Goal: Task Accomplishment & Management: Manage account settings

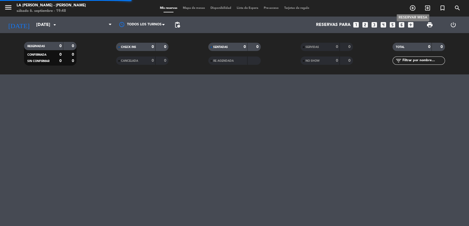
click at [413, 8] on icon "add_circle_outline" at bounding box center [412, 8] width 7 height 7
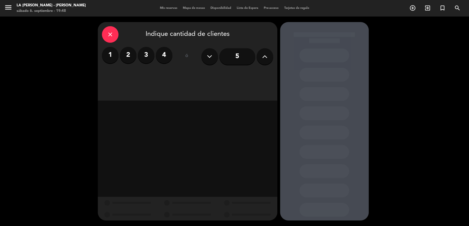
click at [129, 54] on label "2" at bounding box center [128, 55] width 17 height 17
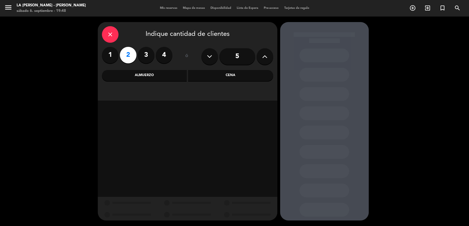
click at [239, 77] on div "Cena" at bounding box center [230, 75] width 85 height 11
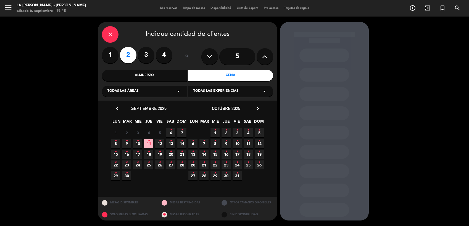
click at [172, 130] on span "6 •" at bounding box center [170, 132] width 9 height 9
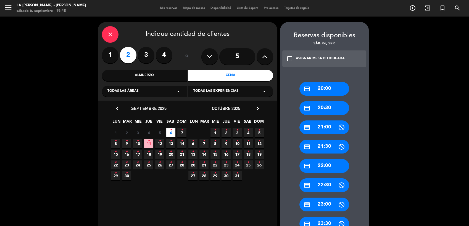
click at [329, 110] on div "credit_card 20:30" at bounding box center [324, 108] width 50 height 14
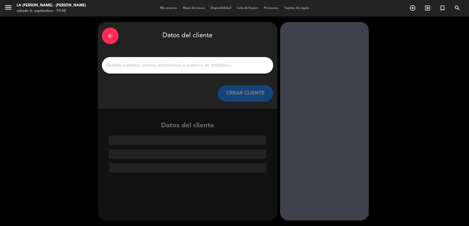
click at [157, 62] on input "1" at bounding box center [187, 66] width 163 height 8
paste input "[PERSON_NAME]"
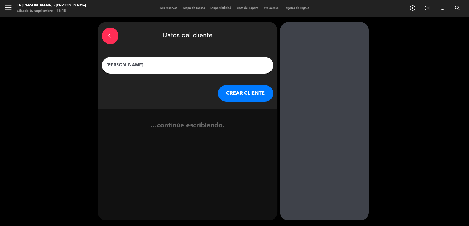
type input "[PERSON_NAME]"
click at [242, 98] on button "CREAR CLIENTE" at bounding box center [245, 93] width 55 height 17
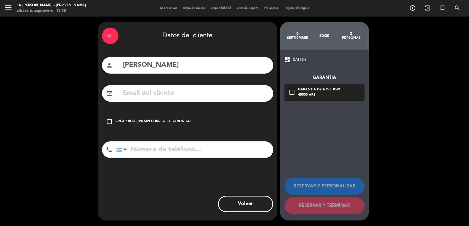
click at [178, 120] on div "Crear reserva sin correo electrónico" at bounding box center [152, 122] width 75 height 6
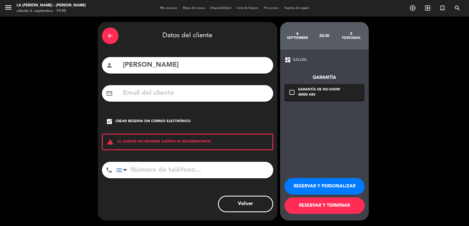
drag, startPoint x: 315, startPoint y: 195, endPoint x: 317, endPoint y: 202, distance: 7.4
click at [316, 200] on div "RESERVAR Y PERSONALIZAR RESERVAR Y TERMINAR" at bounding box center [324, 194] width 80 height 54
click at [317, 202] on button "RESERVAR Y TERMINAR" at bounding box center [324, 206] width 80 height 17
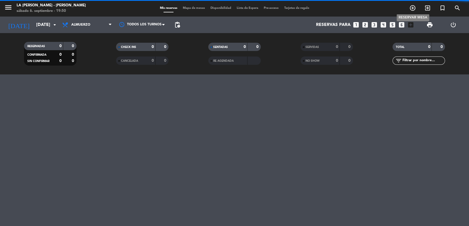
click at [411, 10] on icon "add_circle_outline" at bounding box center [412, 8] width 7 height 7
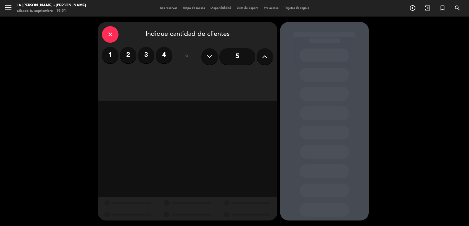
click at [112, 34] on icon "close" at bounding box center [110, 34] width 7 height 7
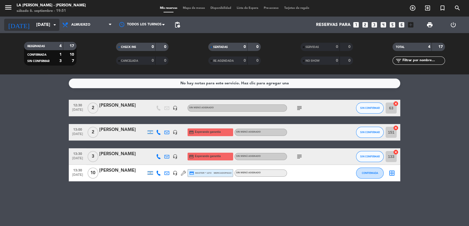
click at [33, 28] on input "dom. 7 sep." at bounding box center [62, 25] width 58 height 11
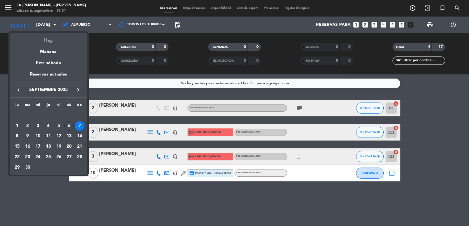
click at [49, 39] on div "Hoy" at bounding box center [48, 38] width 77 height 11
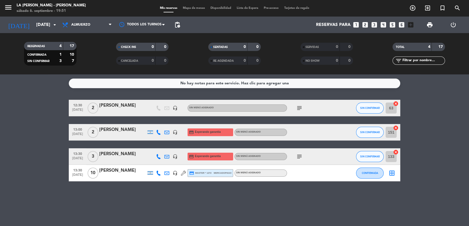
type input "[DATE]"
click at [42, 23] on input "[DATE]" at bounding box center [62, 25] width 58 height 11
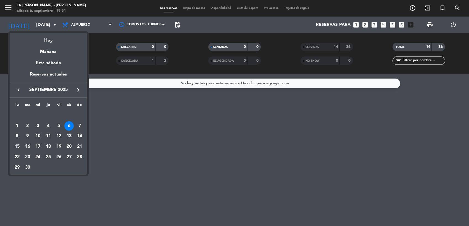
click at [82, 26] on div at bounding box center [234, 113] width 469 height 226
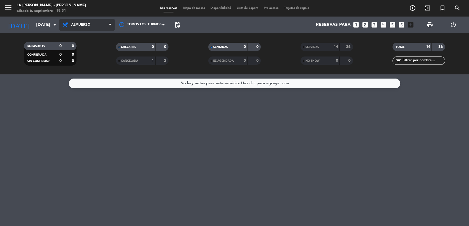
click at [84, 23] on span "Almuerzo" at bounding box center [80, 25] width 19 height 4
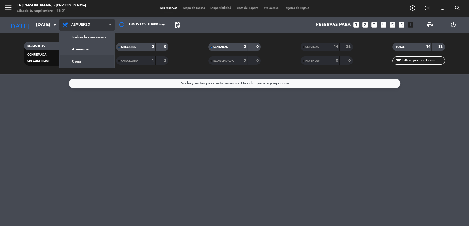
click at [87, 59] on div "menu LA CABRERA - MENDOZA sábado 6. septiembre - 19:51 Mis reservas Mapa de mes…" at bounding box center [234, 37] width 469 height 75
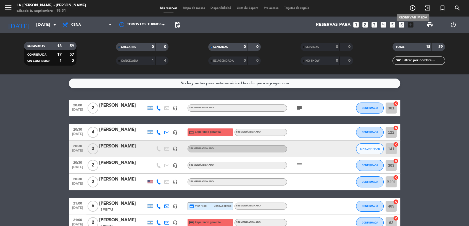
click at [411, 10] on icon "add_circle_outline" at bounding box center [412, 8] width 7 height 7
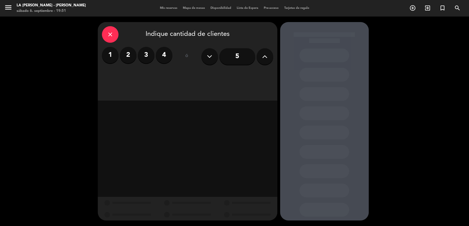
click at [142, 54] on label "3" at bounding box center [146, 55] width 17 height 17
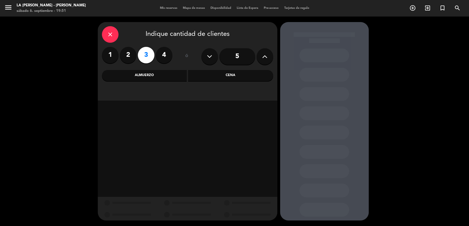
click at [231, 72] on div "Cena" at bounding box center [230, 75] width 85 height 11
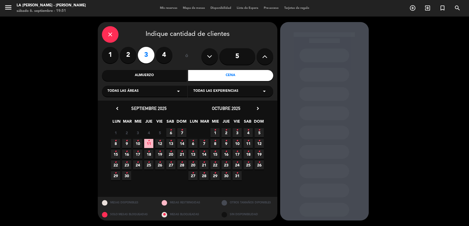
click at [173, 130] on span "6 •" at bounding box center [170, 132] width 9 height 9
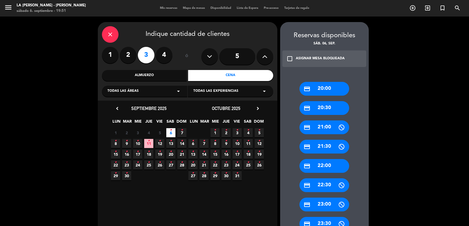
click at [335, 91] on div "credit_card 20:00" at bounding box center [324, 89] width 50 height 14
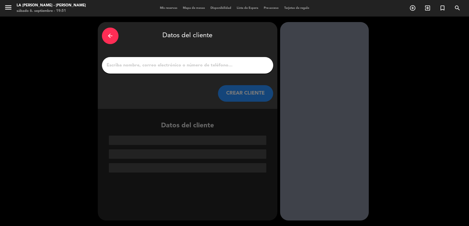
click at [194, 63] on input "1" at bounding box center [187, 66] width 163 height 8
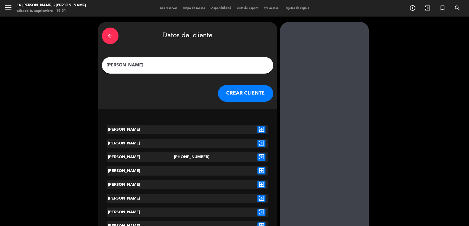
type input "Marcos trionfi"
click at [260, 156] on icon "exit_to_app" at bounding box center [261, 157] width 8 height 7
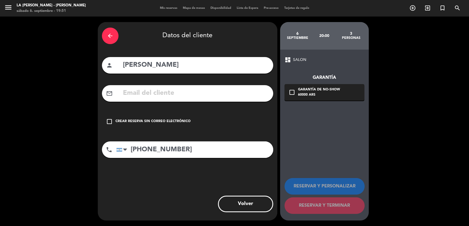
click at [158, 120] on div "Crear reserva sin correo electrónico" at bounding box center [152, 122] width 75 height 6
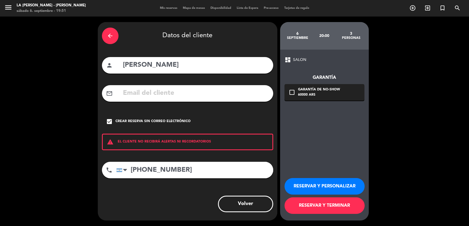
click at [347, 207] on button "RESERVAR Y TERMINAR" at bounding box center [324, 206] width 80 height 17
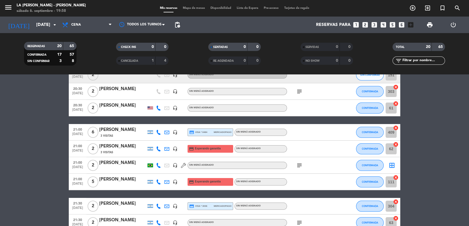
scroll to position [92, 0]
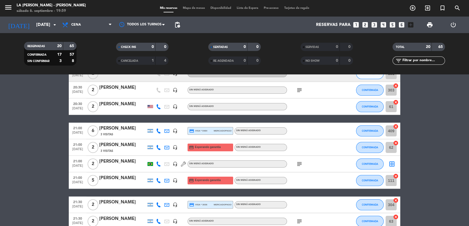
click at [160, 133] on icon at bounding box center [158, 131] width 5 height 5
click at [156, 123] on span "Copiar" at bounding box center [155, 122] width 12 height 6
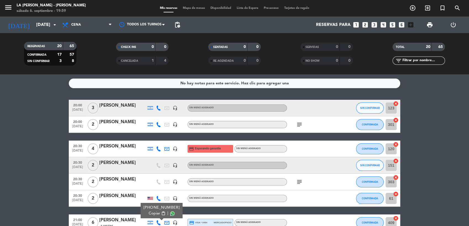
click at [407, 46] on div "TOTAL" at bounding box center [406, 47] width 25 height 6
click at [411, 62] on input "text" at bounding box center [423, 61] width 43 height 6
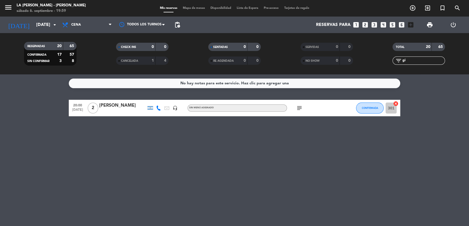
type input "gi"
click at [296, 107] on span "subject" at bounding box center [299, 108] width 8 height 7
click at [297, 108] on icon "subject" at bounding box center [299, 108] width 7 height 7
click at [108, 105] on div "[PERSON_NAME]" at bounding box center [122, 105] width 47 height 7
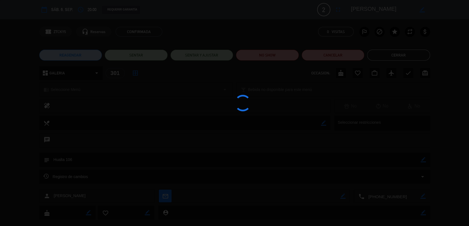
click at [393, 51] on edit-booking-info-modal "calendar_today sáb. 6, sep. access_time 20:00 REQUERIR GARANTÍA 2 Sonia Gittlei…" at bounding box center [234, 113] width 469 height 226
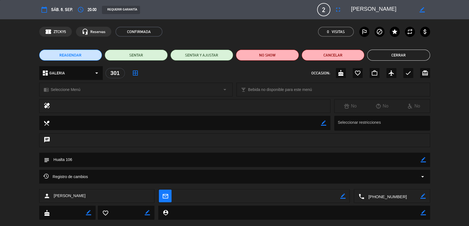
click at [394, 54] on button "Cerrar" at bounding box center [398, 55] width 63 height 11
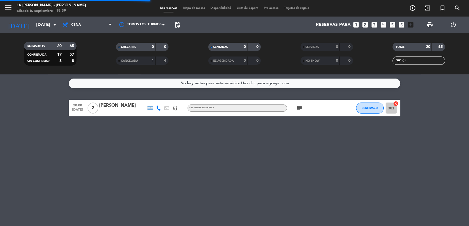
click at [184, 7] on span "Mapa de mesas" at bounding box center [194, 8] width 28 height 3
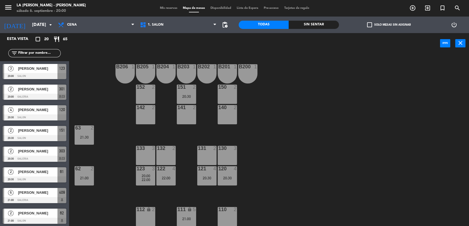
click at [21, 52] on input "text" at bounding box center [39, 53] width 43 height 6
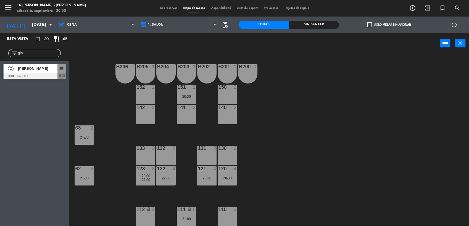
type input "git"
click at [18, 75] on div at bounding box center [35, 76] width 64 height 6
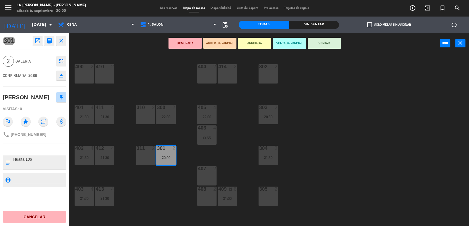
click at [323, 47] on button "SENTAR" at bounding box center [324, 43] width 33 height 11
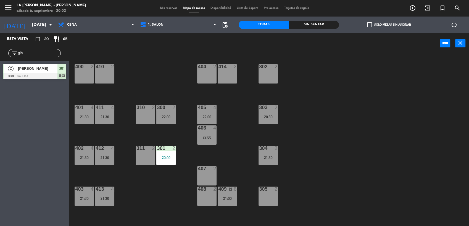
click at [162, 9] on span "Mis reservas" at bounding box center [168, 8] width 23 height 3
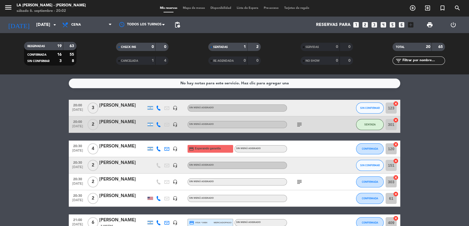
click at [397, 102] on icon "cancel" at bounding box center [396, 104] width 6 height 6
click at [394, 108] on icon "border_all" at bounding box center [392, 108] width 7 height 7
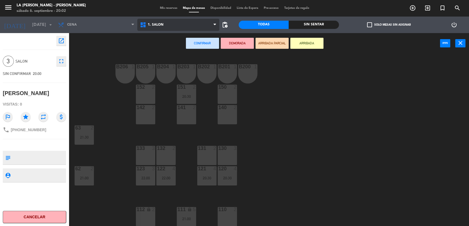
click at [160, 30] on span "1. SALON" at bounding box center [178, 25] width 82 height 12
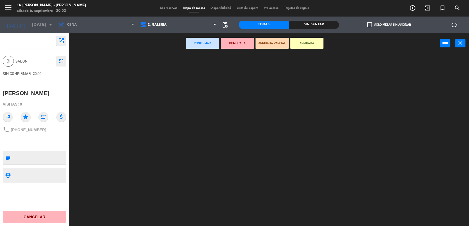
click at [164, 44] on ng-component "menu LA CABRERA - MENDOZA sábado 6. septiembre - 20:02 Mis reservas Mapa de mes…" at bounding box center [234, 113] width 469 height 227
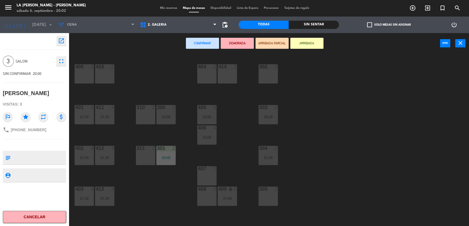
click at [139, 158] on div "311 2" at bounding box center [145, 155] width 19 height 19
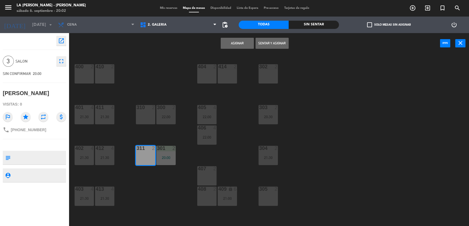
click at [238, 45] on button "Asignar" at bounding box center [237, 43] width 33 height 11
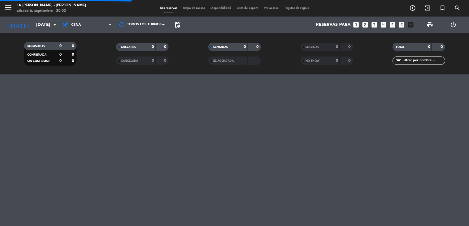
click at [192, 7] on span "Mapa de mesas" at bounding box center [194, 8] width 28 height 3
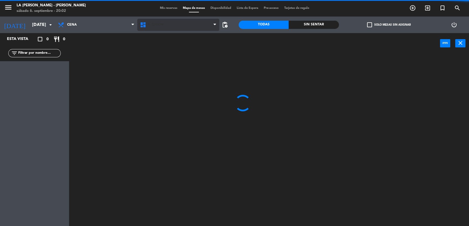
click at [169, 24] on span "1. SALON" at bounding box center [178, 25] width 82 height 12
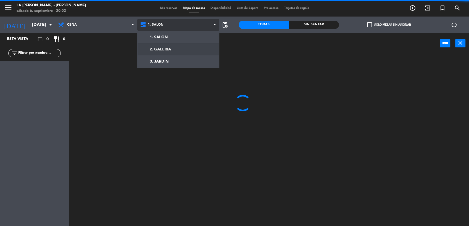
click at [170, 48] on ng-component "menu LA CABRERA - MENDOZA sábado 6. septiembre - 20:02 Mis reservas Mapa de mes…" at bounding box center [234, 113] width 469 height 227
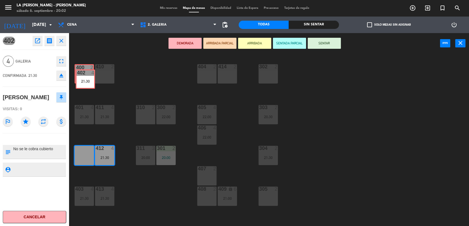
drag, startPoint x: 85, startPoint y: 151, endPoint x: 86, endPoint y: 75, distance: 76.2
click at [86, 75] on div "400 2 410 2 404 2 414 2 302 2 401 4 21:30 411 4 21:30 310 2 300 2 22:00 303 2 2…" at bounding box center [271, 141] width 395 height 173
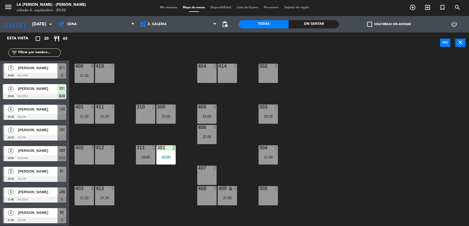
scroll to position [23, 0]
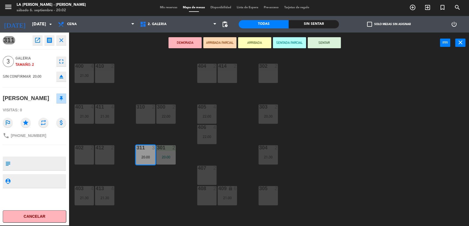
drag, startPoint x: 146, startPoint y: 158, endPoint x: 82, endPoint y: 158, distance: 63.5
drag, startPoint x: 148, startPoint y: 155, endPoint x: 91, endPoint y: 154, distance: 57.4
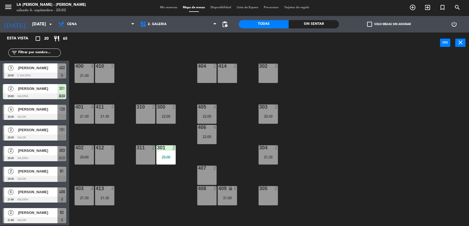
click at [88, 153] on div "402 3 20:00" at bounding box center [84, 155] width 19 height 19
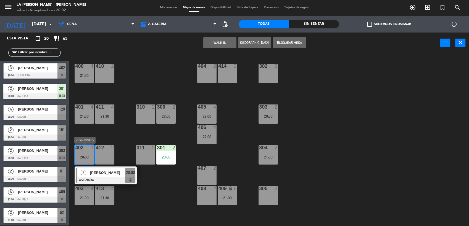
click at [131, 174] on span "20:00" at bounding box center [130, 173] width 9 height 7
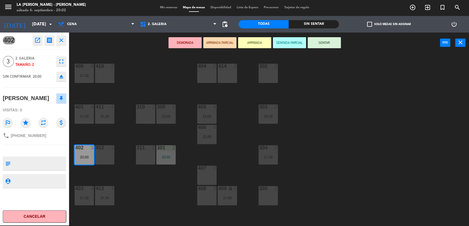
click at [324, 40] on button "SENTAR" at bounding box center [324, 42] width 33 height 11
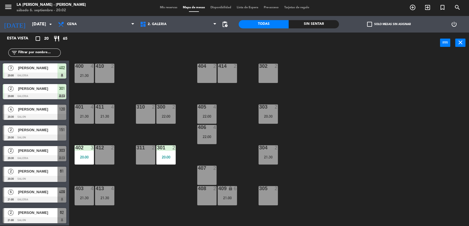
click at [426, 8] on icon "exit_to_app" at bounding box center [427, 7] width 7 height 7
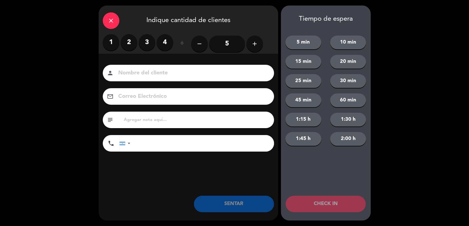
click at [128, 44] on label "2" at bounding box center [129, 42] width 17 height 17
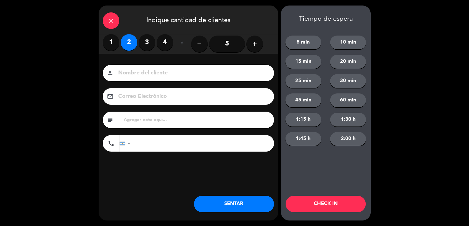
click at [130, 72] on input at bounding box center [192, 73] width 149 height 10
type input "[PERSON_NAME]"
click at [164, 123] on input "text" at bounding box center [196, 120] width 147 height 8
type input "sheraton hab 1504"
click at [246, 200] on button "SENTAR" at bounding box center [234, 204] width 80 height 17
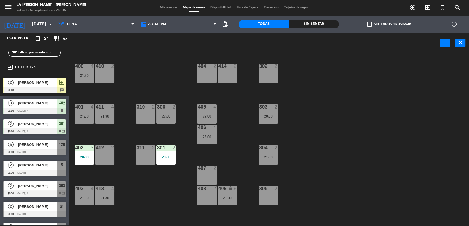
click at [40, 87] on div at bounding box center [35, 90] width 64 height 6
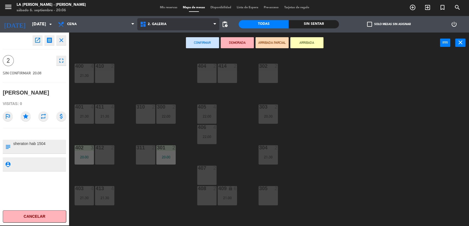
click at [161, 21] on span "2. GALERIA" at bounding box center [178, 24] width 82 height 12
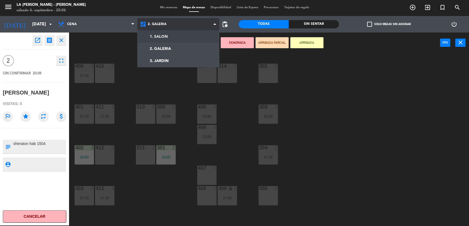
click at [159, 35] on ng-component "menu LA CABRERA - MENDOZA sábado 6. septiembre - 20:06 Mis reservas Mapa de mes…" at bounding box center [234, 112] width 469 height 227
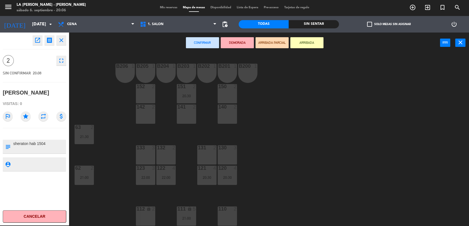
click at [141, 118] on div "142 2" at bounding box center [145, 114] width 19 height 19
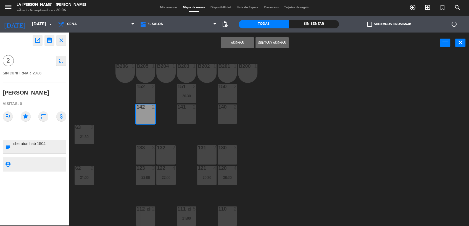
click at [234, 41] on button "Asignar" at bounding box center [237, 42] width 33 height 11
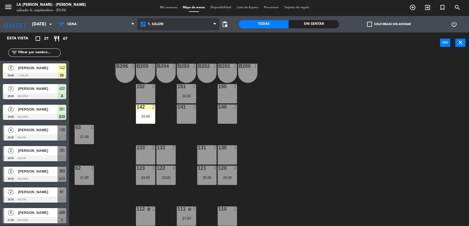
click at [167, 23] on span "1. SALON" at bounding box center [178, 24] width 82 height 12
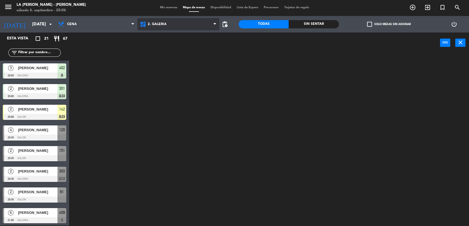
click at [175, 45] on ng-component "menu LA CABRERA - MENDOZA sábado 6. septiembre - 20:06 Mis reservas Mapa de mes…" at bounding box center [234, 112] width 469 height 227
click at [173, 23] on span "2. GALERIA" at bounding box center [178, 24] width 82 height 12
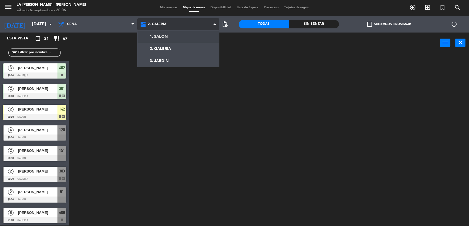
click at [173, 36] on ng-component "menu LA CABRERA - MENDOZA sábado 6. septiembre - 20:06 Mis reservas Mapa de mes…" at bounding box center [234, 112] width 469 height 227
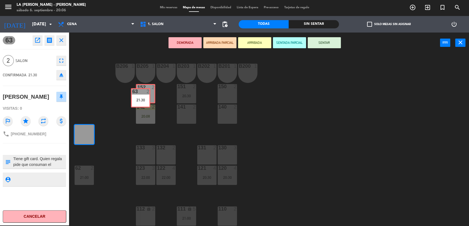
drag, startPoint x: 85, startPoint y: 132, endPoint x: 143, endPoint y: 95, distance: 69.2
click at [143, 95] on div "B206 1 B205 1 B204 1 B203 1 B202 1 B201 1 B200 1 150 2 151 2 20:30 152 2 140 2 …" at bounding box center [271, 140] width 395 height 173
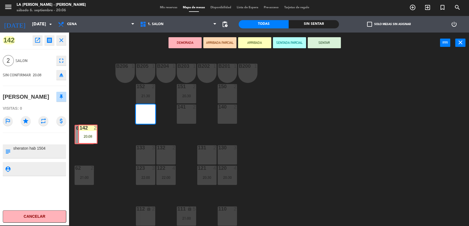
scroll to position [2, 0]
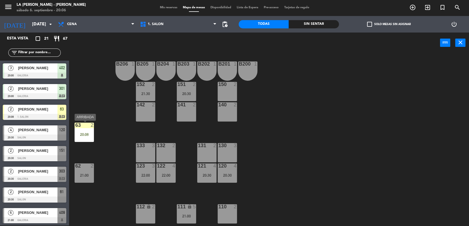
drag, startPoint x: 147, startPoint y: 110, endPoint x: 90, endPoint y: 130, distance: 61.1
click at [90, 130] on div "63 2 20:08" at bounding box center [84, 132] width 19 height 19
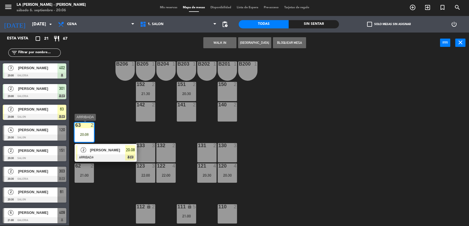
click at [131, 148] on span "20:08" at bounding box center [130, 150] width 9 height 7
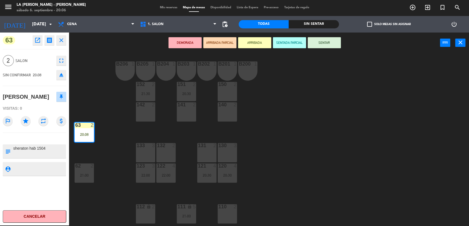
click at [320, 39] on button "SENTAR" at bounding box center [324, 42] width 33 height 11
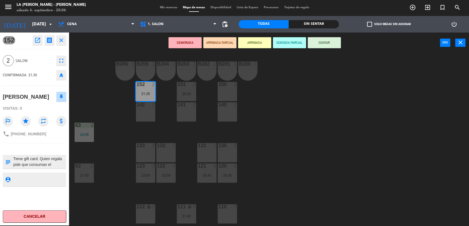
drag, startPoint x: 145, startPoint y: 89, endPoint x: 152, endPoint y: 214, distance: 124.8
drag, startPoint x: 146, startPoint y: 106, endPoint x: 144, endPoint y: 211, distance: 105.0
click at [144, 211] on div "B206 1 B205 1 B204 1 B203 1 B202 1 B201 1 B200 1 150 2 151 2 20:30 152 2 21:30 …" at bounding box center [271, 140] width 395 height 173
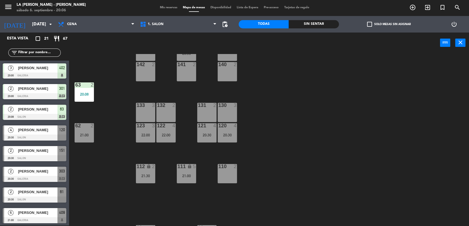
scroll to position [61, 0]
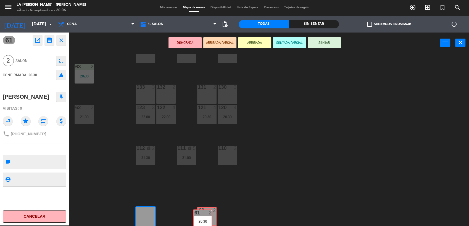
drag, startPoint x: 149, startPoint y: 215, endPoint x: 206, endPoint y: 218, distance: 57.2
click at [206, 218] on div "B206 1 B205 1 B204 1 B203 1 B202 1 B201 1 B200 1 150 2 151 2 20:30 152 2 140 2 …" at bounding box center [271, 140] width 395 height 173
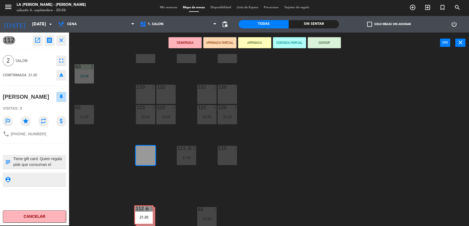
drag, startPoint x: 146, startPoint y: 161, endPoint x: 144, endPoint y: 221, distance: 60.0
click at [144, 221] on div "B206 1 B205 1 B204 1 B203 1 B202 1 B201 1 B200 1 150 2 151 2 20:30 152 2 140 2 …" at bounding box center [271, 140] width 395 height 173
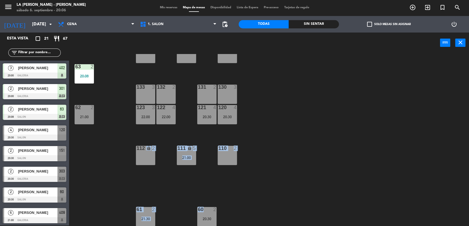
drag, startPoint x: 207, startPoint y: 209, endPoint x: 149, endPoint y: 144, distance: 86.3
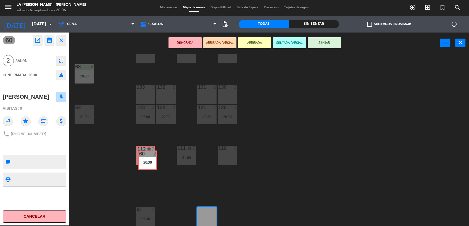
drag, startPoint x: 212, startPoint y: 214, endPoint x: 151, endPoint y: 157, distance: 83.2
click at [151, 157] on div "B206 1 B205 1 B204 1 B203 1 B202 1 B201 1 B200 1 150 2 151 2 20:30 152 2 140 2 …" at bounding box center [271, 140] width 395 height 173
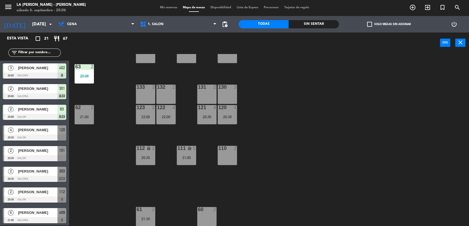
click at [60, 87] on span "301" at bounding box center [62, 88] width 6 height 7
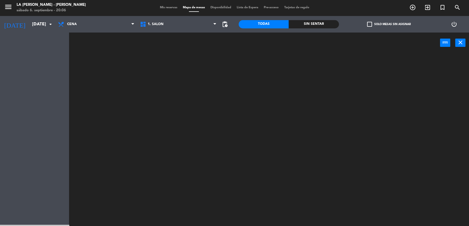
scroll to position [0, 0]
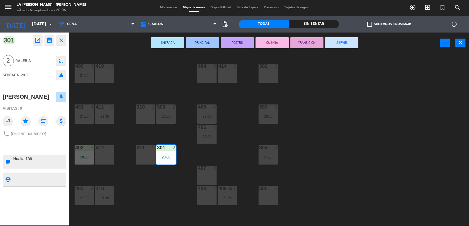
click at [62, 60] on icon "fullscreen" at bounding box center [61, 60] width 7 height 7
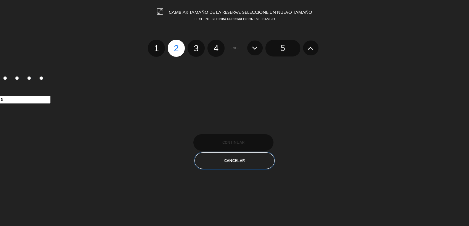
click at [247, 162] on button "Cancelar" at bounding box center [234, 161] width 80 height 17
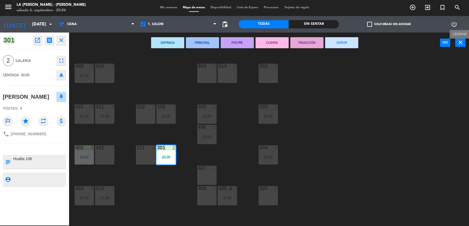
click at [462, 40] on icon "close" at bounding box center [460, 42] width 7 height 7
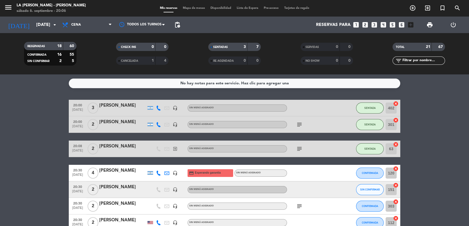
click at [396, 120] on icon "cancel" at bounding box center [396, 121] width 6 height 6
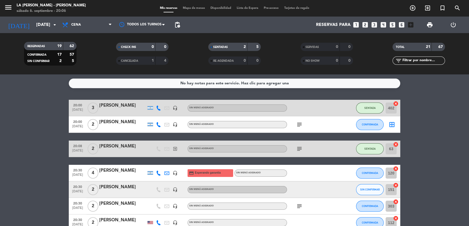
click at [394, 125] on icon "border_all" at bounding box center [392, 125] width 7 height 7
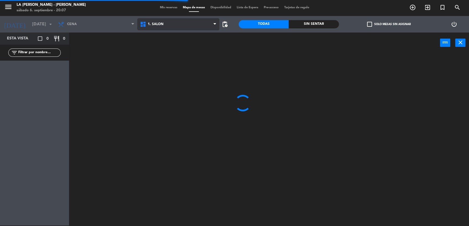
click at [175, 26] on span "1. SALON" at bounding box center [178, 24] width 82 height 12
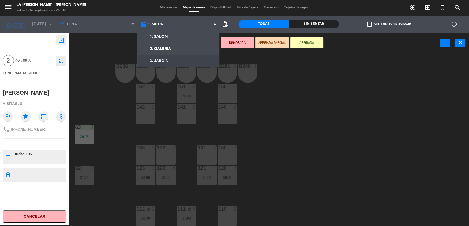
click at [147, 92] on div "152 2" at bounding box center [145, 93] width 19 height 19
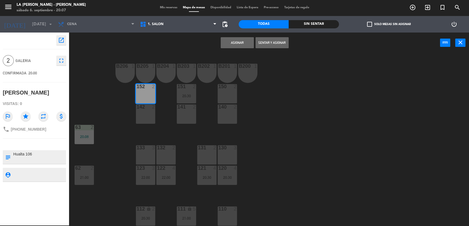
click at [276, 43] on button "Sentar y Asignar" at bounding box center [271, 42] width 33 height 11
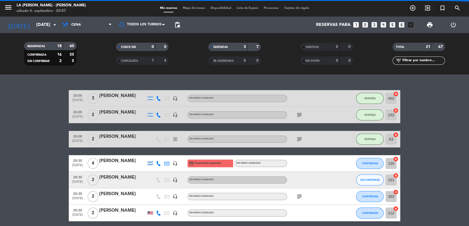
click at [187, 9] on span "Mapa de mesas" at bounding box center [194, 8] width 28 height 3
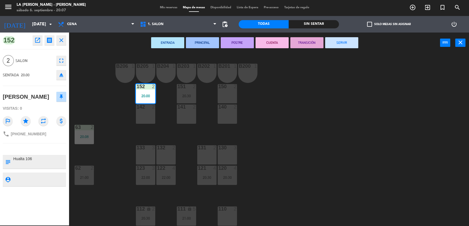
click at [370, 113] on div "B206 1 B205 1 B204 1 B203 1 B202 1 B201 1 B200 1 150 2 151 2 20:30 152 2 20:00 …" at bounding box center [271, 140] width 395 height 173
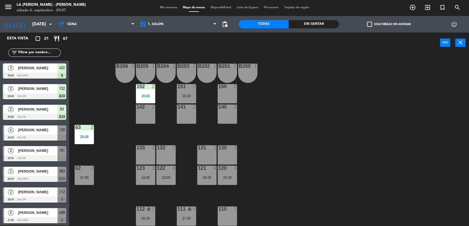
click at [146, 113] on div "142 2" at bounding box center [145, 114] width 19 height 19
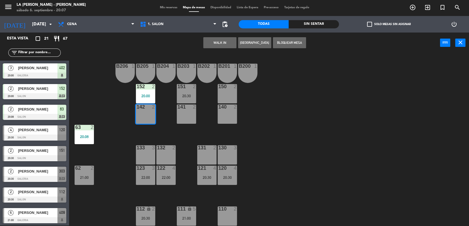
click at [287, 44] on button "Bloquear Mesa" at bounding box center [289, 42] width 33 height 11
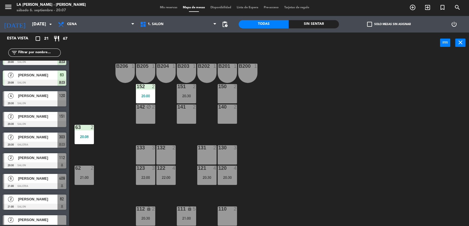
scroll to position [31, 0]
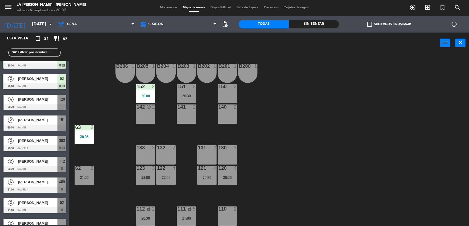
click at [144, 173] on div "123 3 22:00" at bounding box center [145, 175] width 19 height 19
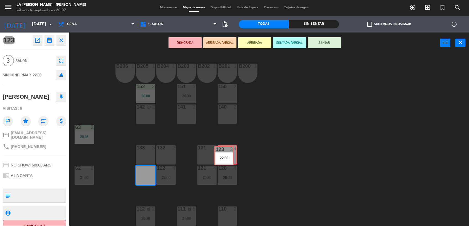
drag, startPoint x: 144, startPoint y: 178, endPoint x: 223, endPoint y: 158, distance: 81.5
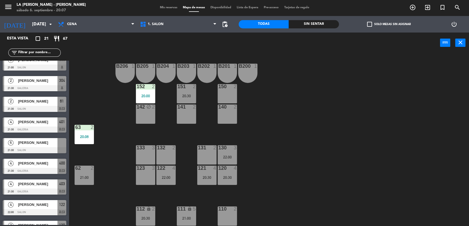
scroll to position [270, 0]
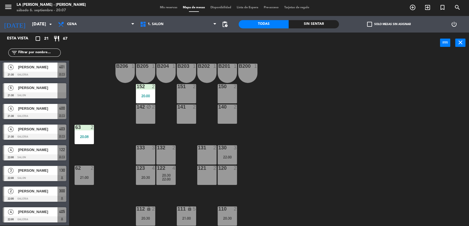
click at [42, 93] on div at bounding box center [35, 96] width 64 height 6
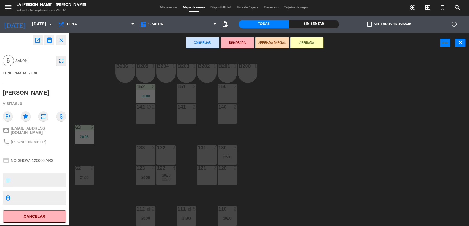
click at [166, 154] on div "132 2" at bounding box center [165, 155] width 19 height 19
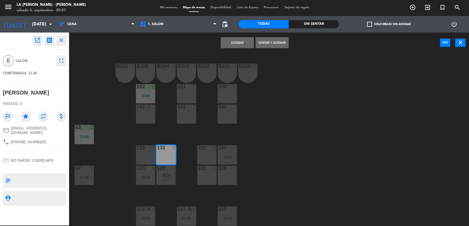
click at [146, 155] on div "133 3" at bounding box center [145, 155] width 19 height 19
click at [243, 42] on button "Asignar" at bounding box center [237, 42] width 33 height 11
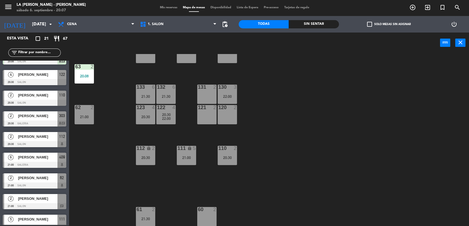
scroll to position [0, 0]
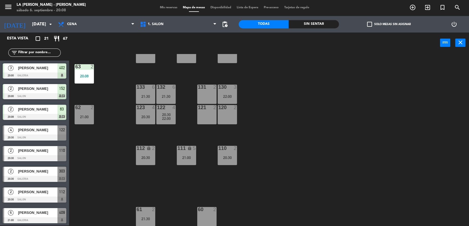
click at [38, 92] on div "2 Sonia Gittlein 20:00 SALON 152 chat" at bounding box center [34, 91] width 69 height 21
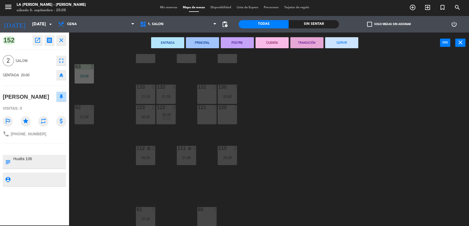
click at [461, 45] on icon "close" at bounding box center [460, 42] width 7 height 7
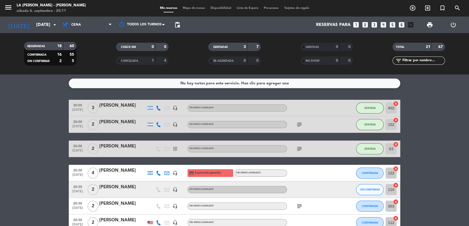
click at [301, 123] on icon "subject" at bounding box center [299, 125] width 7 height 7
click at [114, 126] on div at bounding box center [122, 128] width 47 height 4
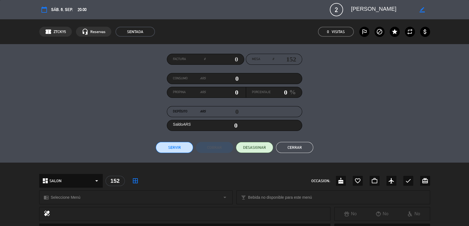
scroll to position [118, 0]
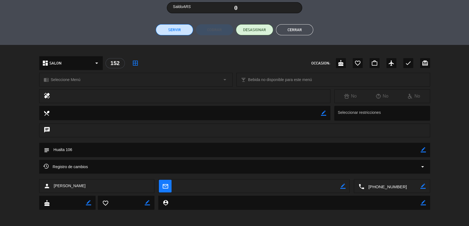
click at [422, 151] on icon "border_color" at bounding box center [423, 149] width 5 height 5
click at [298, 151] on textarea at bounding box center [234, 150] width 371 height 14
type textarea "Hualta 106 / se carga a invita cliente, voucher dia del maestro"
click at [423, 151] on icon at bounding box center [423, 149] width 5 height 5
click at [292, 32] on button "Cerrar" at bounding box center [294, 29] width 37 height 11
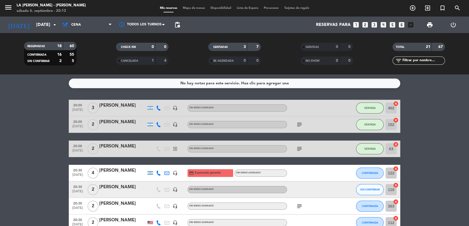
click at [362, 23] on icon "looks_two" at bounding box center [365, 24] width 7 height 7
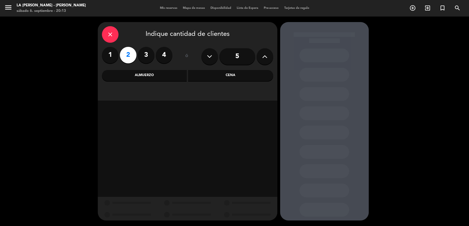
click at [172, 76] on div "Almuerzo" at bounding box center [144, 75] width 85 height 11
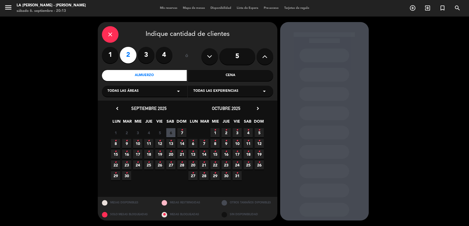
click at [186, 131] on span "7 •" at bounding box center [181, 132] width 9 height 9
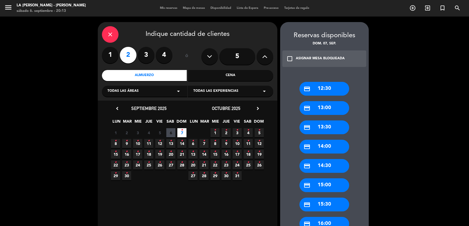
click at [341, 129] on div "credit_card 13:30" at bounding box center [324, 128] width 50 height 14
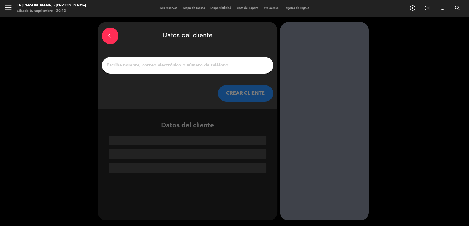
click at [172, 68] on input "1" at bounding box center [187, 66] width 163 height 8
paste input "Julieta Bignert"
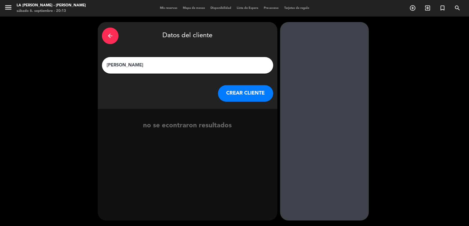
type input "Julieta Bignert"
click at [265, 91] on button "CREAR CLIENTE" at bounding box center [245, 93] width 55 height 17
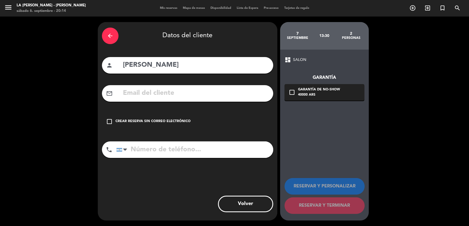
click at [172, 156] on input "tel" at bounding box center [194, 150] width 157 height 17
paste input "tel:+5492604633429"
click at [141, 151] on input "tel:+5492604633429" at bounding box center [194, 150] width 157 height 17
click at [146, 150] on input "+5492604633429" at bounding box center [194, 150] width 157 height 17
type input "+5492604633429"
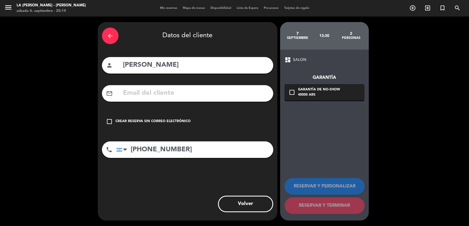
click at [158, 119] on div "Crear reserva sin correo electrónico" at bounding box center [152, 122] width 75 height 6
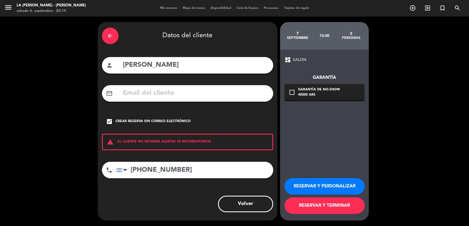
click at [321, 187] on button "RESERVAR Y PERSONALIZAR" at bounding box center [324, 186] width 80 height 17
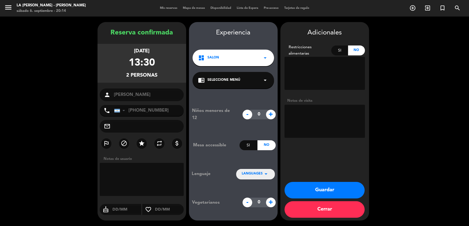
click at [325, 115] on textarea at bounding box center [324, 121] width 80 height 33
paste textarea "Manso menú"
type textarea "Manso menú"
click at [341, 188] on button "Guardar" at bounding box center [324, 190] width 80 height 17
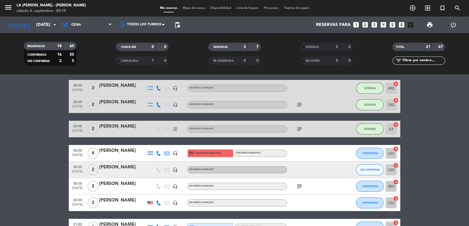
scroll to position [31, 0]
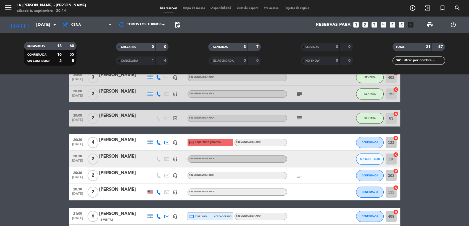
click at [397, 187] on icon "cancel" at bounding box center [396, 188] width 6 height 6
click at [115, 189] on div "[PERSON_NAME]" at bounding box center [122, 189] width 47 height 7
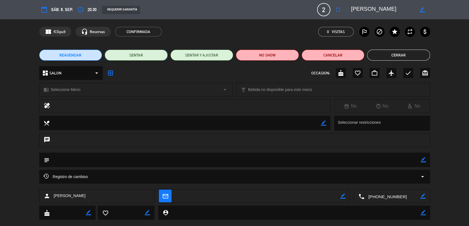
click at [152, 54] on button "SENTAR" at bounding box center [136, 55] width 63 height 11
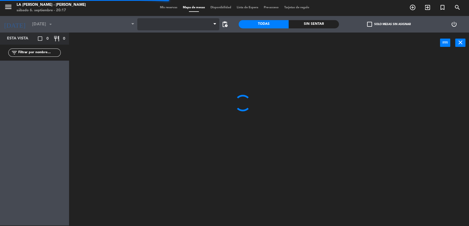
click at [167, 25] on span at bounding box center [178, 24] width 82 height 12
click at [173, 28] on span "1. SALON" at bounding box center [178, 24] width 82 height 12
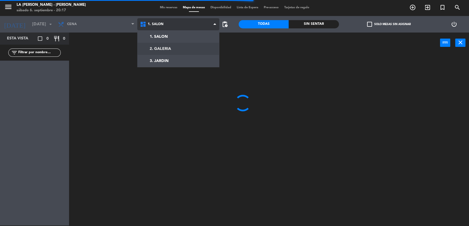
click at [175, 46] on ng-component "menu LA CABRERA - MENDOZA sábado 6. septiembre - 20:17 Mis reservas Mapa de mes…" at bounding box center [234, 112] width 469 height 227
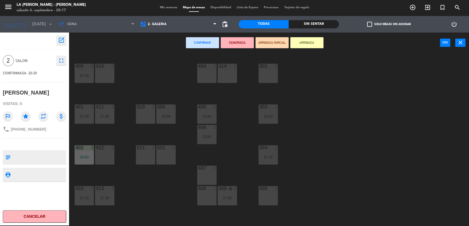
click at [166, 156] on div "301 2" at bounding box center [165, 155] width 19 height 19
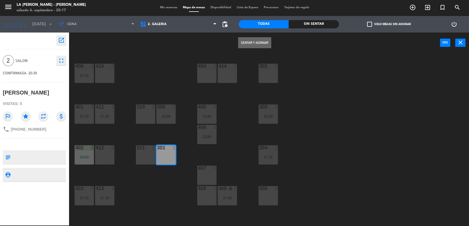
click at [263, 42] on button "Sentar y Asignar" at bounding box center [254, 42] width 33 height 11
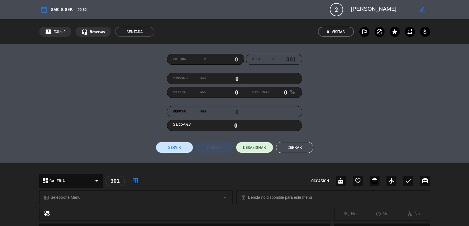
click at [285, 151] on button "Cerrar" at bounding box center [294, 147] width 37 height 11
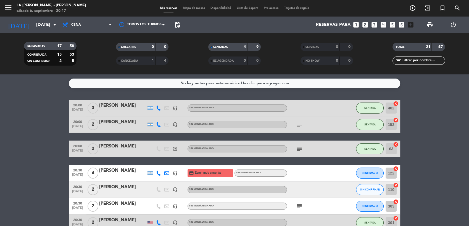
click at [299, 207] on icon "subject" at bounding box center [299, 206] width 7 height 7
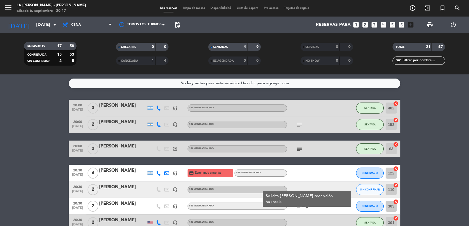
click at [125, 202] on div "[PERSON_NAME]" at bounding box center [122, 204] width 47 height 7
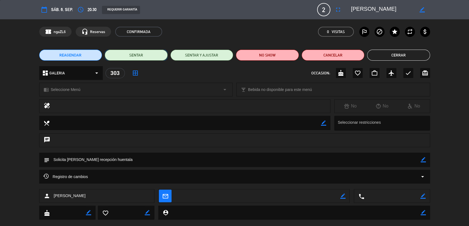
click at [155, 55] on button "SENTAR" at bounding box center [136, 55] width 63 height 11
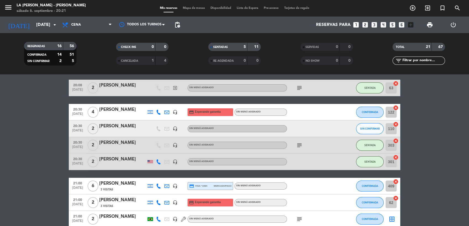
scroll to position [31, 0]
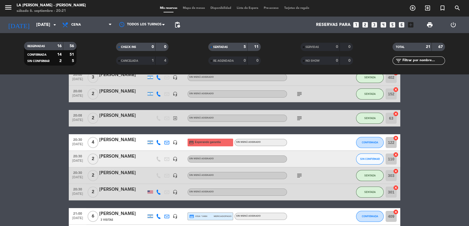
click at [397, 154] on icon "cancel" at bounding box center [396, 155] width 6 height 6
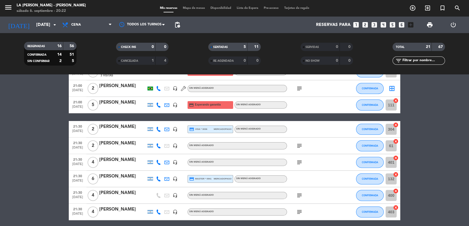
scroll to position [215, 0]
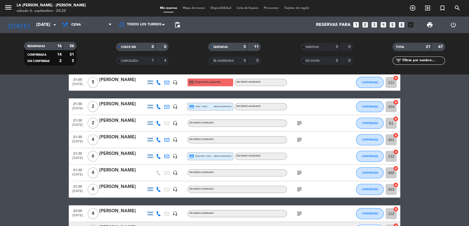
click at [121, 169] on div "[PERSON_NAME]" at bounding box center [122, 170] width 47 height 7
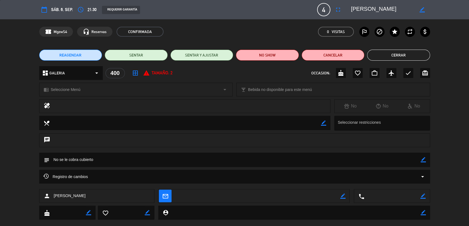
click at [422, 160] on icon "border_color" at bounding box center [423, 159] width 5 height 5
click at [334, 158] on textarea at bounding box center [234, 160] width 371 height 14
type textarea "No se le cobra cubierto, es manso menu"
click at [423, 162] on icon at bounding box center [423, 159] width 5 height 5
click at [400, 56] on button "Cerrar" at bounding box center [398, 55] width 63 height 11
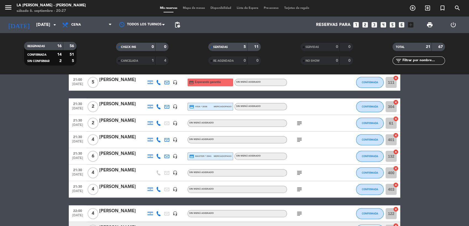
click at [415, 62] on input "text" at bounding box center [423, 61] width 43 height 6
click at [194, 9] on span "Mapa de mesas" at bounding box center [194, 8] width 28 height 3
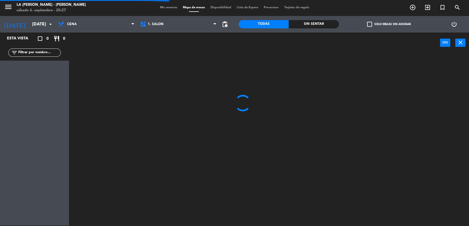
click at [37, 56] on div "filter_list" at bounding box center [34, 53] width 52 height 8
click at [38, 52] on input "text" at bounding box center [39, 53] width 43 height 6
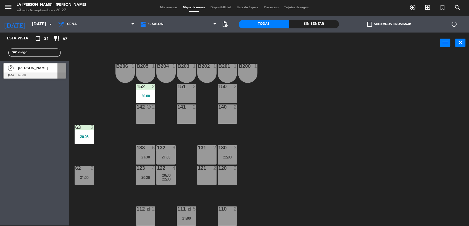
type input "diego"
click at [44, 74] on div at bounding box center [35, 76] width 64 height 6
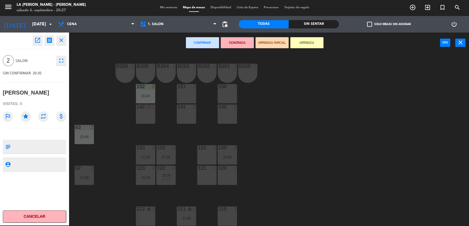
click at [137, 35] on div "Confirmar DEMORADA ARRIBADA PARCIAL ARRIBADA power_input close" at bounding box center [254, 43] width 371 height 21
click at [157, 23] on span "1. SALON" at bounding box center [156, 24] width 16 height 4
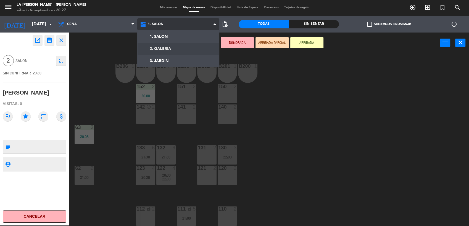
click at [164, 49] on ng-component "menu LA CABRERA - MENDOZA sábado 6. septiembre - 20:27 Mis reservas Mapa de mes…" at bounding box center [234, 112] width 469 height 227
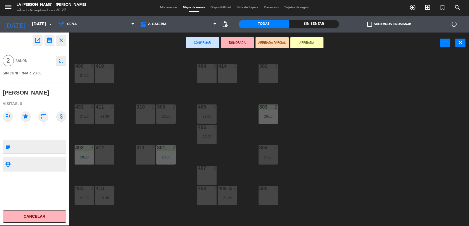
click at [266, 66] on div at bounding box center [268, 66] width 9 height 5
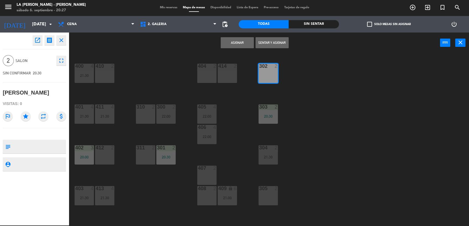
click at [278, 41] on button "Sentar y Asignar" at bounding box center [271, 42] width 33 height 11
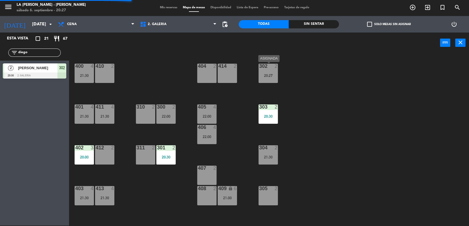
click at [262, 74] on div "20:27" at bounding box center [268, 76] width 19 height 4
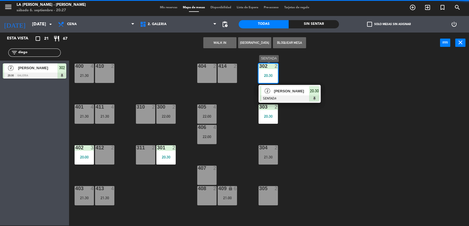
click at [296, 96] on div at bounding box center [289, 99] width 59 height 6
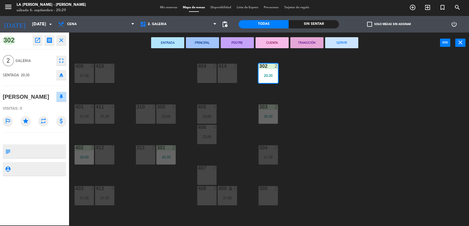
click at [250, 94] on div "400 4 21:30 410 2 404 2 414 2 302 2 20:30 401 4 21:30 411 4 21:30 310 2 300 2 2…" at bounding box center [271, 140] width 395 height 173
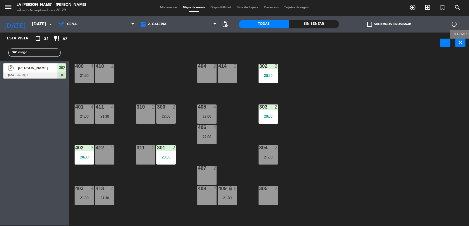
click at [460, 42] on icon "close" at bounding box center [460, 42] width 7 height 7
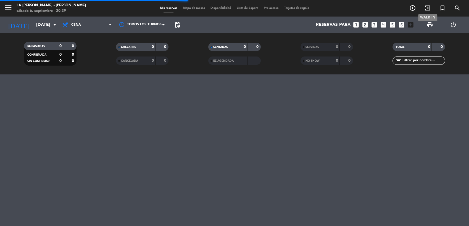
click at [423, 9] on span "exit_to_app" at bounding box center [427, 7] width 15 height 9
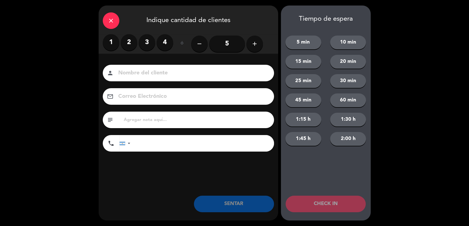
click at [129, 41] on label "2" at bounding box center [129, 42] width 17 height 17
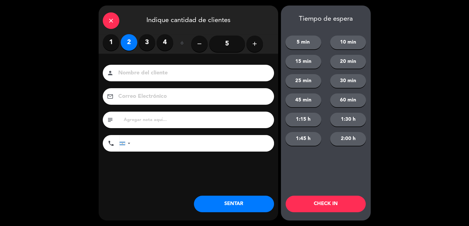
click at [151, 70] on input at bounding box center [192, 73] width 149 height 10
type input "Delarosa [PERSON_NAME]"
click at [171, 142] on input "tel" at bounding box center [205, 143] width 138 height 17
type input "3472551410"
click at [149, 93] on input at bounding box center [192, 97] width 149 height 10
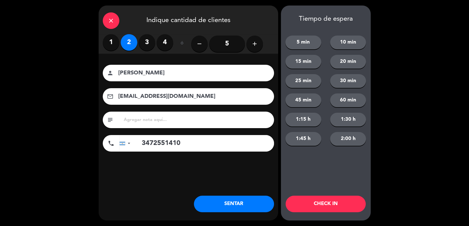
type input "rdelia@coispu.com.ar"
click at [156, 121] on input "text" at bounding box center [196, 120] width 147 height 8
type input "sheraton hab 1102"
click at [259, 204] on button "SENTAR" at bounding box center [234, 204] width 80 height 17
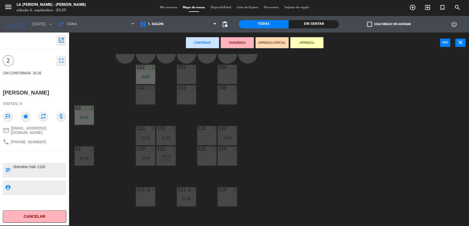
scroll to position [61, 0]
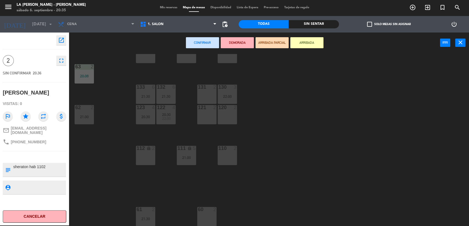
click at [138, 158] on div "112 lock 2" at bounding box center [145, 155] width 19 height 19
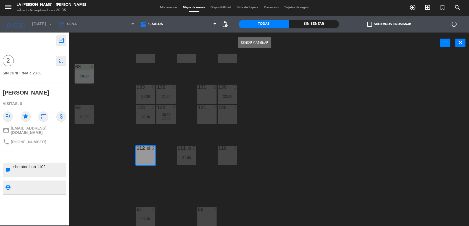
click at [262, 41] on button "Sentar y Asignar" at bounding box center [254, 42] width 33 height 11
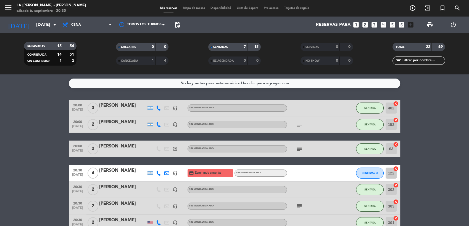
click at [367, 24] on icon "looks_two" at bounding box center [365, 24] width 7 height 7
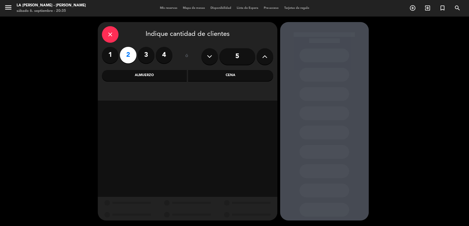
click at [109, 32] on icon "close" at bounding box center [110, 34] width 7 height 7
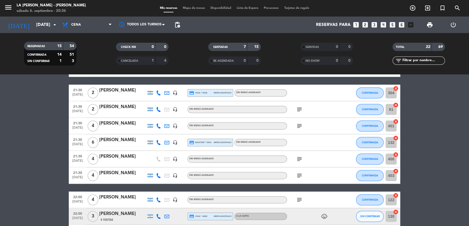
scroll to position [312, 0]
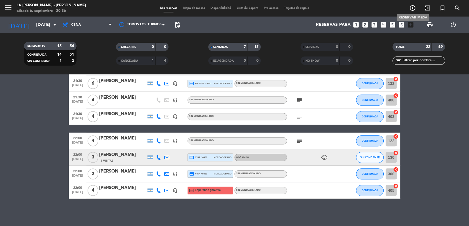
click at [408, 6] on span "add_circle_outline" at bounding box center [412, 7] width 15 height 9
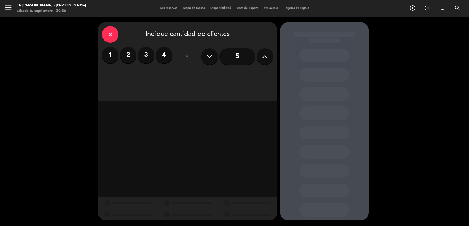
drag, startPoint x: 126, startPoint y: 49, endPoint x: 131, endPoint y: 52, distance: 5.8
click at [127, 49] on label "2" at bounding box center [128, 55] width 17 height 17
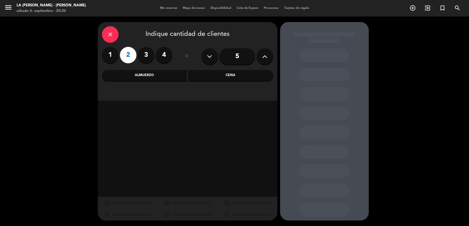
click at [149, 56] on label "3" at bounding box center [146, 55] width 17 height 17
click at [197, 74] on div "Cena" at bounding box center [230, 75] width 85 height 11
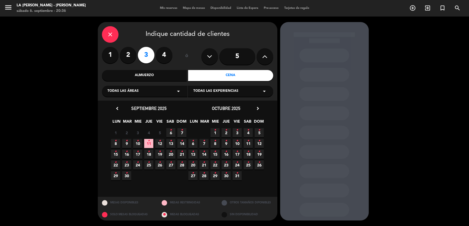
click at [171, 131] on icon "•" at bounding box center [171, 130] width 2 height 9
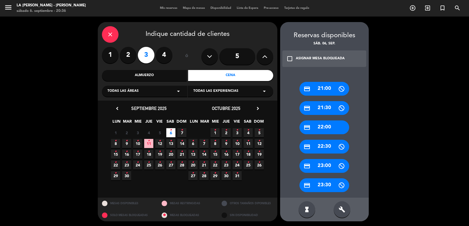
click at [347, 208] on div "build" at bounding box center [342, 210] width 17 height 17
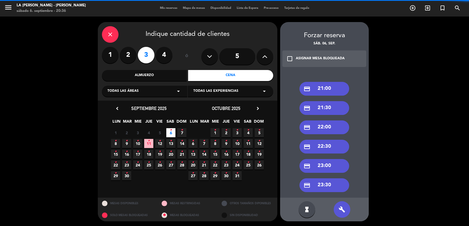
click at [324, 88] on div "credit_card 21:00" at bounding box center [324, 89] width 50 height 14
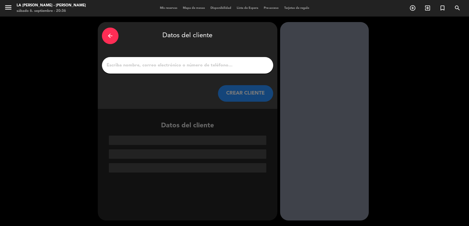
click at [138, 69] on div at bounding box center [187, 65] width 171 height 17
click at [138, 65] on input "1" at bounding box center [187, 66] width 163 height 8
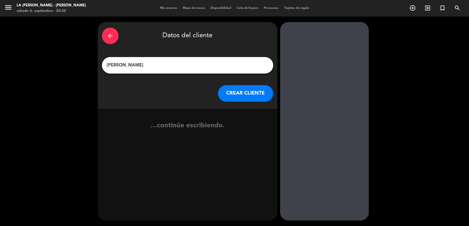
type input "[PERSON_NAME]"
click at [239, 94] on button "CREAR CLIENTE" at bounding box center [245, 93] width 55 height 17
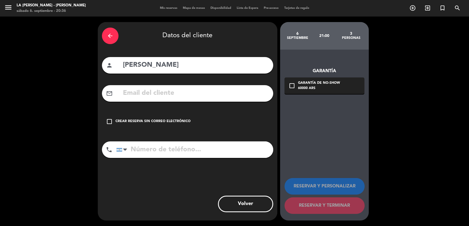
click at [176, 123] on div "Crear reserva sin correo electrónico" at bounding box center [152, 122] width 75 height 6
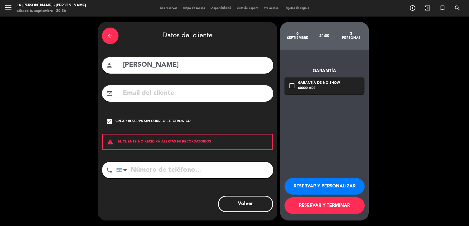
click at [326, 186] on button "RESERVAR Y PERSONALIZAR" at bounding box center [324, 186] width 80 height 17
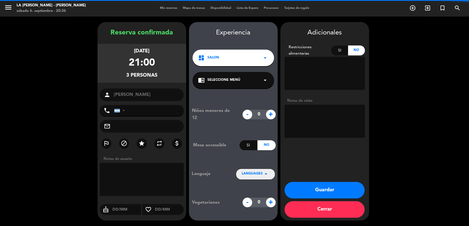
click at [309, 112] on textarea at bounding box center [324, 121] width 80 height 33
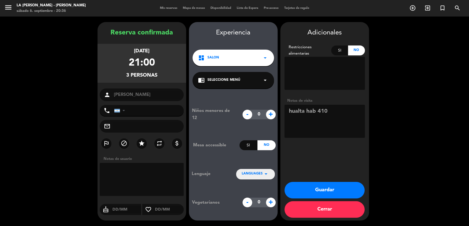
type textarea "hualta hab 410"
click at [329, 184] on button "Guardar" at bounding box center [324, 190] width 80 height 17
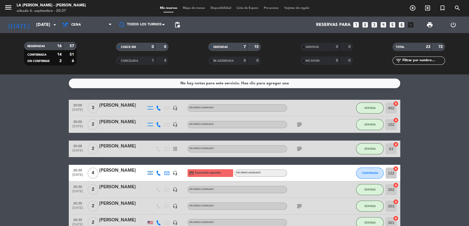
click at [367, 22] on icon "looks_two" at bounding box center [365, 24] width 7 height 7
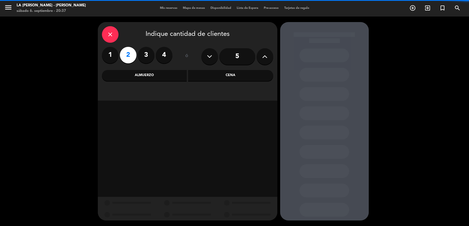
click at [207, 77] on div "Cena" at bounding box center [230, 75] width 85 height 11
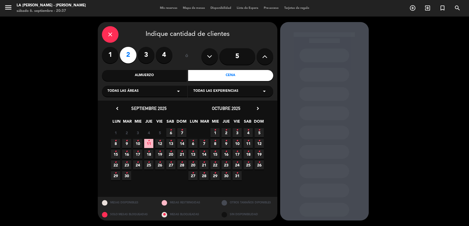
click at [172, 130] on span "6 •" at bounding box center [170, 132] width 9 height 9
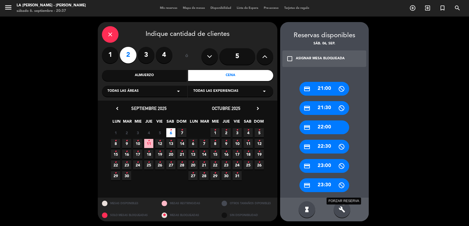
click at [344, 212] on icon "build" at bounding box center [342, 210] width 7 height 7
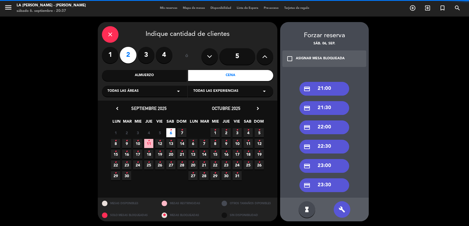
click at [327, 105] on div "credit_card 21:30" at bounding box center [324, 108] width 50 height 14
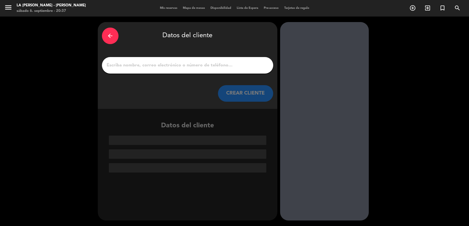
click at [176, 70] on div at bounding box center [187, 65] width 171 height 17
click at [175, 62] on input "1" at bounding box center [187, 66] width 163 height 8
paste input "Rabellonakano, Claudia"
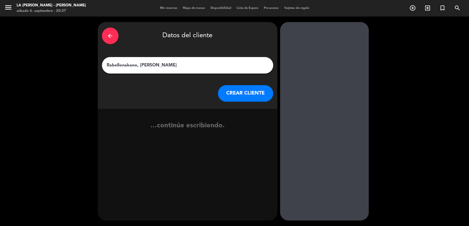
type input "Rabellonakano, Claudia"
click at [251, 89] on button "CREAR CLIENTE" at bounding box center [245, 93] width 55 height 17
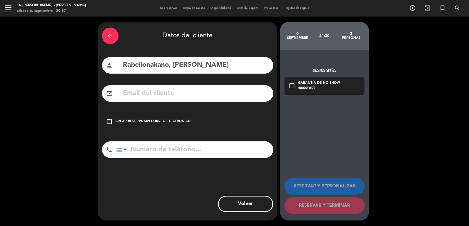
click at [170, 119] on div "Crear reserva sin correo electrónico" at bounding box center [152, 122] width 75 height 6
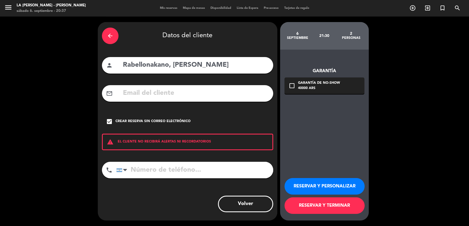
click at [325, 187] on button "RESERVAR Y PERSONALIZAR" at bounding box center [324, 186] width 80 height 17
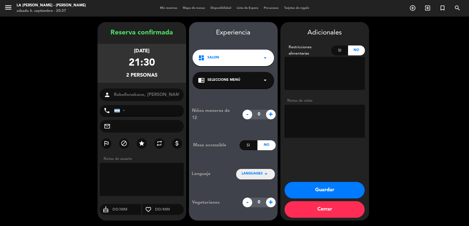
click at [133, 112] on input "tel" at bounding box center [149, 110] width 70 height 11
paste input "+55 11996369646"
type input "+55 11996369646"
click at [336, 121] on textarea at bounding box center [324, 121] width 80 height 33
type textarea "sheratonhab 1213"
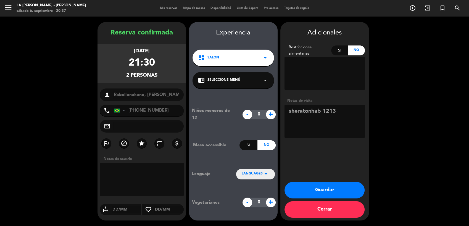
click at [333, 188] on button "Guardar" at bounding box center [324, 190] width 80 height 17
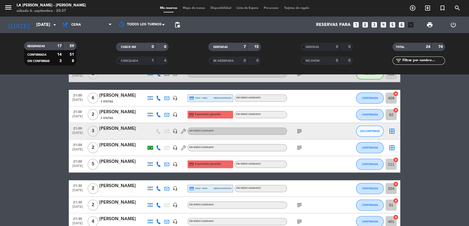
scroll to position [184, 0]
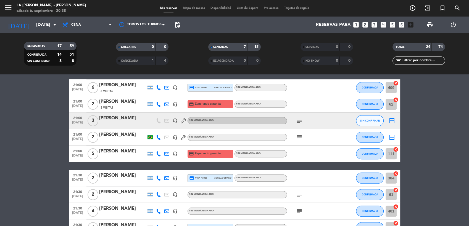
click at [299, 137] on icon "subject" at bounding box center [299, 137] width 7 height 7
click at [300, 120] on icon "subject" at bounding box center [299, 121] width 7 height 7
click at [301, 138] on icon "subject" at bounding box center [299, 137] width 7 height 7
click at [307, 157] on div at bounding box center [312, 154] width 50 height 16
click at [296, 193] on icon "subject" at bounding box center [299, 195] width 7 height 7
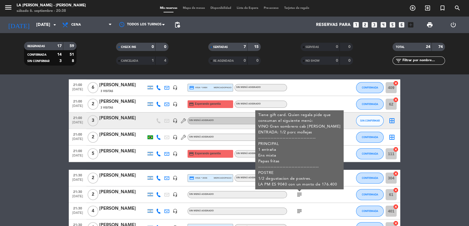
click at [338, 98] on div at bounding box center [344, 104] width 15 height 16
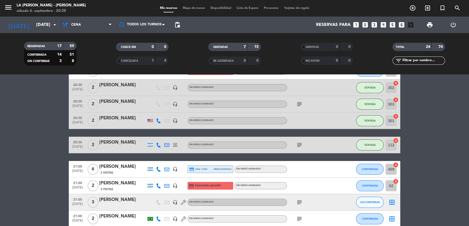
scroll to position [38, 0]
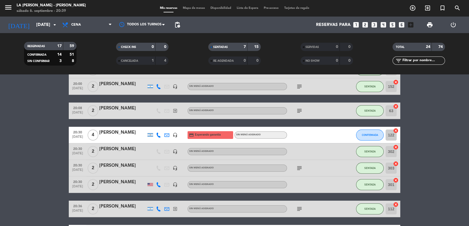
click at [198, 8] on span "Mapa de mesas" at bounding box center [194, 8] width 28 height 3
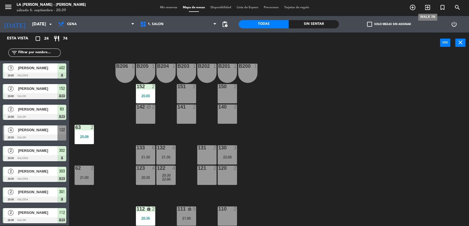
click at [425, 8] on icon "exit_to_app" at bounding box center [427, 7] width 7 height 7
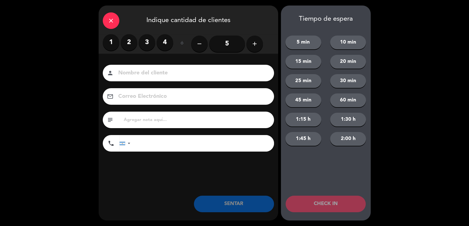
click at [128, 40] on label "2" at bounding box center [129, 42] width 17 height 17
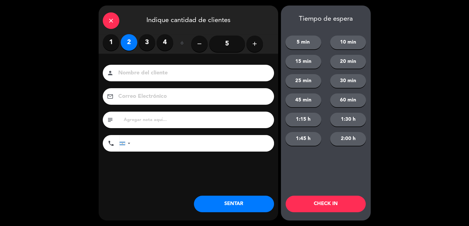
click at [157, 77] on input at bounding box center [192, 73] width 149 height 10
type input "[PERSON_NAME]"
click at [161, 120] on input "text" at bounding box center [196, 120] width 147 height 8
click at [171, 142] on input "tel" at bounding box center [205, 143] width 138 height 17
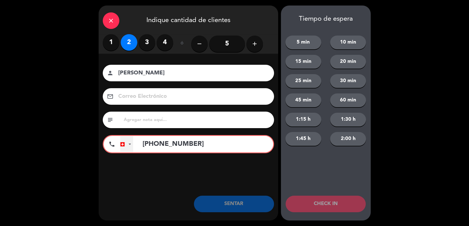
click at [127, 145] on div at bounding box center [126, 144] width 13 height 16
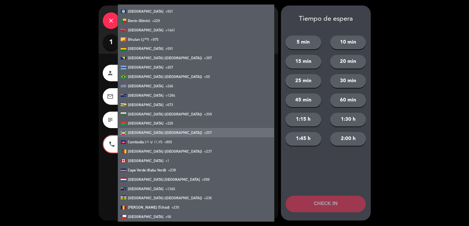
scroll to position [245, 0]
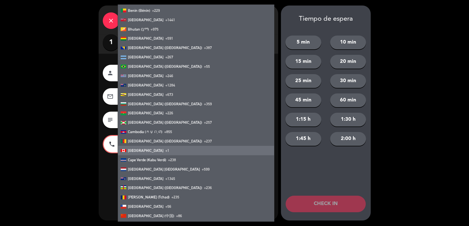
click at [147, 150] on li "Canada +1" at bounding box center [196, 150] width 156 height 9
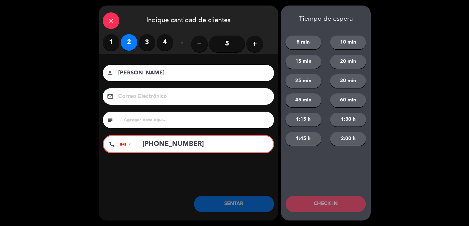
click at [150, 146] on input "+166557970" at bounding box center [205, 144] width 136 height 17
click at [122, 147] on div at bounding box center [126, 144] width 13 height 16
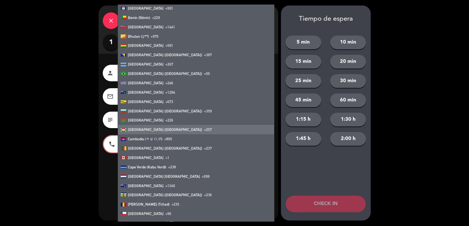
scroll to position [307, 0]
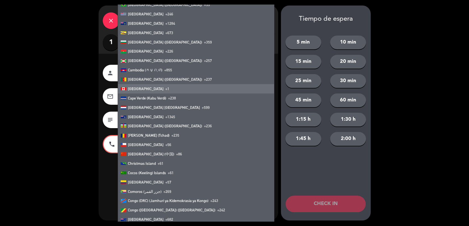
click at [135, 88] on span "[GEOGRAPHIC_DATA]" at bounding box center [146, 89] width 36 height 4
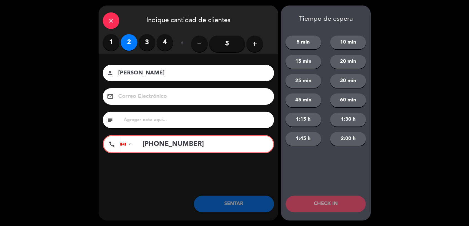
click at [150, 146] on input "+166557970" at bounding box center [205, 144] width 136 height 17
click at [157, 145] on input "+166557970" at bounding box center [205, 144] width 136 height 17
type input "+16557970"
click at [186, 144] on input "+16557970" at bounding box center [205, 144] width 136 height 17
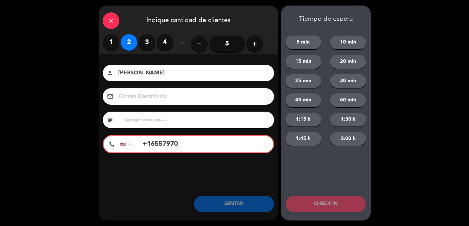
click at [186, 144] on input "+16557970" at bounding box center [205, 144] width 136 height 17
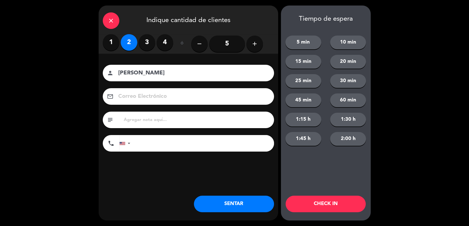
click at [173, 120] on input "text" at bounding box center [196, 120] width 147 height 8
click at [161, 122] on input "[PHONE_NUMBER]" at bounding box center [196, 120] width 147 height 8
type input "[PHONE_NUMBER]"
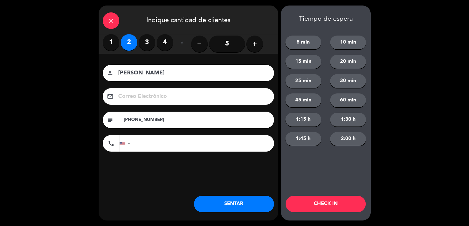
click at [150, 145] on input "tel" at bounding box center [205, 143] width 138 height 17
paste input "+16557970"
type input "+16557970"
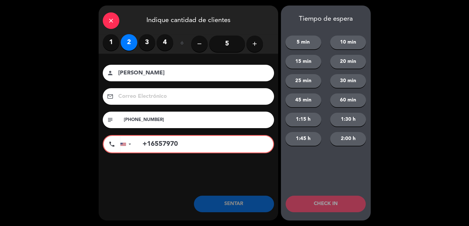
drag, startPoint x: 192, startPoint y: 148, endPoint x: 140, endPoint y: 152, distance: 52.3
click at [141, 152] on input "+16557970" at bounding box center [205, 144] width 136 height 17
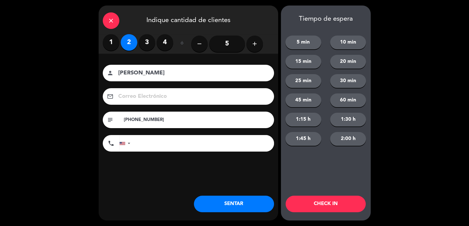
click at [223, 197] on button "SENTAR" at bounding box center [234, 204] width 80 height 17
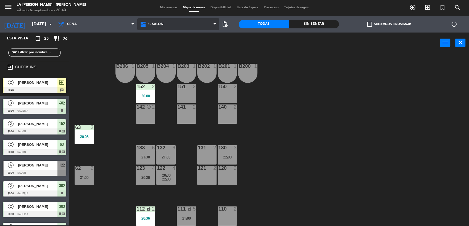
click at [153, 23] on span "1. SALON" at bounding box center [156, 24] width 16 height 4
drag, startPoint x: 156, startPoint y: 25, endPoint x: 156, endPoint y: 30, distance: 4.4
click at [156, 25] on span "1. SALON" at bounding box center [156, 24] width 16 height 4
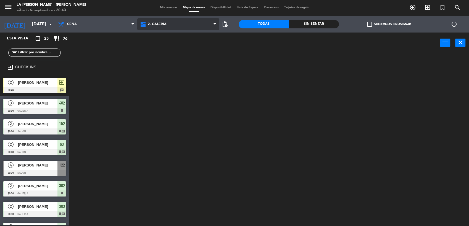
click at [161, 49] on ng-component "menu LA CABRERA - MENDOZA sábado 6. septiembre - 20:43 Mis reservas Mapa de mes…" at bounding box center [234, 112] width 469 height 227
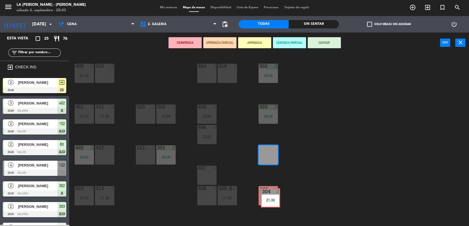
drag, startPoint x: 267, startPoint y: 155, endPoint x: 270, endPoint y: 198, distance: 43.4
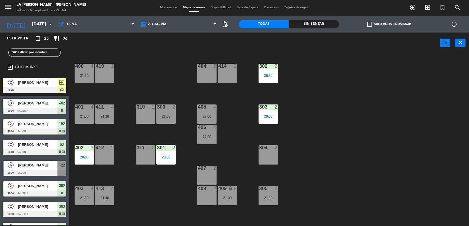
scroll to position [1, 0]
click at [46, 82] on span "[PERSON_NAME]" at bounding box center [37, 83] width 39 height 6
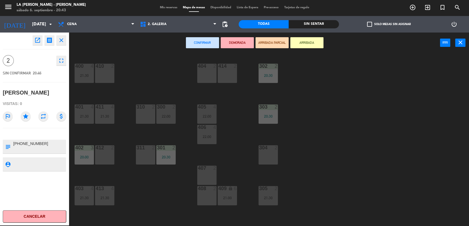
click at [269, 153] on div "304 2" at bounding box center [268, 155] width 19 height 19
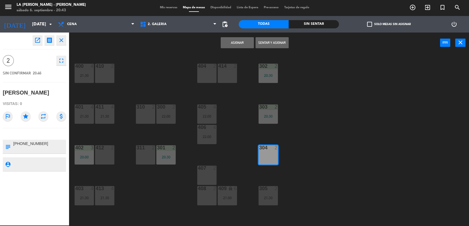
click at [264, 36] on div "Asignar Sentar y Asignar power_input close" at bounding box center [254, 43] width 371 height 21
click at [267, 39] on button "Sentar y Asignar" at bounding box center [271, 42] width 33 height 11
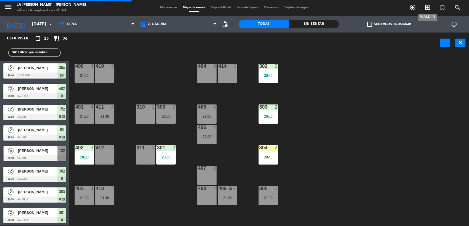
click at [429, 10] on icon "exit_to_app" at bounding box center [427, 7] width 7 height 7
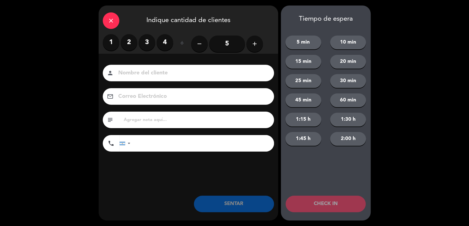
click at [130, 41] on label "2" at bounding box center [129, 42] width 17 height 17
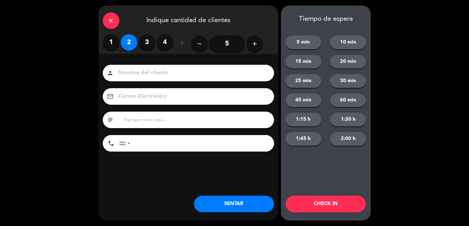
click at [135, 70] on input at bounding box center [192, 73] width 149 height 10
click at [111, 19] on icon "close" at bounding box center [111, 20] width 7 height 7
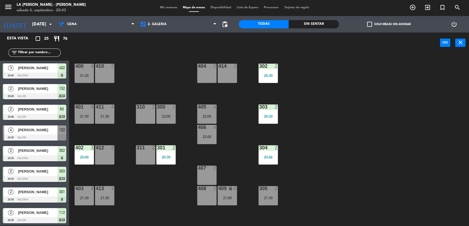
click at [160, 7] on span "Mis reservas" at bounding box center [168, 7] width 23 height 3
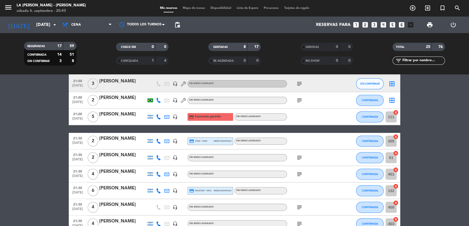
scroll to position [276, 0]
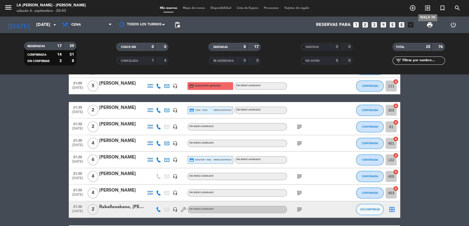
click at [428, 4] on span "exit_to_app" at bounding box center [427, 7] width 15 height 9
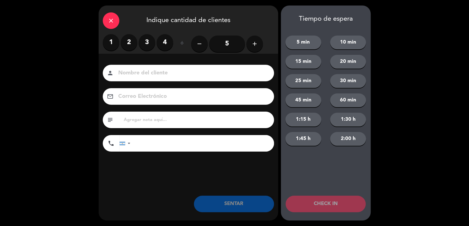
click at [125, 42] on label "2" at bounding box center [129, 42] width 17 height 17
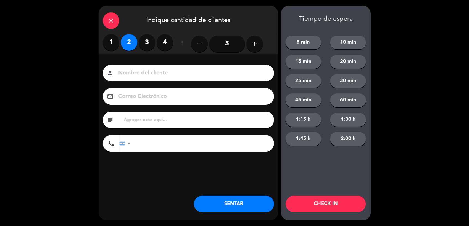
click at [137, 70] on input at bounding box center [192, 73] width 149 height 10
type input "[PERSON_NAME]"
click at [142, 121] on input "text" at bounding box center [196, 120] width 147 height 8
type input "sheraton hab 407"
click at [246, 201] on button "SENTAR" at bounding box center [234, 204] width 80 height 17
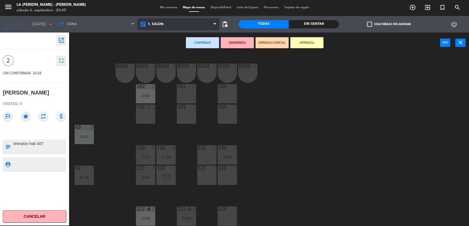
click at [199, 22] on span "1. SALON" at bounding box center [178, 24] width 82 height 12
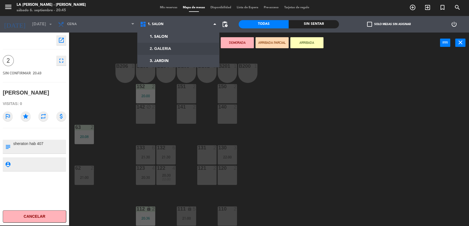
click at [194, 46] on ng-component "menu LA CABRERA - MENDOZA sábado 6. septiembre - 20:45 Mis reservas Mapa de mes…" at bounding box center [234, 112] width 469 height 227
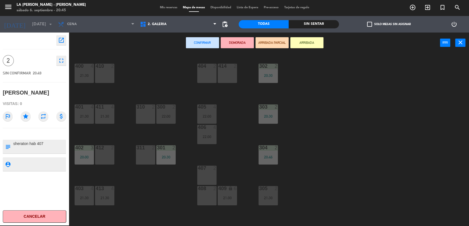
click at [151, 112] on div "310 2" at bounding box center [145, 114] width 19 height 19
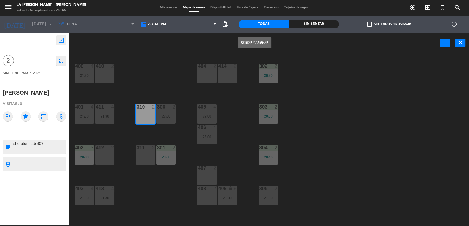
click at [251, 40] on button "Sentar y Asignar" at bounding box center [254, 42] width 33 height 11
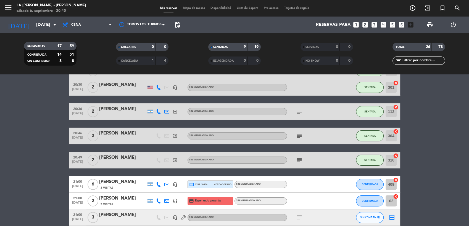
scroll to position [153, 0]
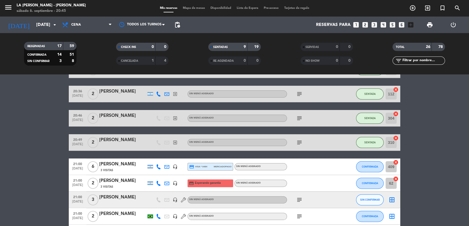
click at [105, 215] on div "[PERSON_NAME]" at bounding box center [122, 214] width 47 height 7
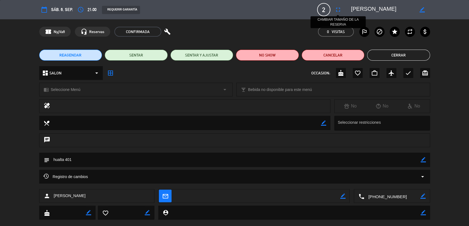
click at [339, 10] on icon "fullscreen" at bounding box center [338, 9] width 7 height 7
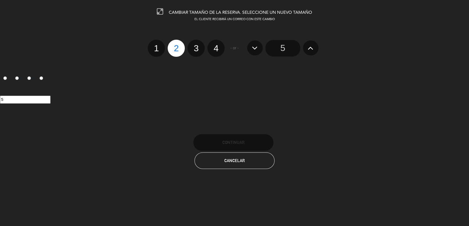
click at [309, 49] on icon at bounding box center [311, 48] width 6 height 9
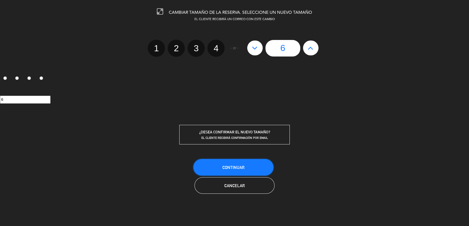
click at [249, 163] on button "Continuar" at bounding box center [233, 167] width 80 height 17
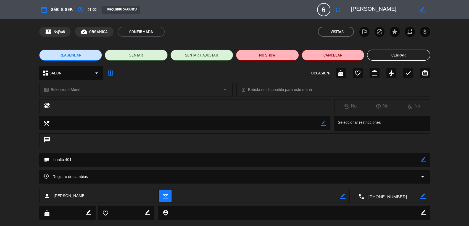
click at [415, 58] on button "Cerrar" at bounding box center [398, 55] width 63 height 11
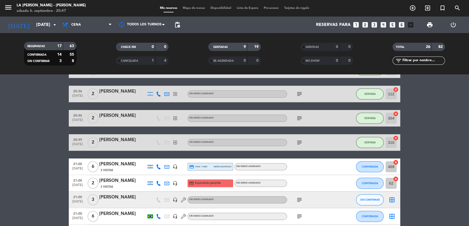
scroll to position [184, 0]
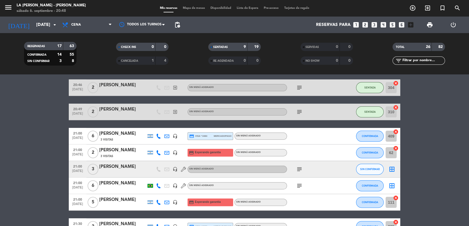
click at [396, 148] on icon "cancel" at bounding box center [396, 149] width 6 height 6
click at [391, 152] on icon "border_all" at bounding box center [392, 153] width 7 height 7
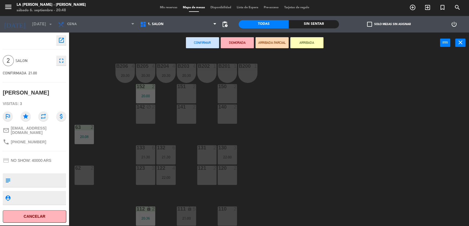
click at [56, 61] on button "fullscreen" at bounding box center [61, 61] width 10 height 10
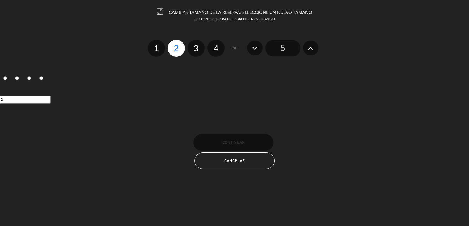
click at [202, 46] on label "3" at bounding box center [196, 48] width 17 height 17
click at [197, 45] on input "3" at bounding box center [196, 44] width 4 height 4
radio input "true"
radio input "false"
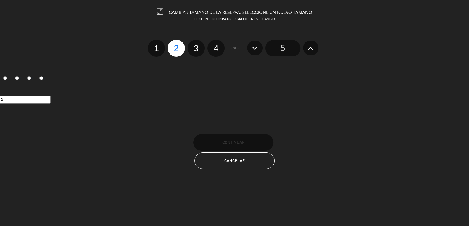
radio input "false"
radio input "true"
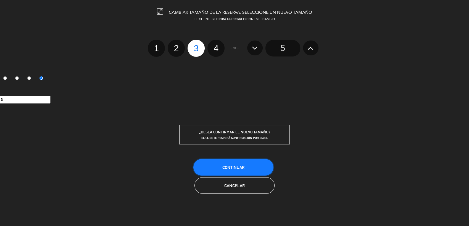
click at [247, 165] on button "Continuar" at bounding box center [233, 167] width 80 height 17
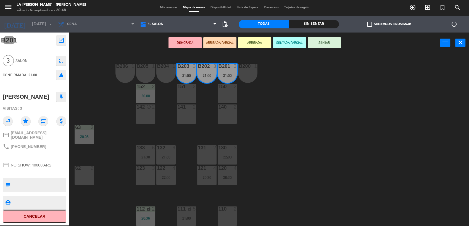
click at [224, 74] on div "21:00" at bounding box center [227, 76] width 19 height 4
click at [210, 68] on div at bounding box center [206, 66] width 9 height 5
click at [182, 68] on div at bounding box center [186, 66] width 9 height 5
click at [462, 41] on icon "close" at bounding box center [460, 42] width 7 height 7
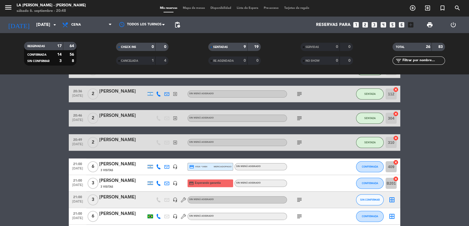
scroll to position [184, 0]
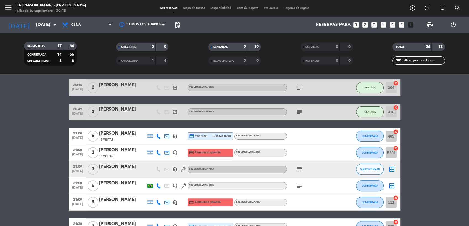
click at [397, 149] on icon "cancel" at bounding box center [396, 149] width 6 height 6
click at [392, 150] on icon "border_all" at bounding box center [392, 153] width 7 height 7
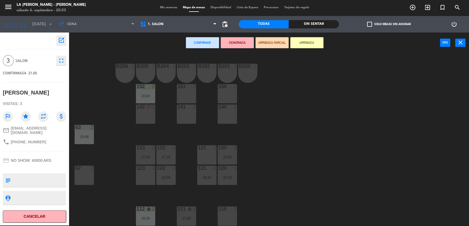
click at [191, 90] on div "151 2" at bounding box center [186, 93] width 19 height 19
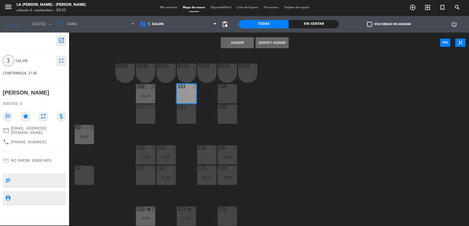
click at [185, 112] on div "141 2" at bounding box center [186, 114] width 19 height 19
click at [278, 40] on button "Sentar y Asignar" at bounding box center [271, 42] width 33 height 11
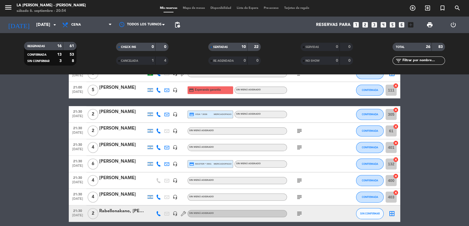
scroll to position [307, 0]
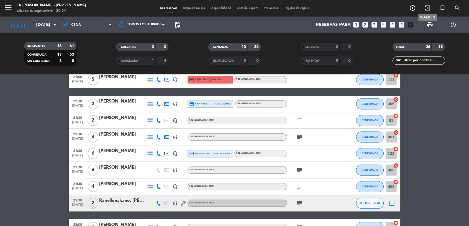
click at [427, 7] on icon "exit_to_app" at bounding box center [427, 8] width 7 height 7
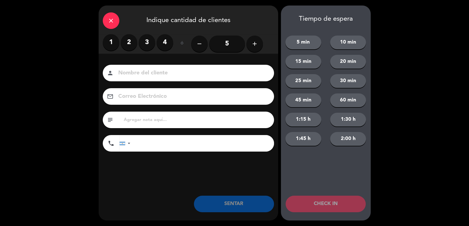
click at [145, 43] on label "3" at bounding box center [147, 42] width 17 height 17
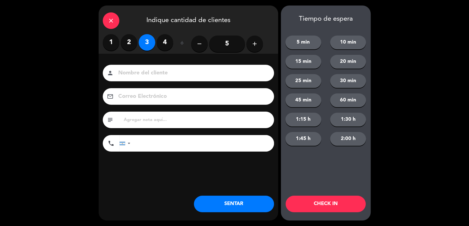
click at [155, 71] on input at bounding box center [192, 73] width 149 height 10
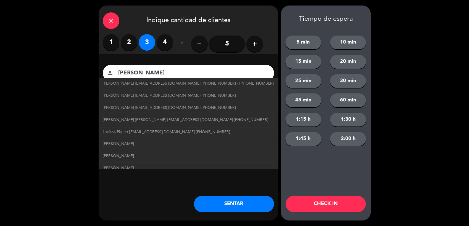
click at [195, 69] on input "[PERSON_NAME]" at bounding box center [192, 73] width 149 height 10
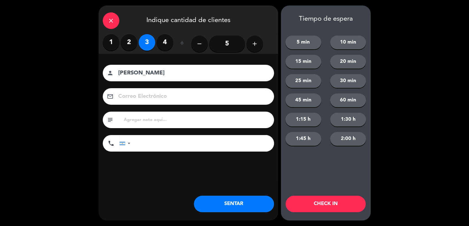
type input "[PERSON_NAME]"
click at [161, 116] on div "subject" at bounding box center [188, 120] width 171 height 17
click at [162, 124] on input "text" at bounding box center [196, 120] width 147 height 8
type input "sheraton hab 901"
click at [228, 206] on button "SENTAR" at bounding box center [234, 204] width 80 height 17
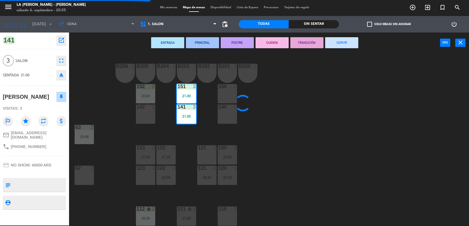
click at [171, 22] on span "1. SALON" at bounding box center [178, 24] width 82 height 12
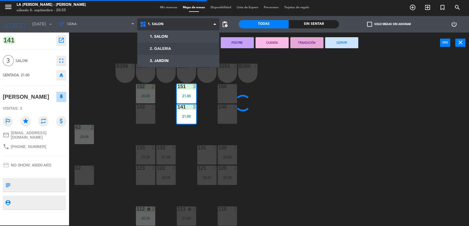
click at [176, 45] on ng-component "menu LA CABRERA - MENDOZA sábado 6. septiembre - 20:55 Mis reservas Mapa de mes…" at bounding box center [234, 112] width 469 height 227
type textarea "sheraton hab 901"
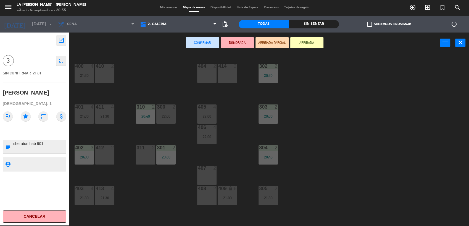
click at [206, 70] on div "404 2" at bounding box center [206, 73] width 19 height 19
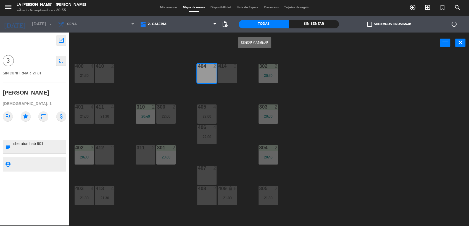
click at [252, 43] on button "Sentar y Asignar" at bounding box center [254, 42] width 33 height 11
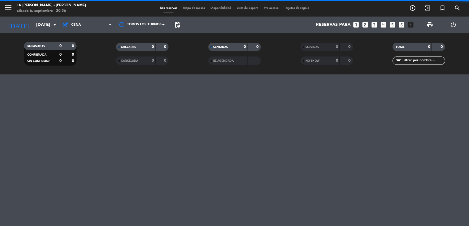
click at [194, 7] on span "Mapa de mesas" at bounding box center [194, 8] width 28 height 3
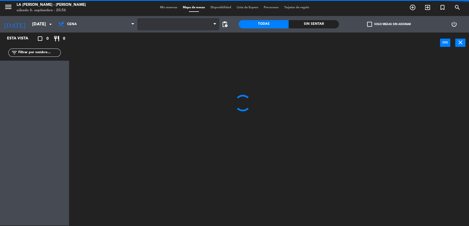
click at [165, 23] on span at bounding box center [178, 24] width 82 height 12
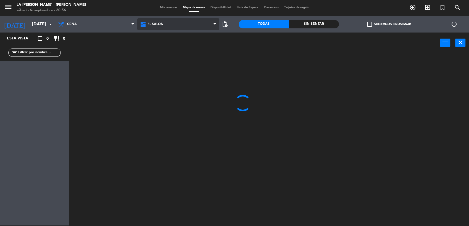
click at [169, 28] on span "1. SALON" at bounding box center [178, 24] width 82 height 12
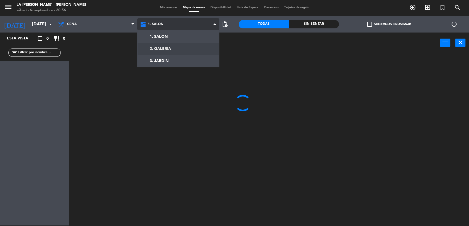
click at [175, 44] on ng-component "menu LA CABRERA - MENDOZA sábado 6. septiembre - 20:56 Mis reservas Mapa de mes…" at bounding box center [234, 112] width 469 height 227
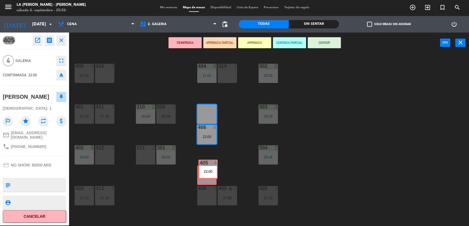
drag, startPoint x: 207, startPoint y: 115, endPoint x: 209, endPoint y: 173, distance: 57.5
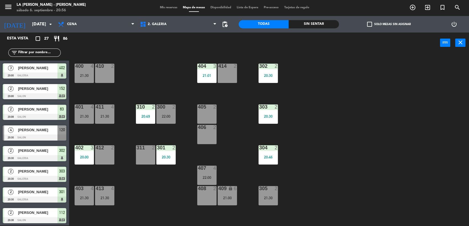
scroll to position [177, 0]
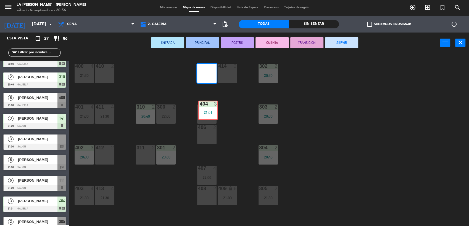
click at [207, 112] on div "400 4 21:30 410 2 404 3 21:01 404 3 21:01 414 2 302 2 20:30 401 4 21:30 411 4 2…" at bounding box center [271, 140] width 395 height 173
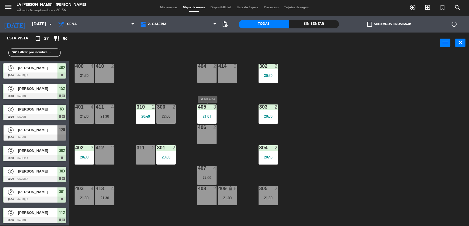
scroll to position [1, 0]
click at [463, 41] on icon "close" at bounding box center [460, 42] width 7 height 7
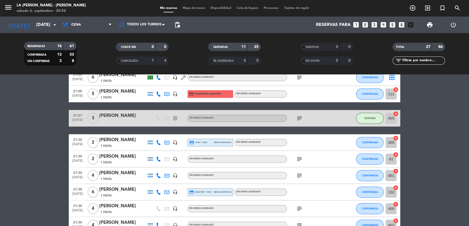
scroll to position [234, 0]
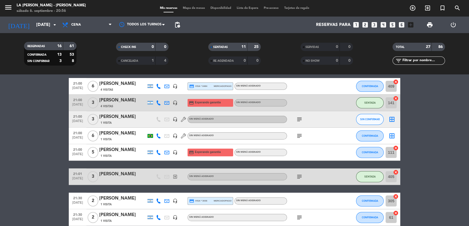
click at [395, 81] on icon "cancel" at bounding box center [396, 82] width 6 height 6
click at [395, 85] on div "border_all" at bounding box center [392, 86] width 17 height 16
click at [392, 85] on icon "border_all" at bounding box center [392, 86] width 7 height 7
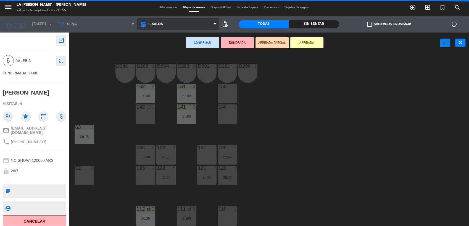
click at [154, 23] on span "1. SALON" at bounding box center [156, 24] width 16 height 4
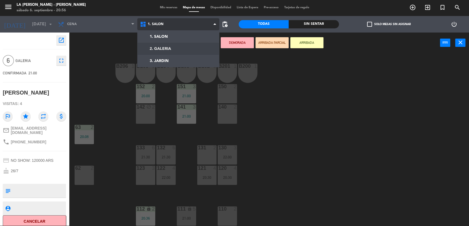
click at [166, 44] on ng-component "menu LA CABRERA - MENDOZA sábado 6. septiembre - 20:56 Mis reservas Mapa de mes…" at bounding box center [234, 112] width 469 height 227
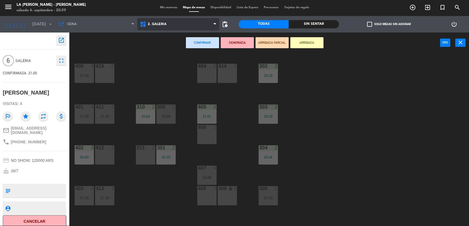
click at [157, 23] on span "2. GALERIA" at bounding box center [157, 24] width 19 height 4
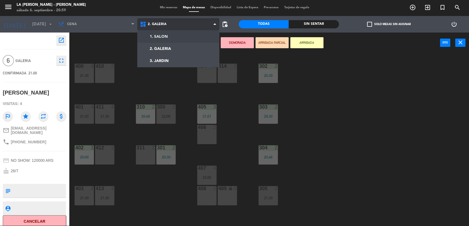
click at [161, 36] on ng-component "menu LA CABRERA - MENDOZA sábado 6. septiembre - 20:59 Mis reservas Mapa de mes…" at bounding box center [234, 112] width 469 height 227
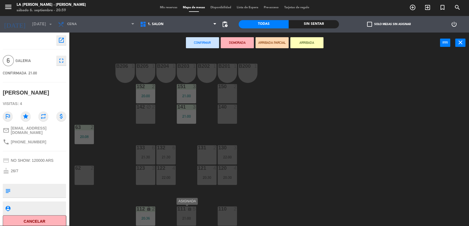
click at [183, 214] on div "111 lock 5 21:00" at bounding box center [186, 216] width 19 height 19
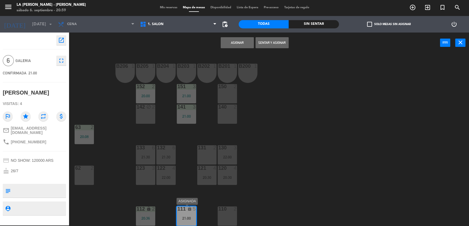
click at [188, 212] on div "lock" at bounding box center [186, 209] width 9 height 5
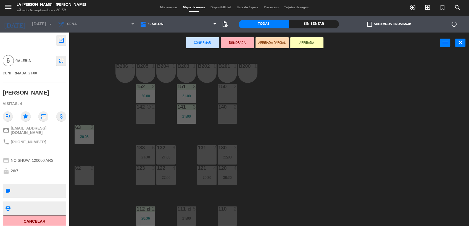
click at [225, 217] on div "110 2" at bounding box center [227, 216] width 19 height 19
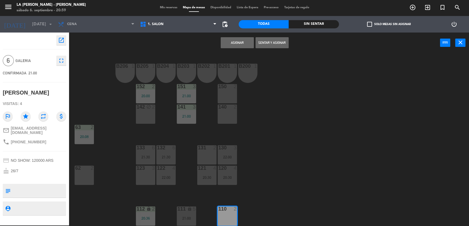
click at [234, 211] on div "2" at bounding box center [235, 209] width 3 height 5
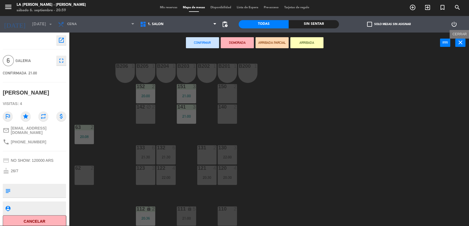
click at [464, 46] on button "close" at bounding box center [460, 43] width 10 height 8
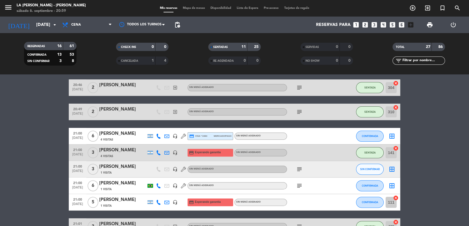
scroll to position [215, 0]
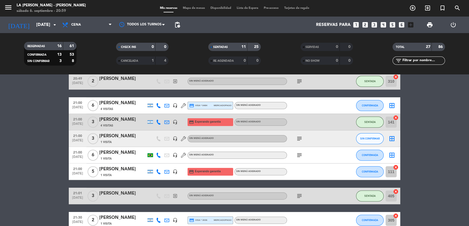
click at [393, 138] on icon "border_all" at bounding box center [392, 139] width 7 height 7
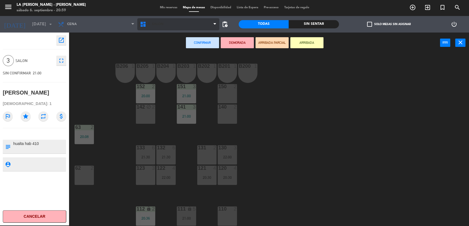
click at [179, 25] on span "1. SALON" at bounding box center [178, 24] width 82 height 12
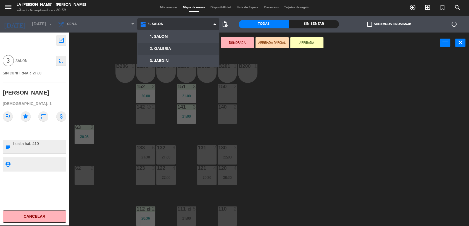
click at [182, 44] on ng-component "menu LA CABRERA - MENDOZA sábado 6. septiembre - 20:59 Mis reservas Mapa de mes…" at bounding box center [234, 112] width 469 height 227
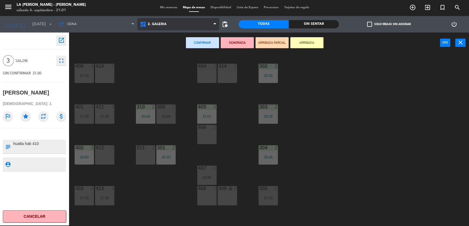
click at [186, 28] on span "2. GALERIA" at bounding box center [178, 24] width 82 height 12
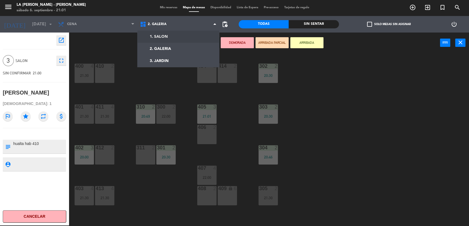
click at [190, 38] on ng-component "menu LA CABRERA - MENDOZA sábado 6. septiembre - 21:01 Mis reservas Mapa de mes…" at bounding box center [234, 112] width 469 height 227
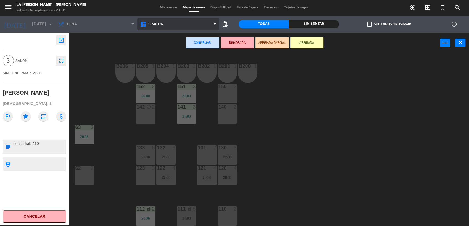
click at [192, 24] on span "1. SALON" at bounding box center [178, 24] width 82 height 12
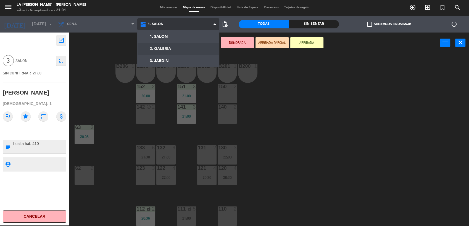
click at [186, 47] on ng-component "menu LA CABRERA - MENDOZA sábado 6. septiembre - 21:01 Mis reservas Mapa de mes…" at bounding box center [234, 112] width 469 height 227
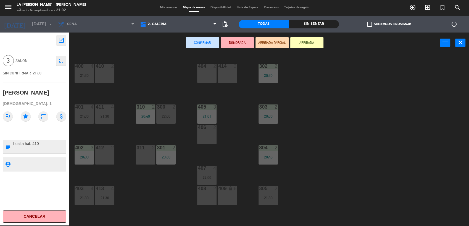
click at [216, 80] on div "404 2" at bounding box center [206, 73] width 19 height 19
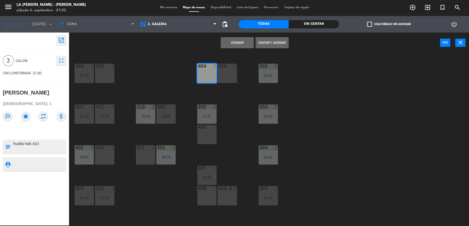
click at [237, 45] on button "Asignar" at bounding box center [237, 42] width 33 height 11
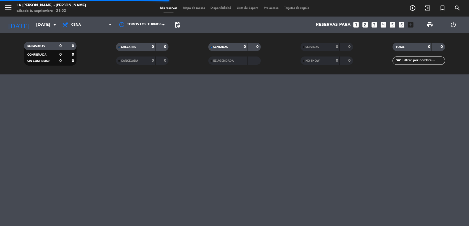
click at [197, 7] on span "Mapa de mesas" at bounding box center [194, 8] width 28 height 3
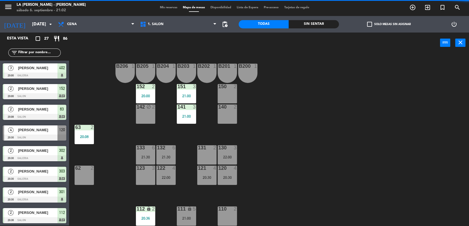
click at [37, 52] on input "text" at bounding box center [39, 53] width 43 height 6
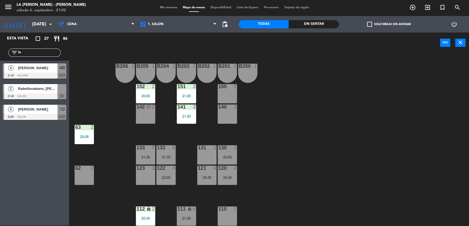
type input "lo"
click at [20, 67] on span "[PERSON_NAME]" at bounding box center [37, 68] width 39 height 6
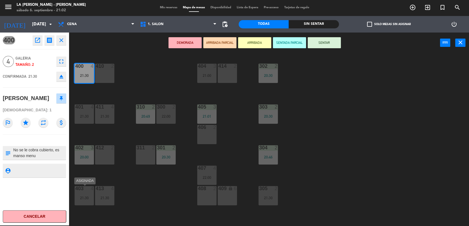
click at [86, 197] on div "21:30" at bounding box center [84, 198] width 19 height 4
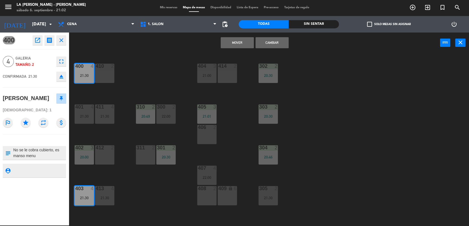
click at [269, 41] on button "Cambiar" at bounding box center [271, 42] width 33 height 11
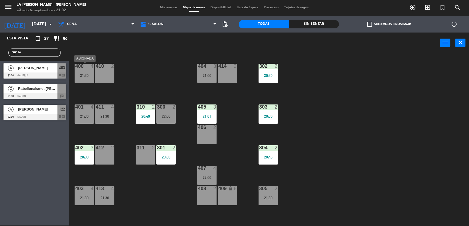
click at [86, 77] on div "21:30" at bounding box center [84, 76] width 19 height 4
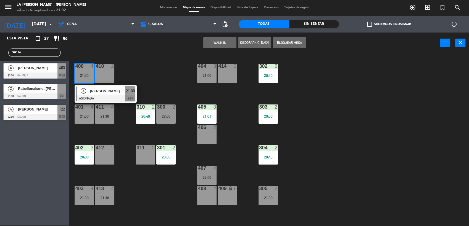
click at [105, 91] on span "[PERSON_NAME]" at bounding box center [107, 91] width 35 height 6
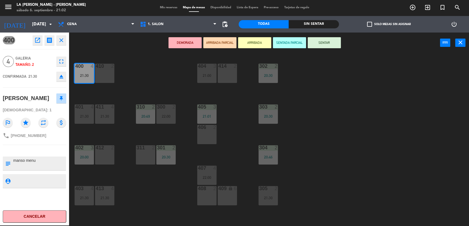
click at [145, 75] on div "400 4 21:30 410 2 404 3 21:00 414 2 302 2 20:30 401 4 21:30 411 4 21:30 310 2 2…" at bounding box center [271, 140] width 395 height 173
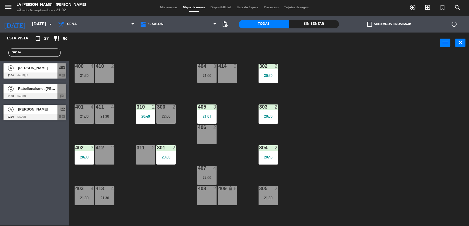
click at [92, 65] on div "410" at bounding box center [95, 66] width 9 height 5
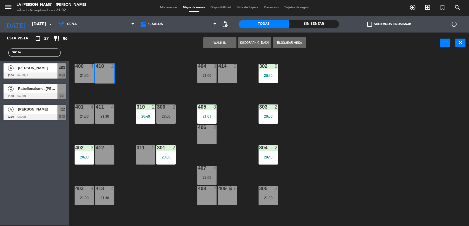
click at [90, 85] on div "400 4 21:30 410 2 404 3 21:00 414 2 302 2 20:30 401 4 21:30 411 4 21:30 310 2 2…" at bounding box center [271, 140] width 395 height 173
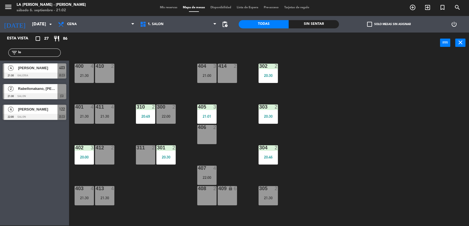
click at [87, 74] on div "21:30" at bounding box center [84, 76] width 19 height 4
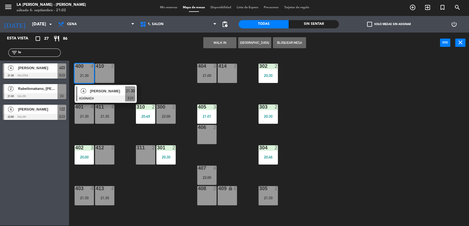
click at [93, 96] on div at bounding box center [105, 99] width 59 height 6
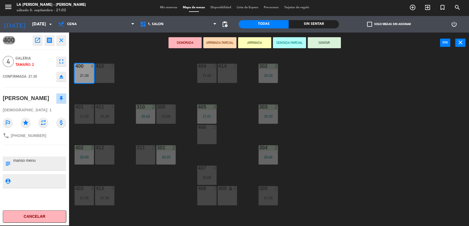
click at [123, 72] on div "400 4 21:30 410 2 404 3 21:00 414 2 302 2 20:30 401 4 21:30 411 4 21:30 310 2 2…" at bounding box center [271, 140] width 395 height 173
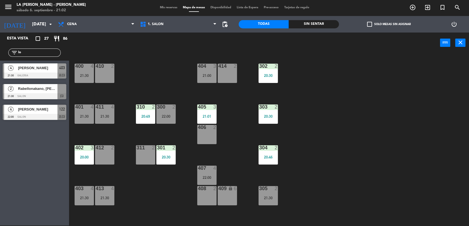
click at [86, 184] on div "400 4 21:30 410 2 404 3 21:00 414 2 302 2 20:30 401 4 21:30 411 4 21:30 310 2 2…" at bounding box center [271, 140] width 395 height 173
click at [84, 195] on div "403 4 21:30" at bounding box center [84, 195] width 19 height 19
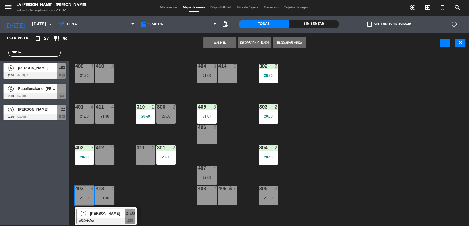
click at [124, 219] on div at bounding box center [105, 221] width 59 height 6
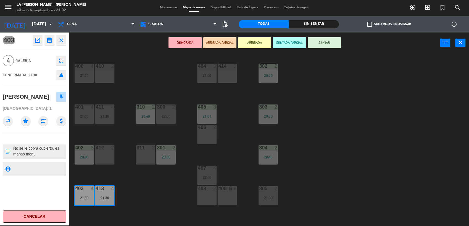
click at [81, 118] on div "401 4 21:30" at bounding box center [84, 114] width 19 height 19
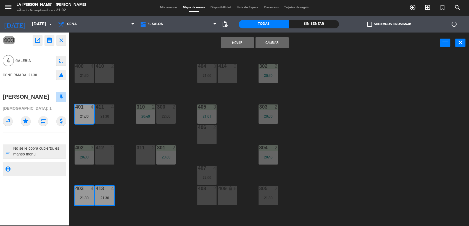
click at [260, 43] on button "Cambiar" at bounding box center [271, 42] width 33 height 11
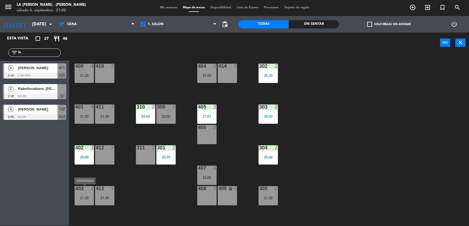
click at [77, 197] on div "21:30" at bounding box center [84, 198] width 19 height 4
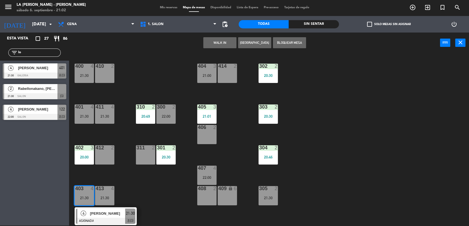
click at [106, 221] on div at bounding box center [105, 221] width 59 height 6
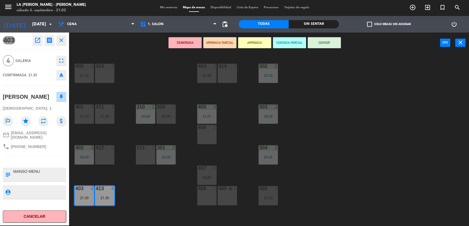
click at [151, 180] on div "400 4 21:30 410 2 404 3 21:00 414 2 302 2 20:30 401 4 21:30 411 4 21:30 310 2 2…" at bounding box center [271, 140] width 395 height 173
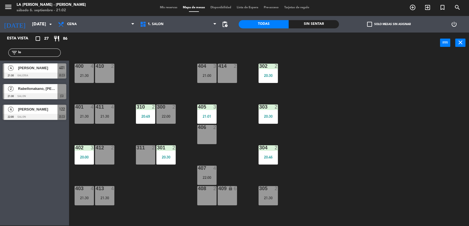
click at [77, 102] on div "400 4 21:30 410 2 404 3 21:00 414 2 302 2 20:30 401 4 21:30 411 4 21:30 310 2 2…" at bounding box center [271, 140] width 395 height 173
click at [85, 115] on div "21:30" at bounding box center [84, 117] width 19 height 4
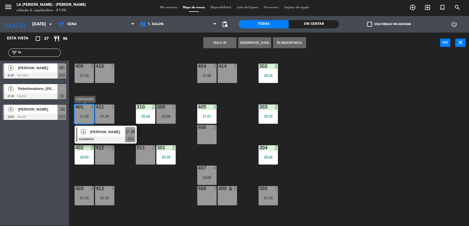
click at [127, 139] on div at bounding box center [105, 139] width 59 height 6
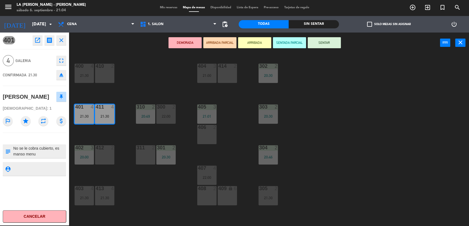
click at [335, 41] on button "SENTAR" at bounding box center [324, 42] width 33 height 11
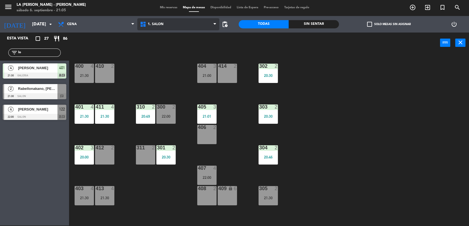
click at [183, 24] on span "1. SALON" at bounding box center [178, 24] width 82 height 12
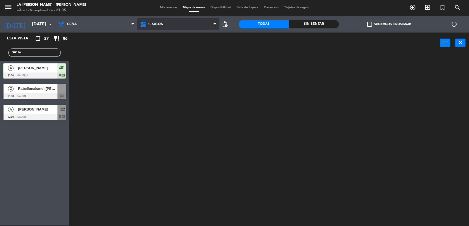
click at [184, 36] on ng-component "menu LA CABRERA - MENDOZA sábado 6. septiembre - 21:05 Mis reservas Mapa de mes…" at bounding box center [234, 112] width 469 height 227
click at [185, 23] on span "1. SALON" at bounding box center [178, 24] width 82 height 12
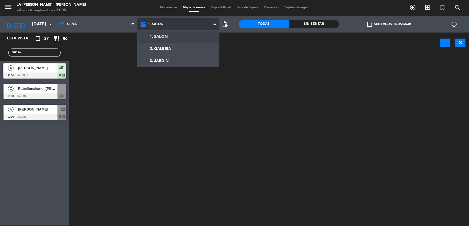
click at [185, 23] on span "1. SALON" at bounding box center [178, 24] width 82 height 12
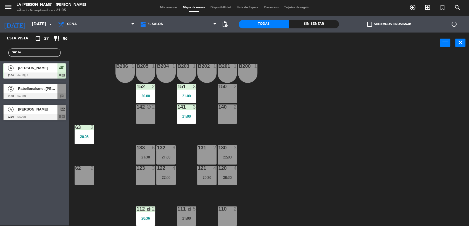
click at [187, 194] on div "B206 1 B205 1 B204 1 B203 1 B202 1 B201 1 B200 1 150 2 151 3 21:00 152 2 20:00 …" at bounding box center [271, 140] width 395 height 173
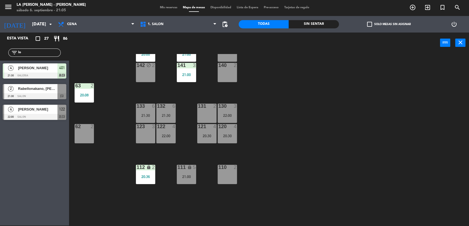
scroll to position [61, 0]
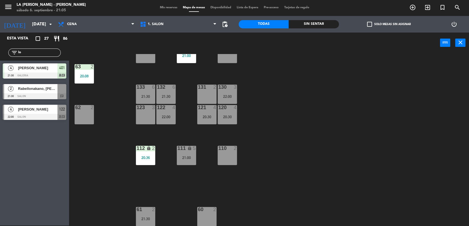
click at [186, 149] on div "lock" at bounding box center [186, 148] width 9 height 5
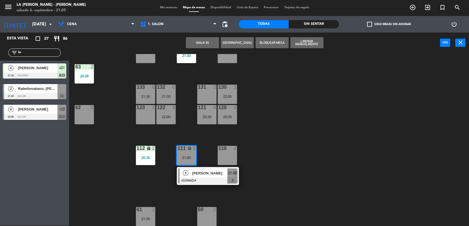
click at [155, 184] on div "B206 1 B205 1 B204 1 B203 1 B202 1 B201 1 B200 1 150 2 151 3 21:00 152 2 20:00 …" at bounding box center [271, 140] width 395 height 173
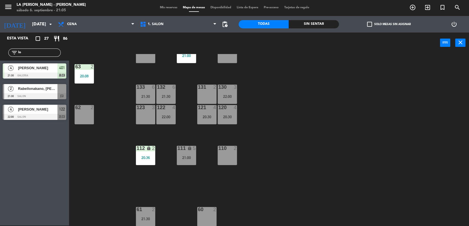
click at [186, 157] on div "21:00" at bounding box center [186, 158] width 19 height 4
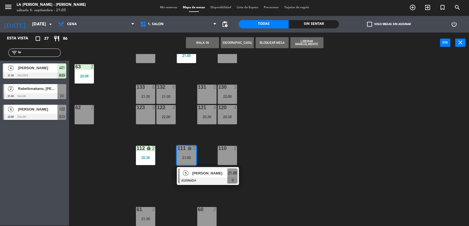
click at [179, 191] on div "B206 1 B205 1 B204 1 B203 1 B202 1 B201 1 B200 1 150 2 151 3 21:00 152 2 20:00 …" at bounding box center [271, 140] width 395 height 173
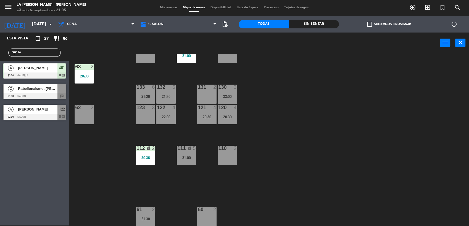
click at [192, 152] on div "111 lock 5 21:00" at bounding box center [186, 155] width 19 height 19
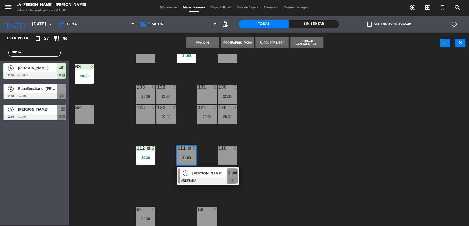
click at [195, 197] on div "B206 1 B205 1 B204 1 B203 1 B202 1 B201 1 B200 1 150 2 151 3 21:00 152 2 20:00 …" at bounding box center [271, 140] width 395 height 173
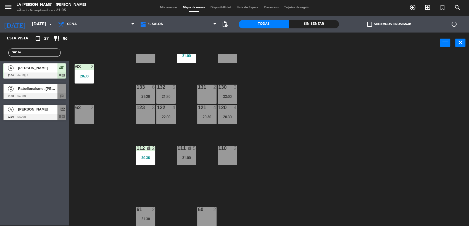
click at [189, 152] on div "111 lock 5 21:00" at bounding box center [186, 155] width 19 height 19
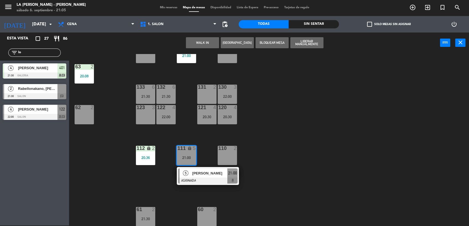
click at [236, 177] on div "21:00" at bounding box center [232, 173] width 10 height 9
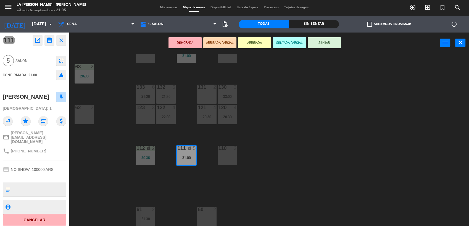
click at [63, 75] on icon "eject" at bounding box center [61, 75] width 7 height 7
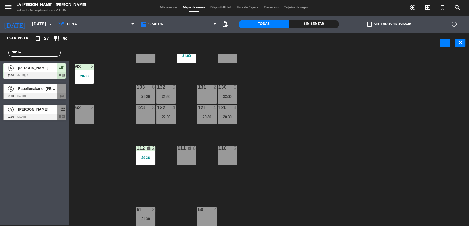
click at [159, 8] on span "Mis reservas" at bounding box center [168, 7] width 23 height 3
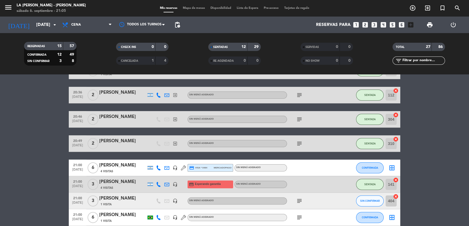
scroll to position [153, 0]
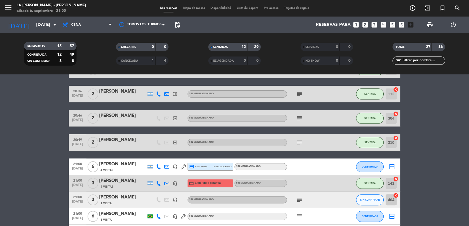
click at [389, 168] on icon "border_all" at bounding box center [392, 167] width 7 height 7
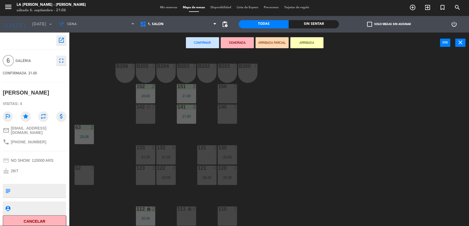
click at [184, 213] on div "111 lock 6" at bounding box center [186, 216] width 19 height 19
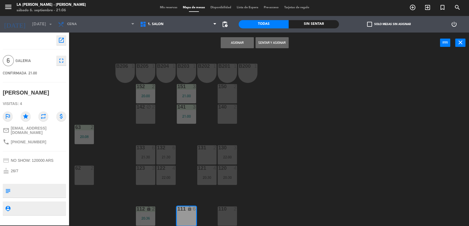
click at [273, 42] on button "Sentar y Asignar" at bounding box center [271, 42] width 33 height 11
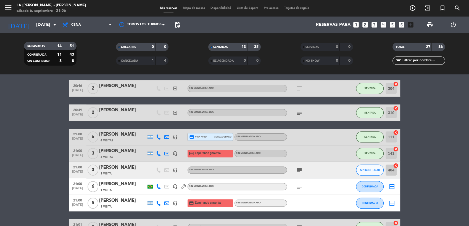
scroll to position [172, 0]
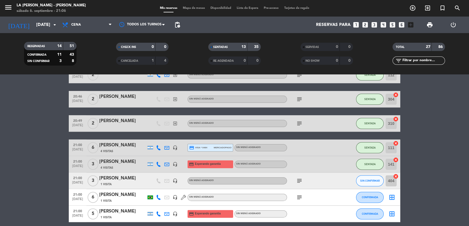
click at [193, 7] on span "Mapa de mesas" at bounding box center [194, 8] width 28 height 3
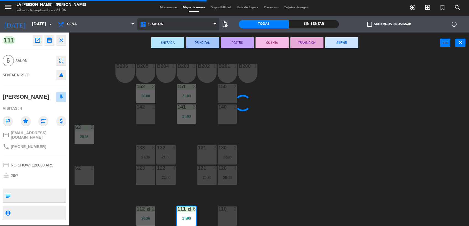
click at [168, 21] on span "1. SALON" at bounding box center [178, 24] width 82 height 12
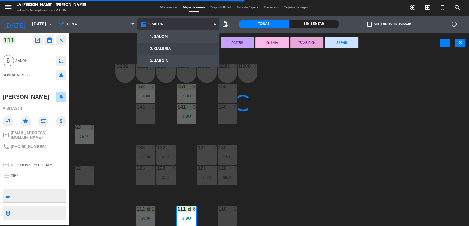
click at [178, 48] on ng-component "menu LA CABRERA - MENDOZA sábado 6. septiembre - 21:06 Mis reservas Mapa de mes…" at bounding box center [234, 112] width 469 height 227
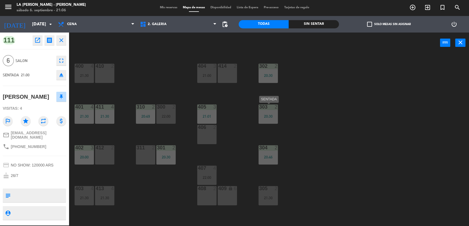
click at [274, 120] on div "303 2 20:30" at bounding box center [268, 114] width 19 height 19
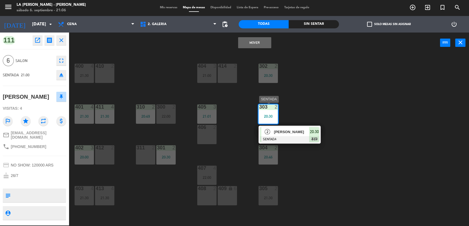
click at [313, 132] on span "20:30" at bounding box center [314, 132] width 9 height 7
type textarea "Solicita florencia recepción huentala"
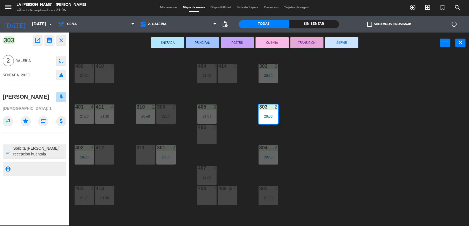
click at [59, 73] on icon "eject" at bounding box center [61, 75] width 7 height 7
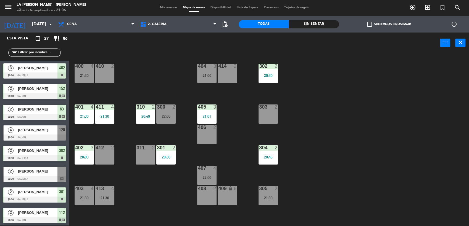
click at [165, 5] on div "Mis reservas Mapa de mesas Disponibilidad Lista de Espera Pre-acceso Tarjetas d…" at bounding box center [234, 7] width 155 height 5
click at [166, 8] on span "Mis reservas" at bounding box center [168, 7] width 23 height 3
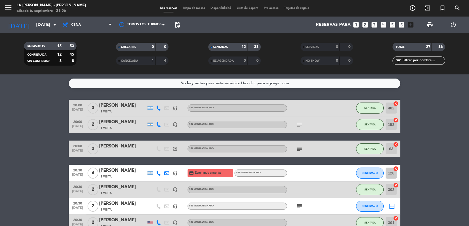
click at [199, 7] on span "Mapa de mesas" at bounding box center [194, 8] width 28 height 3
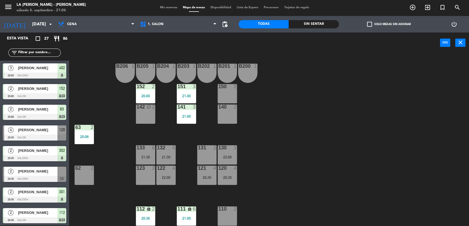
click at [43, 171] on span "[PERSON_NAME]" at bounding box center [37, 172] width 39 height 6
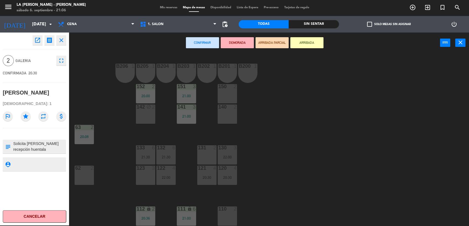
click at [83, 177] on div "62 2" at bounding box center [84, 175] width 19 height 19
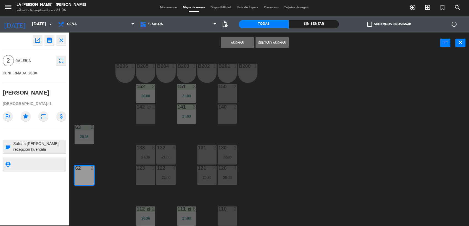
click at [266, 44] on button "Sentar y Asignar" at bounding box center [271, 42] width 33 height 11
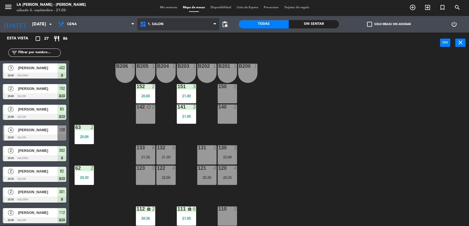
click at [147, 25] on icon at bounding box center [144, 24] width 8 height 7
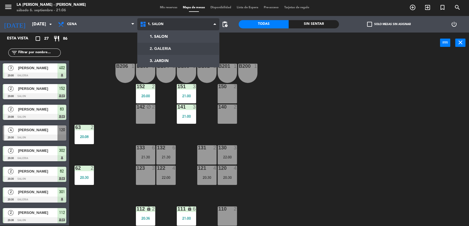
click at [152, 52] on ng-component "menu LA CABRERA - MENDOZA sábado 6. septiembre - 21:06 Mis reservas Mapa de mes…" at bounding box center [234, 112] width 469 height 227
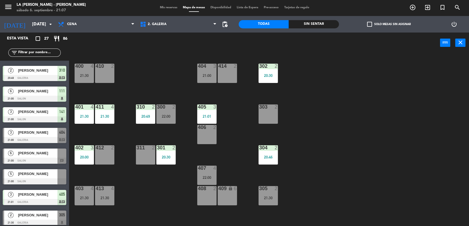
scroll to position [215, 0]
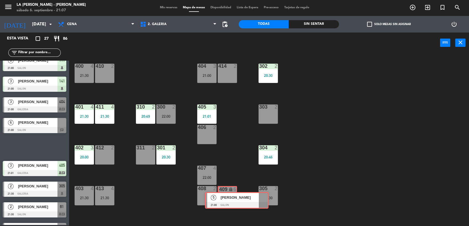
drag, startPoint x: 28, startPoint y: 144, endPoint x: 229, endPoint y: 197, distance: 208.4
click at [229, 197] on div "Esta vista crop_square 27 restaurant 86 filter_list 3 Marcos Trionfi 20:00 GALE…" at bounding box center [234, 130] width 469 height 194
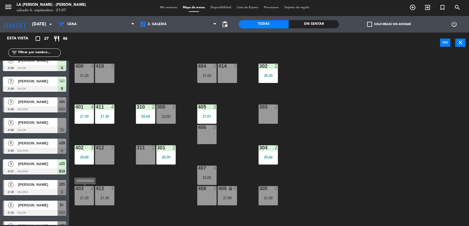
click at [85, 199] on div "21:30" at bounding box center [84, 198] width 19 height 4
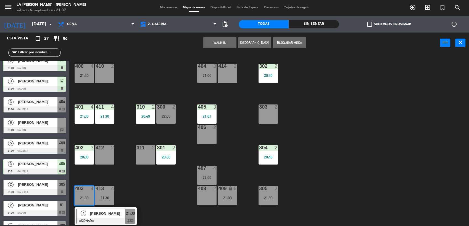
click at [210, 138] on div "406 2" at bounding box center [206, 134] width 19 height 19
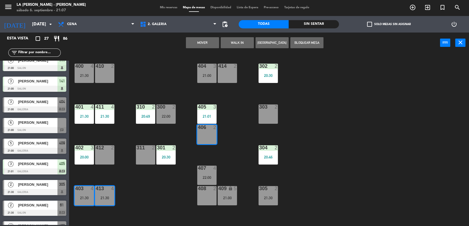
click at [201, 42] on button "Mover" at bounding box center [202, 42] width 33 height 11
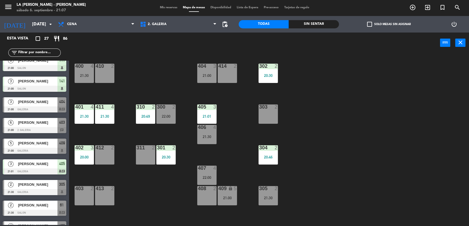
drag, startPoint x: 35, startPoint y: 127, endPoint x: 83, endPoint y: 193, distance: 81.4
click at [35, 121] on span "[PERSON_NAME]" at bounding box center [37, 123] width 39 height 6
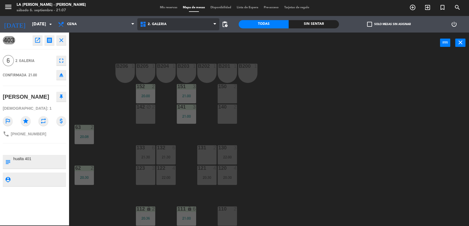
click at [144, 27] on icon at bounding box center [144, 24] width 8 height 7
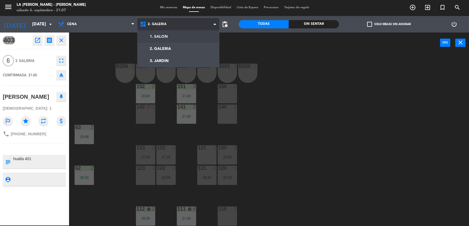
click at [152, 42] on ng-component "menu LA CABRERA - MENDOZA sábado 6. septiembre - 21:07 Mis reservas Mapa de mes…" at bounding box center [234, 112] width 469 height 227
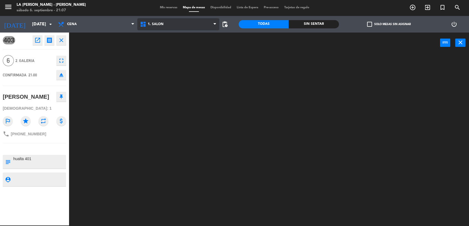
click at [147, 25] on icon at bounding box center [144, 24] width 8 height 7
click at [148, 50] on ng-component "menu LA CABRERA - MENDOZA sábado 6. septiembre - 21:07 Mis reservas Mapa de mes…" at bounding box center [234, 112] width 469 height 227
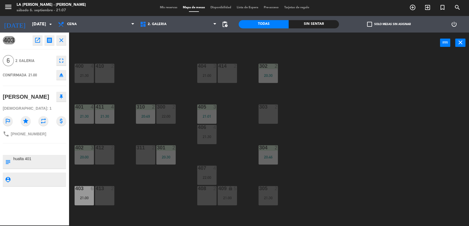
click at [102, 198] on div "413 2" at bounding box center [104, 195] width 19 height 19
click at [245, 45] on button "Mover" at bounding box center [254, 42] width 33 height 11
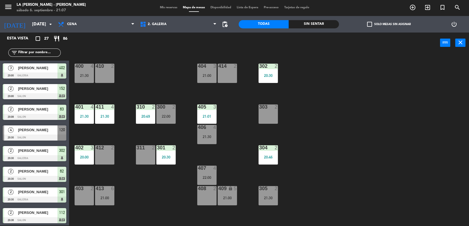
scroll to position [1, 0]
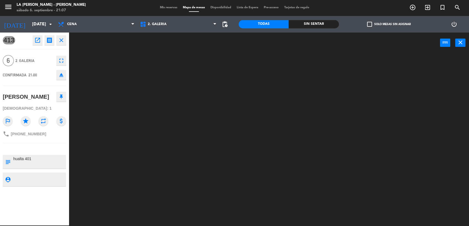
drag, startPoint x: 107, startPoint y: 196, endPoint x: 86, endPoint y: 195, distance: 21.0
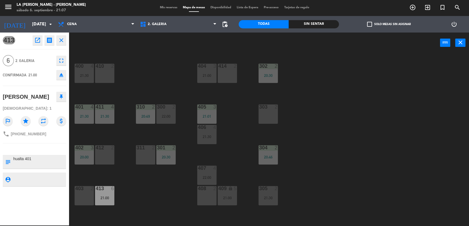
click at [152, 55] on div "400 4 21:30 410 2 404 3 21:00 414 2 302 2 20:30 401 4 21:30 411 4 21:30 310 2 2…" at bounding box center [271, 140] width 395 height 173
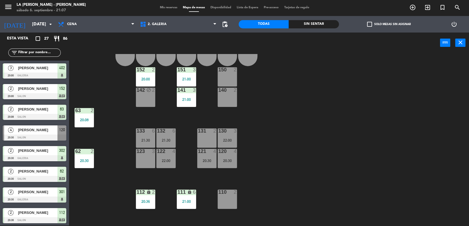
scroll to position [61, 0]
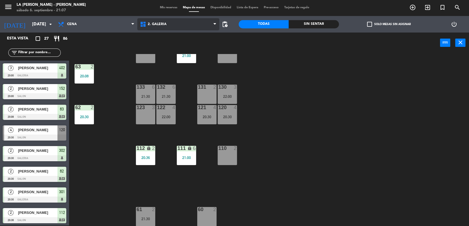
click at [175, 28] on span "2. GALERIA" at bounding box center [178, 24] width 82 height 12
click at [171, 48] on ng-component "menu LA CABRERA - MENDOZA sábado 6. septiembre - 21:07 Mis reservas Mapa de mes…" at bounding box center [234, 112] width 469 height 227
click at [166, 28] on span "2. GALERIA" at bounding box center [178, 24] width 82 height 12
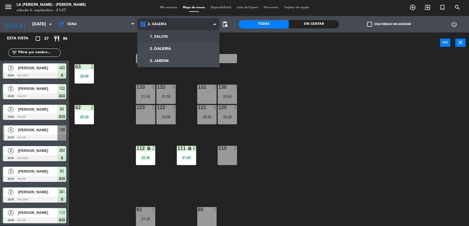
scroll to position [0, 0]
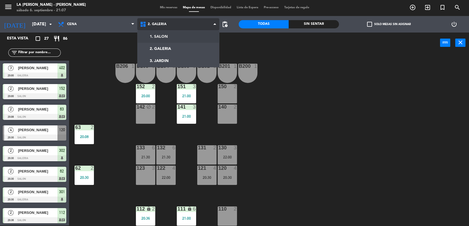
click at [166, 32] on div "1. SALON 2. GALERIA 3. JARDIN 2. GALERIA 1. SALON 2. GALERIA 3. JARDIN" at bounding box center [178, 24] width 82 height 17
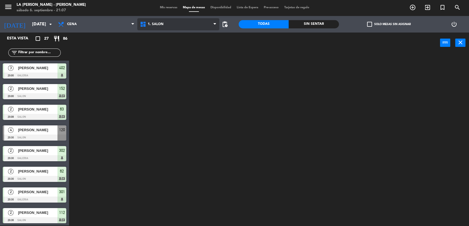
click at [166, 25] on span "1. SALON" at bounding box center [178, 24] width 82 height 12
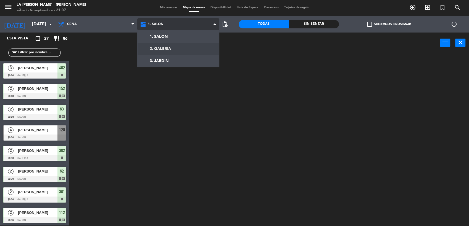
click at [169, 46] on ng-component "menu LA CABRERA - MENDOZA sábado 6. septiembre - 21:07 Mis reservas Mapa de mes…" at bounding box center [234, 112] width 469 height 227
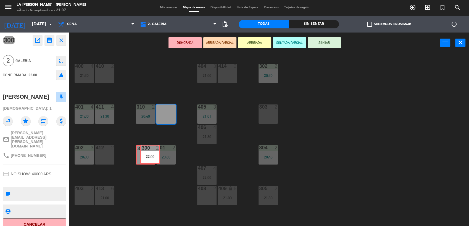
drag, startPoint x: 161, startPoint y: 115, endPoint x: 145, endPoint y: 156, distance: 43.4
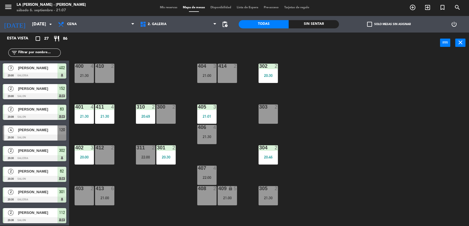
scroll to position [157, 0]
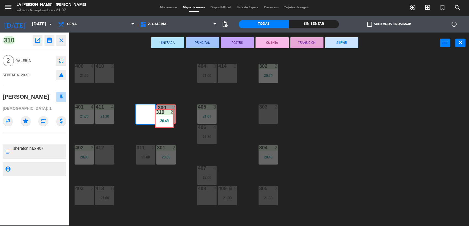
drag, startPoint x: 140, startPoint y: 114, endPoint x: 159, endPoint y: 118, distance: 19.6
click at [159, 118] on div "400 4 21:30 410 2 404 3 21:00 414 2 302 2 20:30 401 4 21:30 411 4 21:30 310 2 2…" at bounding box center [271, 140] width 395 height 173
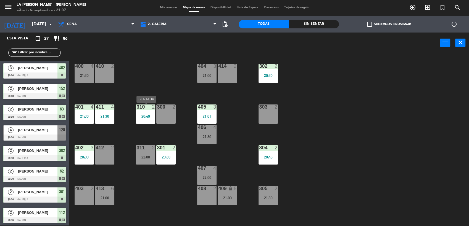
click at [151, 116] on div "20:49" at bounding box center [145, 117] width 19 height 4
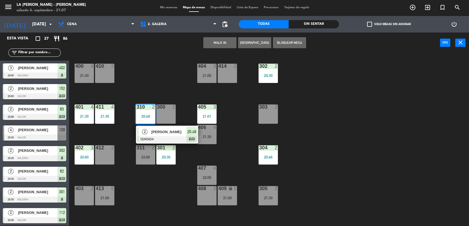
click at [167, 116] on div "300 2" at bounding box center [165, 114] width 19 height 19
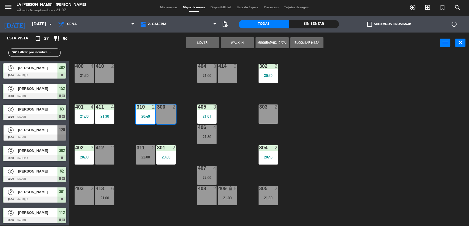
click at [190, 41] on button "Mover" at bounding box center [202, 42] width 33 height 11
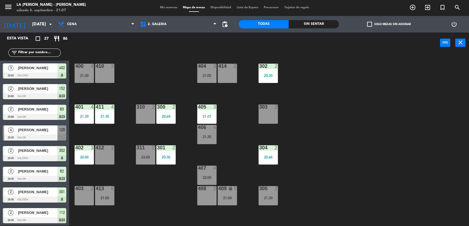
click at [142, 116] on div "310 2" at bounding box center [145, 114] width 19 height 19
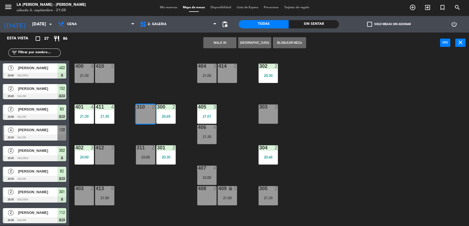
click at [278, 42] on button "Bloquear Mesa" at bounding box center [289, 42] width 33 height 11
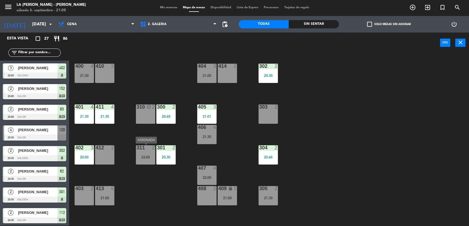
click at [149, 154] on div "311 2 22:00" at bounding box center [145, 155] width 19 height 19
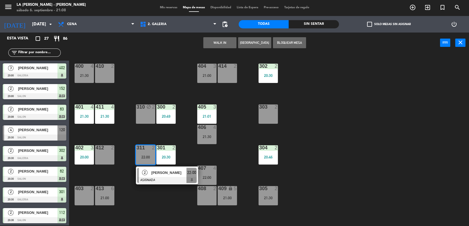
click at [274, 115] on div "303 2" at bounding box center [268, 114] width 19 height 19
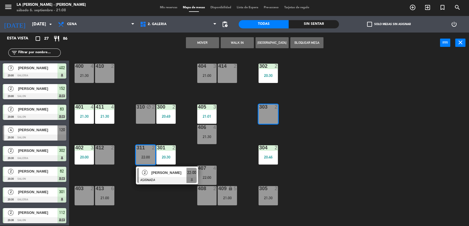
click at [208, 43] on button "Mover" at bounding box center [202, 42] width 33 height 11
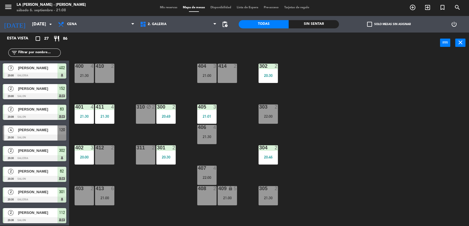
click at [150, 157] on div "311 2" at bounding box center [145, 155] width 19 height 19
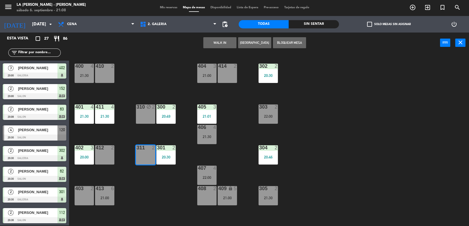
click at [290, 41] on button "Bloquear Mesa" at bounding box center [289, 42] width 33 height 11
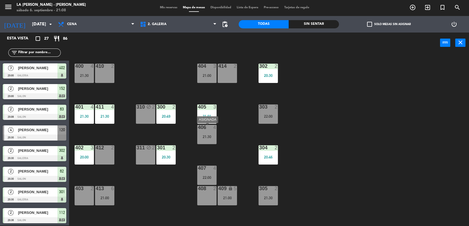
click at [206, 135] on div "21:30" at bounding box center [206, 137] width 19 height 4
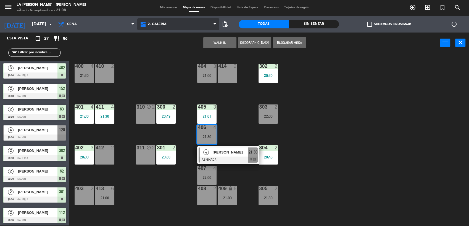
click at [162, 29] on span "2. GALERIA" at bounding box center [178, 24] width 82 height 12
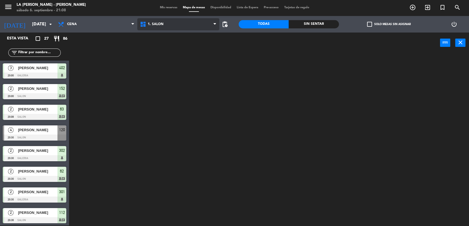
click at [165, 33] on ng-component "menu LA CABRERA - MENDOZA sábado 6. septiembre - 21:08 Mis reservas Mapa de mes…" at bounding box center [234, 112] width 469 height 227
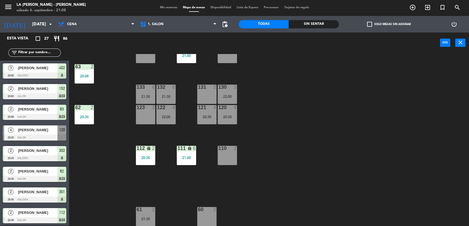
scroll to position [0, 0]
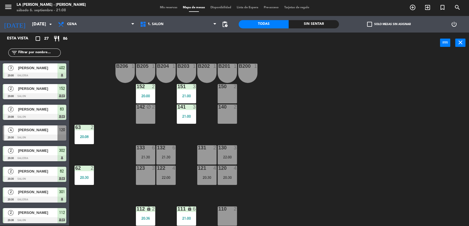
click at [225, 105] on div at bounding box center [227, 107] width 9 height 5
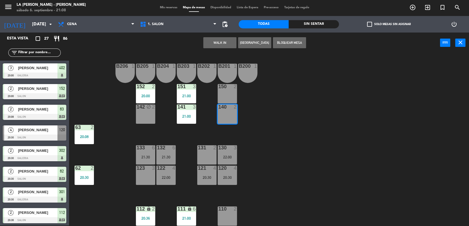
click at [266, 94] on div "B206 1 B205 1 B204 1 B203 1 B202 1 B201 1 B200 1 150 2 151 3 21:00 152 2 20:00 …" at bounding box center [271, 140] width 395 height 173
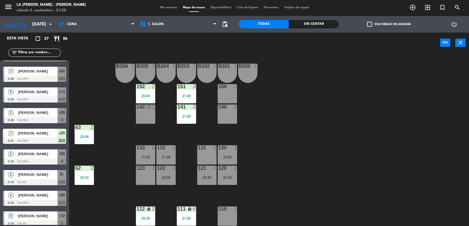
scroll to position [276, 0]
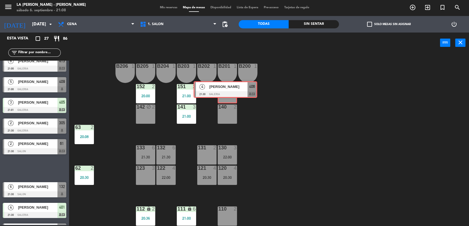
drag, startPoint x: 41, startPoint y: 172, endPoint x: 232, endPoint y: 94, distance: 206.3
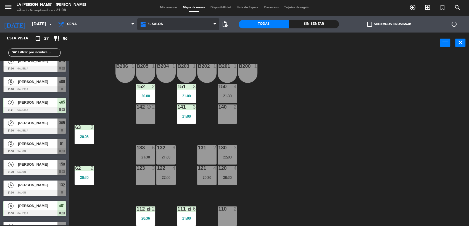
click at [170, 27] on span "1. SALON" at bounding box center [178, 24] width 82 height 12
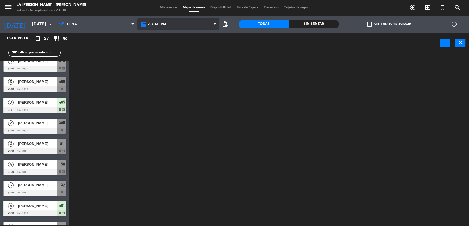
click at [173, 50] on ng-component "menu LA CABRERA - MENDOZA sábado 6. septiembre - 21:08 Mis reservas Mapa de mes…" at bounding box center [234, 112] width 469 height 227
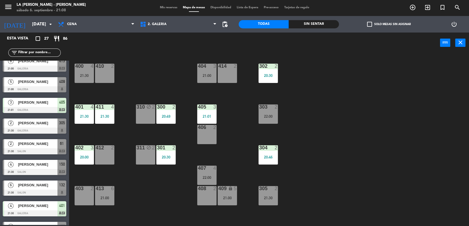
click at [193, 76] on div "400 4 21:30 410 2 404 3 21:00 414 2 302 2 20:30 401 4 21:30 411 4 21:30 310 blo…" at bounding box center [271, 140] width 395 height 173
click at [205, 73] on div "404 3 21:00" at bounding box center [206, 73] width 19 height 19
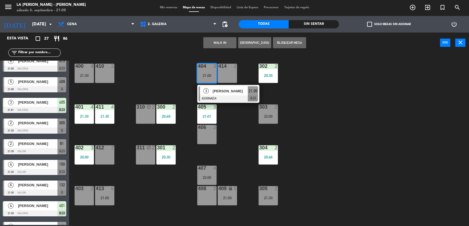
click at [215, 89] on span "[PERSON_NAME]" at bounding box center [230, 91] width 35 height 6
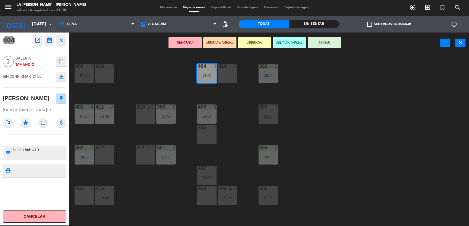
click at [329, 40] on button "SENTAR" at bounding box center [324, 42] width 33 height 11
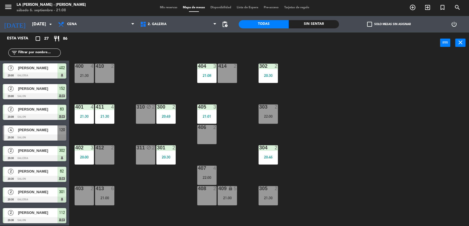
scroll to position [1, 0]
click at [166, 86] on div "400 4 21:30 410 2 404 3 21:08 414 2 302 2 20:30 401 4 21:30 411 4 21:30 310 blo…" at bounding box center [271, 140] width 395 height 173
click at [172, 25] on span "2. GALERIA" at bounding box center [178, 24] width 82 height 12
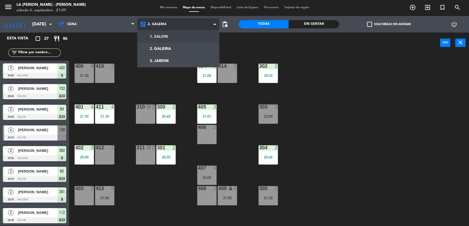
click at [155, 39] on ng-component "menu LA CABRERA - MENDOZA sábado 6. septiembre - 21:09 Mis reservas Mapa de mes…" at bounding box center [234, 112] width 469 height 227
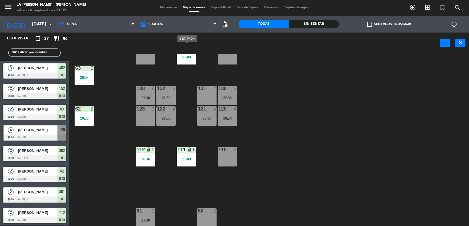
scroll to position [61, 0]
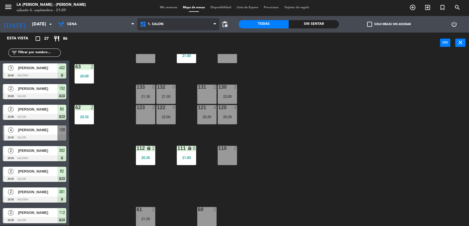
click at [146, 22] on icon at bounding box center [144, 24] width 8 height 7
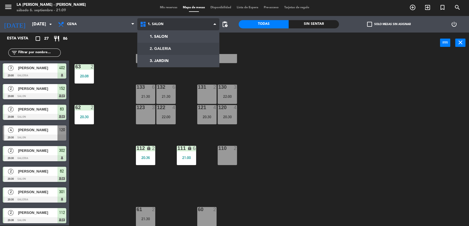
click at [157, 46] on ng-component "menu LA CABRERA - MENDOZA sábado 6. septiembre - 21:09 Mis reservas Mapa de mes…" at bounding box center [234, 112] width 469 height 227
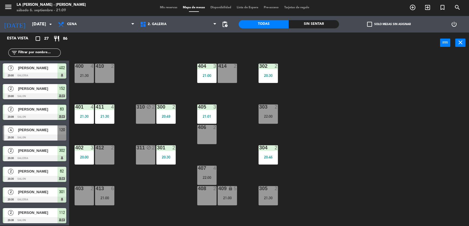
click at [156, 188] on div "400 4 21:30 410 2 404 3 21:00 414 2 302 2 20:30 401 4 21:30 411 4 21:30 310 blo…" at bounding box center [271, 140] width 395 height 173
click at [225, 198] on div "21:00" at bounding box center [227, 198] width 19 height 4
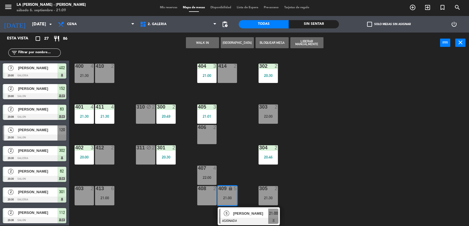
click at [152, 207] on div "400 4 21:30 410 2 404 3 21:00 414 2 302 2 20:30 401 4 21:30 411 4 21:30 310 blo…" at bounding box center [271, 140] width 395 height 173
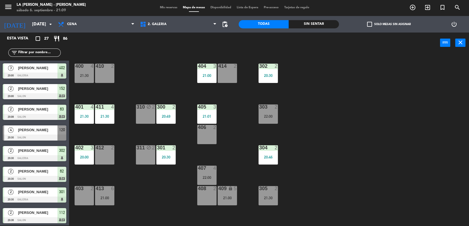
click at [210, 166] on div at bounding box center [206, 168] width 9 height 5
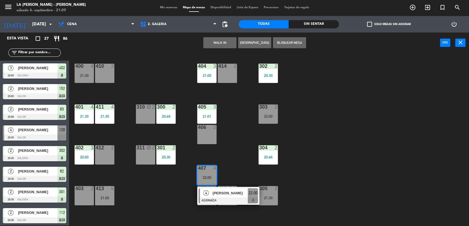
click at [216, 151] on div "400 4 21:30 410 2 404 3 21:00 414 2 302 2 20:30 401 4 21:30 411 4 21:30 310 blo…" at bounding box center [271, 140] width 395 height 173
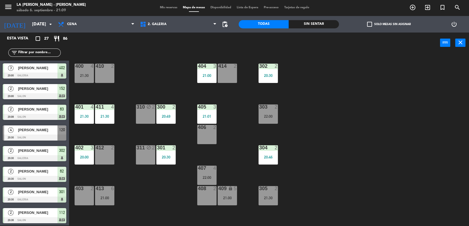
click at [228, 195] on div "409 lock 5 21:00" at bounding box center [227, 195] width 19 height 19
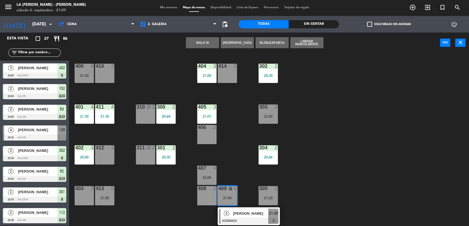
click at [198, 170] on div "407" at bounding box center [198, 168] width 0 height 5
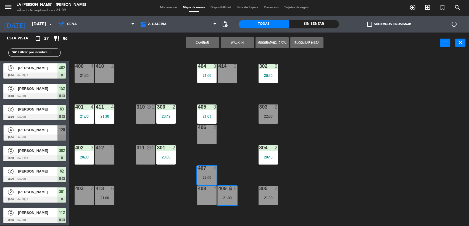
click at [190, 45] on button "Cambiar" at bounding box center [202, 42] width 33 height 11
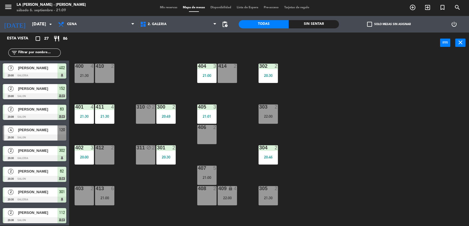
drag, startPoint x: 224, startPoint y: 192, endPoint x: 209, endPoint y: 193, distance: 15.0
click at [222, 199] on div "22:00" at bounding box center [227, 198] width 19 height 4
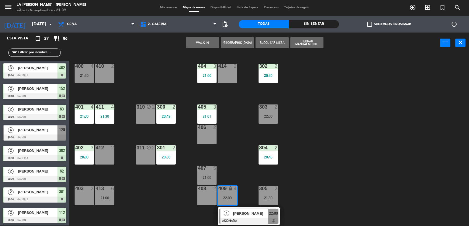
click at [205, 195] on div "408 2" at bounding box center [206, 195] width 19 height 19
click at [199, 44] on button "Mover" at bounding box center [202, 42] width 33 height 11
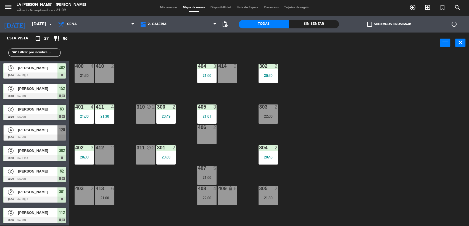
click at [223, 195] on div "409 lock 6" at bounding box center [227, 195] width 19 height 19
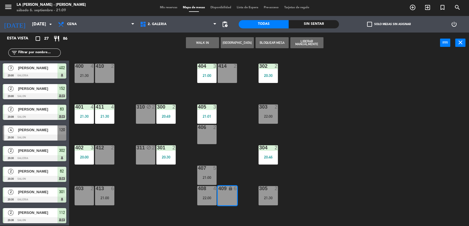
click at [203, 44] on button "WALK IN" at bounding box center [202, 42] width 33 height 11
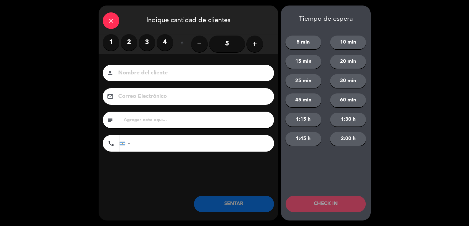
click at [253, 41] on icon "add" at bounding box center [254, 44] width 7 height 7
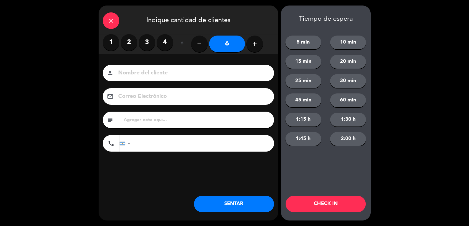
click at [205, 78] on input at bounding box center [192, 73] width 149 height 10
click at [123, 72] on input "JUan Anzorena" at bounding box center [192, 73] width 149 height 10
type input "[PERSON_NAME]"
click at [166, 147] on input "tel" at bounding box center [205, 143] width 138 height 17
type input "+5584994746530"
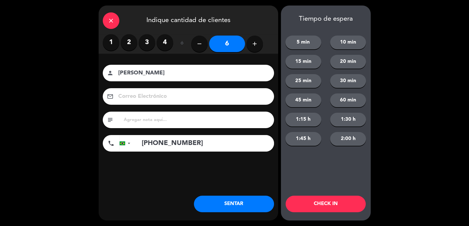
click at [240, 200] on button "SENTAR" at bounding box center [234, 204] width 80 height 17
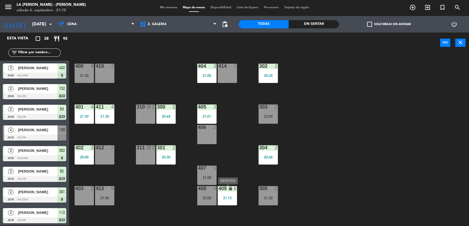
click at [227, 190] on div "lock" at bounding box center [227, 188] width 9 height 5
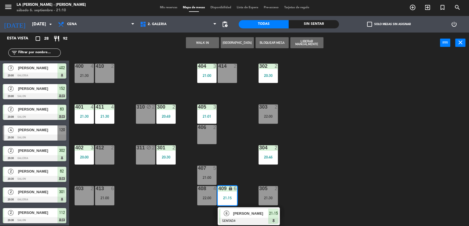
click at [244, 180] on div "400 4 21:30 410 2 404 3 21:00 414 2 302 2 20:30 401 4 21:30 411 4 21:30 310 blo…" at bounding box center [271, 140] width 395 height 173
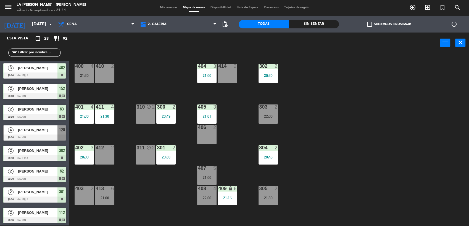
click at [167, 32] on div "1. SALON 2. GALERIA 3. JARDIN 2. GALERIA 1. SALON 2. GALERIA 3. JARDIN" at bounding box center [178, 24] width 82 height 17
click at [165, 28] on span "2. GALERIA" at bounding box center [178, 24] width 82 height 12
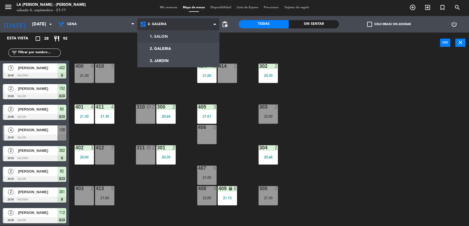
click at [166, 39] on ng-component "menu LA CABRERA - MENDOZA sábado 6. septiembre - 21:11 Mis reservas Mapa de mes…" at bounding box center [234, 112] width 469 height 227
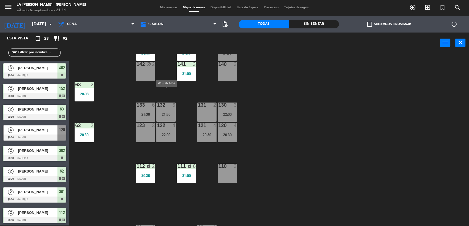
scroll to position [61, 0]
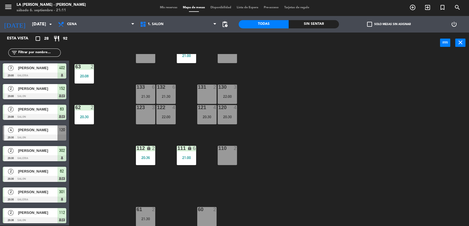
click at [230, 191] on div "B206 1 B205 1 B204 1 B203 1 B202 1 B201 1 B200 1 150 4 21:30 151 3 21:00 152 2 …" at bounding box center [271, 140] width 395 height 173
click at [207, 212] on div at bounding box center [206, 209] width 9 height 5
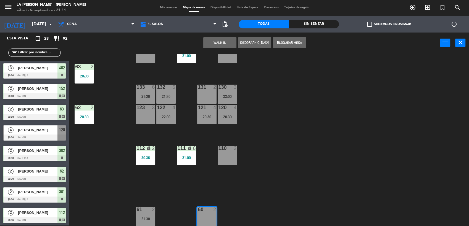
click at [261, 192] on div "B206 1 B205 1 B204 1 B203 1 B202 1 B201 1 B200 1 150 4 21:30 151 3 21:00 152 2 …" at bounding box center [271, 140] width 395 height 173
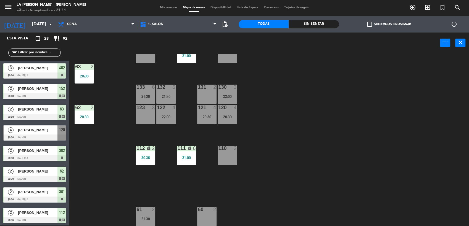
click at [208, 217] on div "60 2" at bounding box center [206, 216] width 19 height 19
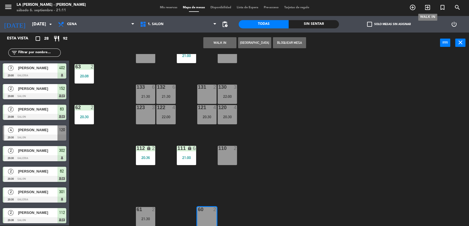
click at [426, 9] on icon "exit_to_app" at bounding box center [427, 7] width 7 height 7
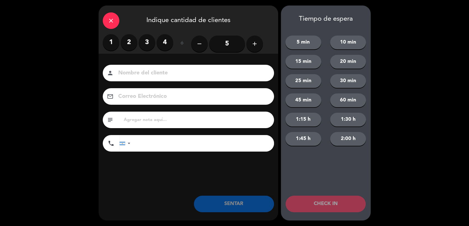
click at [132, 43] on label "2" at bounding box center [129, 42] width 17 height 17
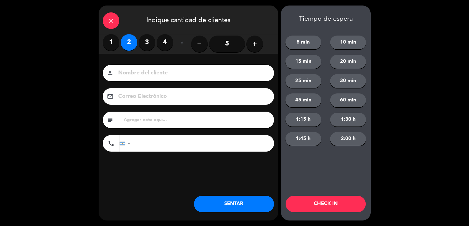
click at [143, 72] on input at bounding box center [192, 73] width 149 height 10
click at [118, 14] on div "close Indique cantidad de clientes" at bounding box center [189, 20] width 180 height 29
click at [107, 28] on div "close Indique cantidad de clientes" at bounding box center [189, 20] width 180 height 29
click at [107, 29] on div "close Indique cantidad de clientes" at bounding box center [189, 20] width 180 height 29
click at [108, 28] on div "close" at bounding box center [111, 20] width 17 height 17
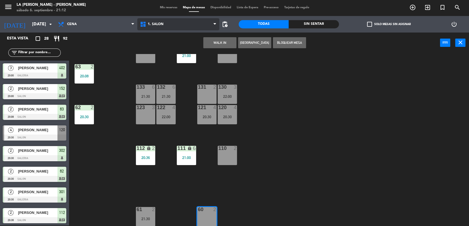
click at [168, 26] on span "1. SALON" at bounding box center [178, 24] width 82 height 12
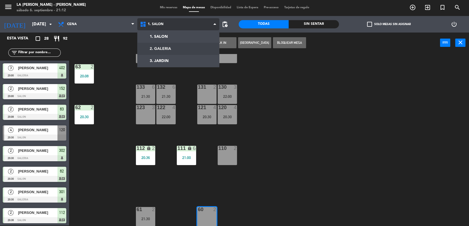
click at [176, 48] on ng-component "menu LA CABRERA - MENDOZA sábado 6. septiembre - 21:12 Mis reservas Mapa de mes…" at bounding box center [234, 112] width 469 height 227
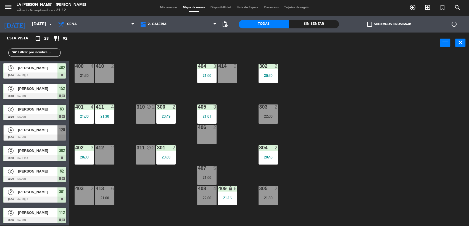
click at [225, 159] on div "400 4 21:30 410 2 404 3 21:00 414 2 302 2 20:30 401 4 21:30 411 4 21:30 310 blo…" at bounding box center [271, 140] width 395 height 173
click at [104, 192] on div "413 6 21:00" at bounding box center [104, 195] width 19 height 19
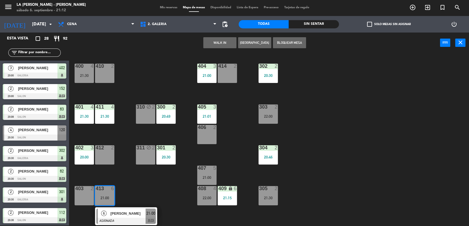
click at [119, 212] on span "[PERSON_NAME]" at bounding box center [127, 214] width 35 height 6
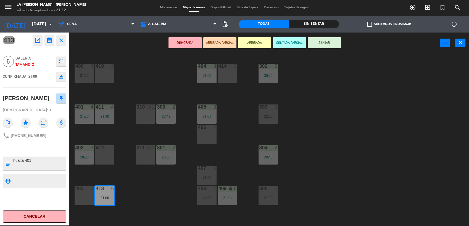
click at [28, 133] on div "phone +5521997656450" at bounding box center [24, 136] width 43 height 7
click at [102, 129] on div "400 4 21:30 410 2 404 3 21:00 414 2 302 2 20:30 401 4 21:30 411 4 21:30 310 blo…" at bounding box center [271, 140] width 395 height 173
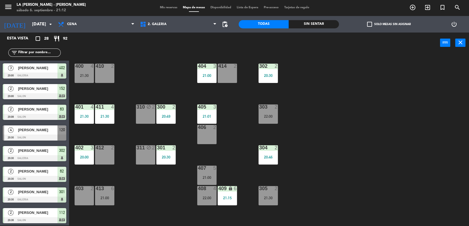
scroll to position [1, 0]
click at [162, 25] on span "2. GALERIA" at bounding box center [157, 24] width 19 height 4
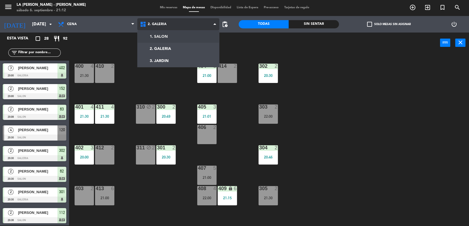
click at [167, 37] on ng-component "menu LA CABRERA - MENDOZA sábado 6. septiembre - 21:12 Mis reservas Mapa de mes…" at bounding box center [234, 112] width 469 height 227
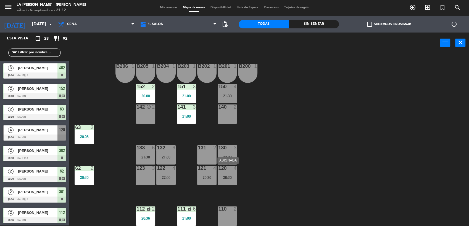
click at [231, 182] on div "120 4 20:30" at bounding box center [227, 175] width 19 height 19
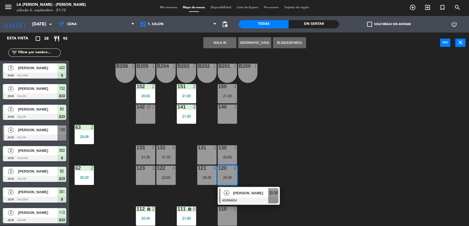
click at [247, 194] on span "[PERSON_NAME]" at bounding box center [250, 194] width 35 height 6
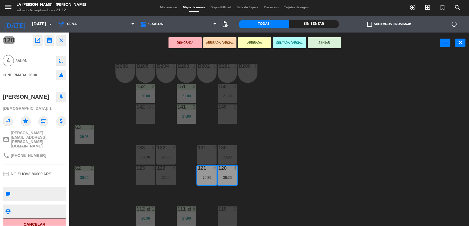
click at [30, 152] on div "phone +5491138113864" at bounding box center [24, 155] width 43 height 7
copy div "phone"
click at [254, 73] on div "B200 1" at bounding box center [247, 73] width 19 height 19
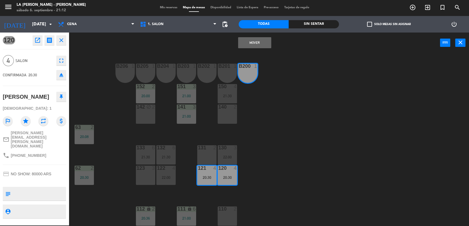
click at [247, 44] on button "Mover" at bounding box center [254, 42] width 33 height 11
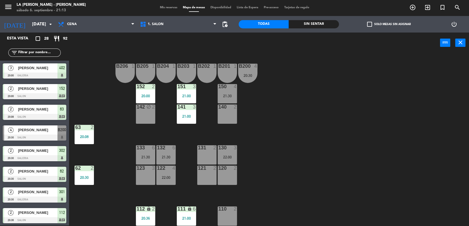
click at [44, 54] on input "text" at bounding box center [39, 53] width 43 height 6
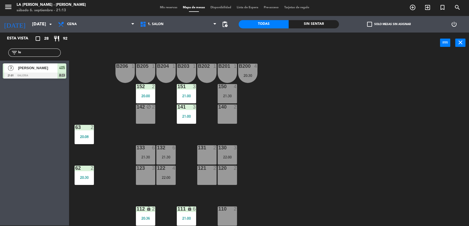
type input "luc"
click at [44, 54] on input "luc" at bounding box center [39, 53] width 43 height 6
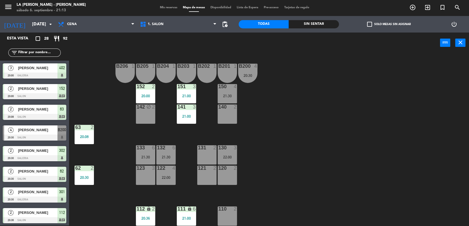
click at [96, 145] on div "B206 1 B205 1 B204 1 B203 1 B202 1 B201 1 B200 4 20:30 150 4 21:30 151 3 21:00 …" at bounding box center [271, 140] width 395 height 173
click at [226, 96] on div "21:30" at bounding box center [227, 96] width 19 height 4
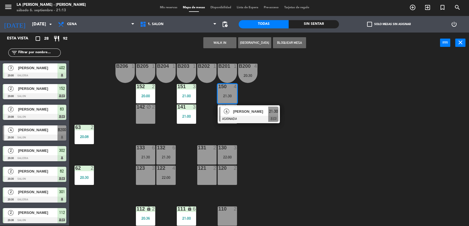
click at [294, 96] on div "B206 1 B205 1 B204 1 B203 1 B202 1 B201 1 B200 4 20:30 150 4 21:30 4 Francisco …" at bounding box center [271, 140] width 395 height 173
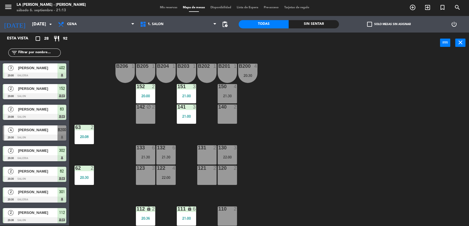
click at [213, 170] on div "2" at bounding box center [216, 168] width 9 height 5
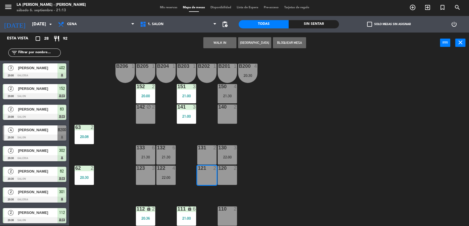
click at [224, 179] on div "120 2" at bounding box center [227, 175] width 19 height 19
click at [226, 41] on button "WALK IN" at bounding box center [219, 42] width 33 height 11
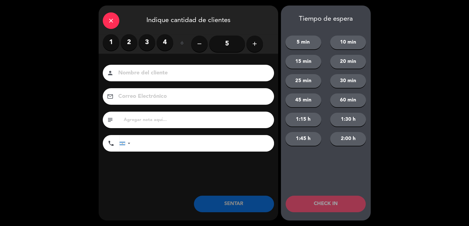
click at [228, 48] on input "5" at bounding box center [227, 44] width 36 height 17
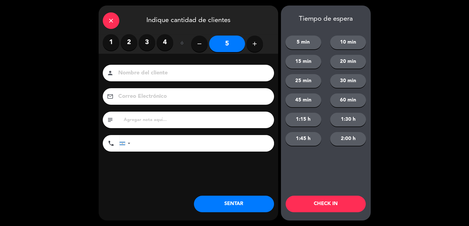
click at [223, 69] on input at bounding box center [192, 73] width 149 height 10
type input "Bismag"
click at [180, 96] on input at bounding box center [192, 97] width 149 height 10
click at [30, 83] on div "close Indique cantidad de clientes 1 2 3 4 ó remove 5 add Nombre del cliente pe…" at bounding box center [234, 113] width 469 height 226
click at [152, 124] on div "subject" at bounding box center [188, 120] width 171 height 17
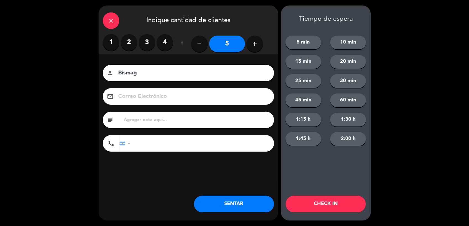
click at [153, 122] on input "text" at bounding box center [196, 120] width 147 height 8
type input "Hualta 209"
click at [206, 204] on button "SENTAR" at bounding box center [234, 204] width 80 height 17
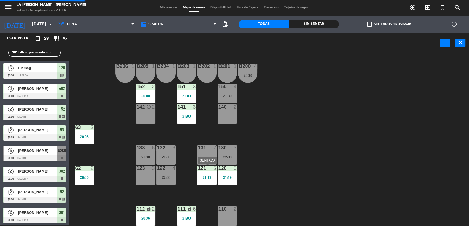
click at [207, 167] on div at bounding box center [206, 168] width 9 height 5
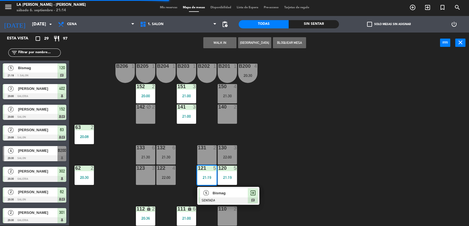
drag, startPoint x: 312, startPoint y: 155, endPoint x: 297, endPoint y: 172, distance: 22.1
click at [312, 155] on div "B206 1 B205 1 B204 1 B203 1 B202 1 B201 1 B200 4 20:30 150 4 21:30 151 3 21:00 …" at bounding box center [271, 140] width 395 height 173
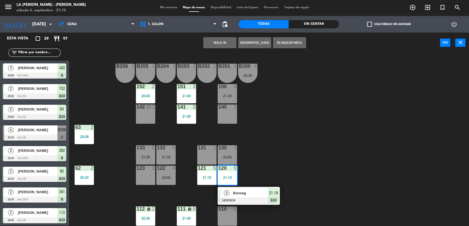
click at [265, 138] on div "B206 1 B205 1 B204 1 B203 1 B202 1 B201 1 B200 4 20:30 150 4 21:30 151 3 21:00 …" at bounding box center [271, 140] width 395 height 173
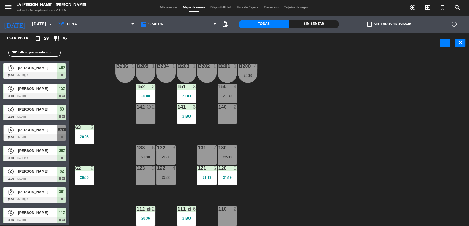
click at [45, 130] on span "[PERSON_NAME]" at bounding box center [37, 130] width 39 height 6
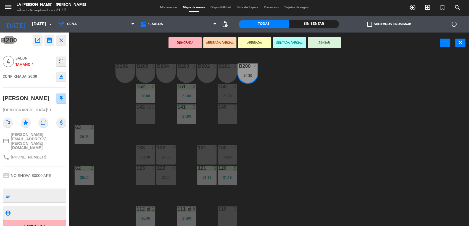
click at [36, 38] on icon "open_in_new" at bounding box center [37, 40] width 7 height 7
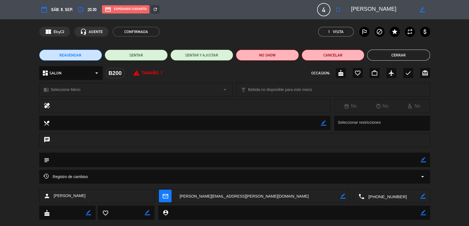
click at [106, 176] on div "Registro de cambios arrow_drop_down" at bounding box center [234, 177] width 383 height 7
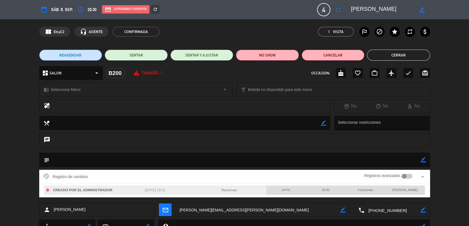
click at [288, 55] on button "NO SHOW" at bounding box center [267, 55] width 63 height 11
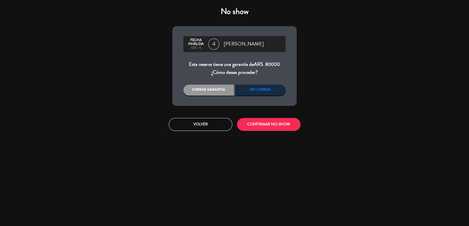
click at [254, 94] on div "No cobrar" at bounding box center [260, 90] width 51 height 11
click at [125, 58] on div "No show Fecha inválida sep., 6 4 Cristian videla Esta reserva tiene una garantí…" at bounding box center [234, 113] width 469 height 226
click at [186, 121] on button "Volver" at bounding box center [201, 124] width 64 height 13
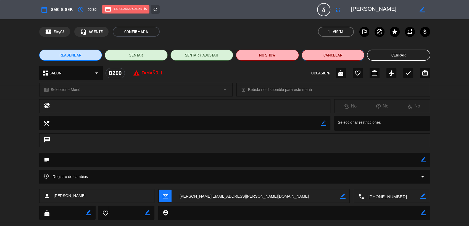
click at [339, 56] on button "Cancelar" at bounding box center [333, 55] width 63 height 11
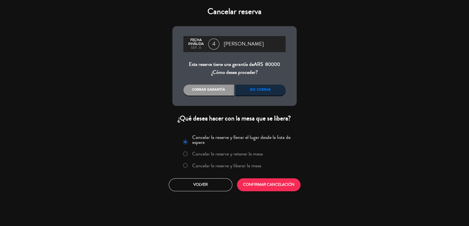
click at [247, 92] on div "No cobrar" at bounding box center [260, 90] width 51 height 11
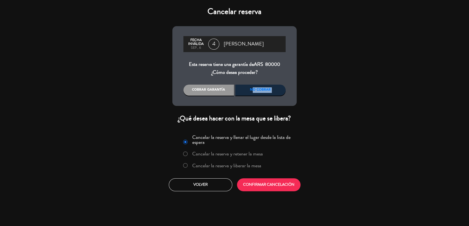
click at [247, 92] on div "No cobrar" at bounding box center [260, 90] width 51 height 11
click at [270, 187] on button "CONFIRMAR CANCELACIÓN" at bounding box center [269, 185] width 64 height 13
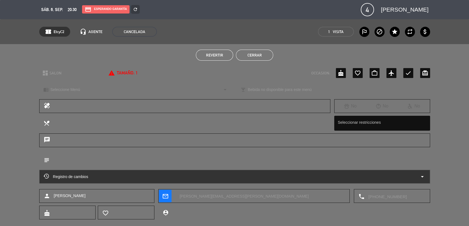
click at [245, 57] on button "Cerrar" at bounding box center [254, 55] width 37 height 11
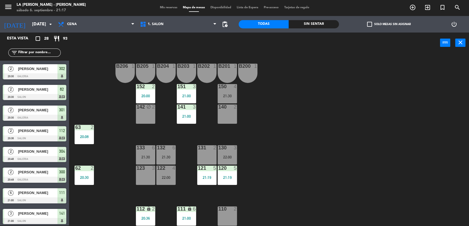
scroll to position [0, 0]
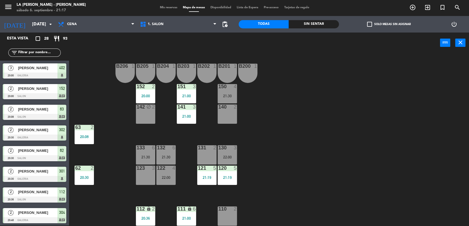
click at [307, 23] on div "Sin sentar" at bounding box center [314, 24] width 50 height 8
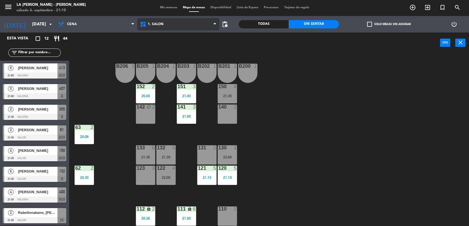
click at [170, 28] on span "1. SALON" at bounding box center [178, 24] width 82 height 12
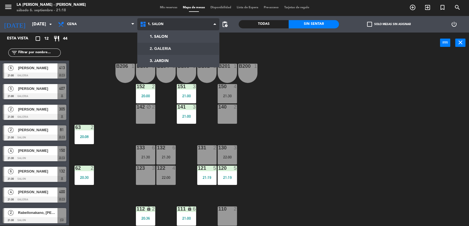
click at [168, 49] on ng-component "menu LA CABRERA - MENDOZA sábado 6. septiembre - 21:18 Mis reservas Mapa de mes…" at bounding box center [234, 112] width 469 height 227
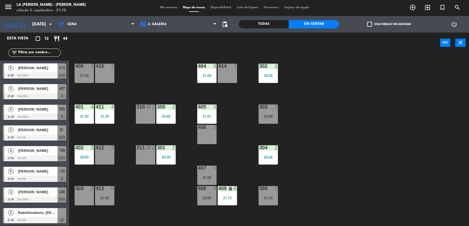
click at [123, 193] on div "400 4 21:30 410 2 404 3 21:00 414 2 302 2 20:30 401 4 21:30 411 4 21:30 310 blo…" at bounding box center [271, 140] width 395 height 173
click at [99, 201] on div "413 6 21:00" at bounding box center [104, 195] width 19 height 19
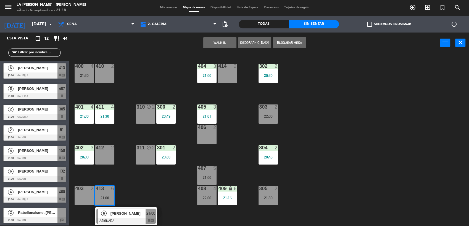
click at [166, 205] on div "400 4 21:30 410 2 404 3 21:00 414 2 302 2 20:30 401 4 21:30 411 4 21:30 310 blo…" at bounding box center [271, 140] width 395 height 173
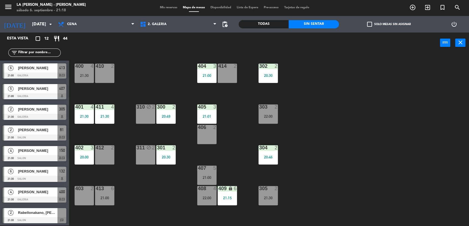
click at [202, 176] on div "21:00" at bounding box center [206, 178] width 19 height 4
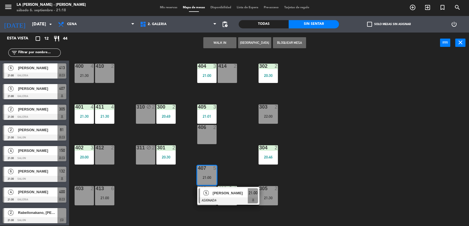
click at [244, 154] on div "400 4 21:30 410 2 404 3 21:00 414 2 302 2 20:30 401 4 21:30 411 4 21:30 310 blo…" at bounding box center [271, 140] width 395 height 173
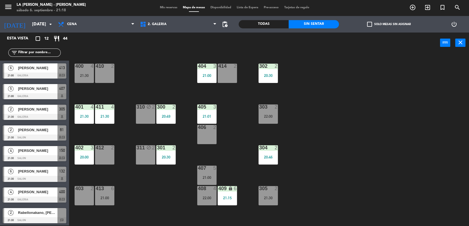
click at [207, 191] on div at bounding box center [206, 188] width 9 height 5
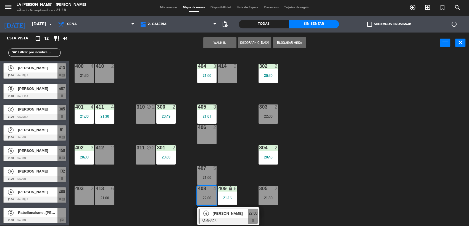
click at [228, 169] on div "400 4 21:30 410 2 404 3 21:00 414 2 302 2 20:30 401 4 21:30 411 4 21:30 310 blo…" at bounding box center [271, 140] width 395 height 173
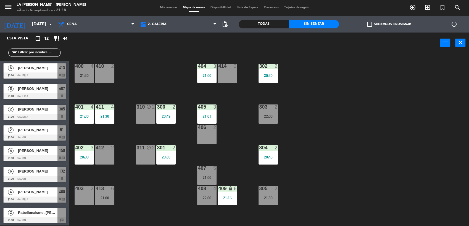
click at [210, 197] on div "22:00" at bounding box center [206, 198] width 19 height 4
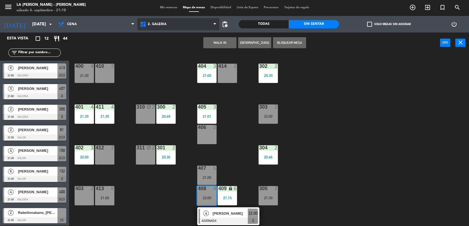
click at [167, 30] on span "2. GALERIA" at bounding box center [178, 24] width 82 height 12
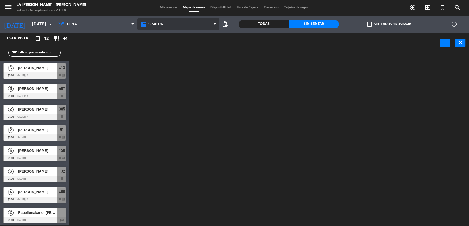
click at [170, 35] on ng-component "menu LA CABRERA - MENDOZA sábado 6. septiembre - 21:18 Mis reservas Mapa de mes…" at bounding box center [234, 112] width 469 height 227
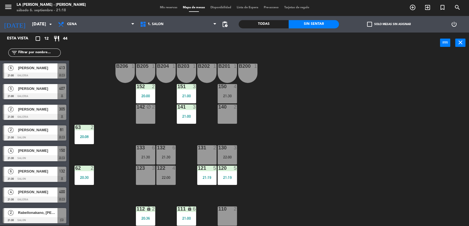
click at [265, 26] on div "Todas" at bounding box center [264, 24] width 50 height 8
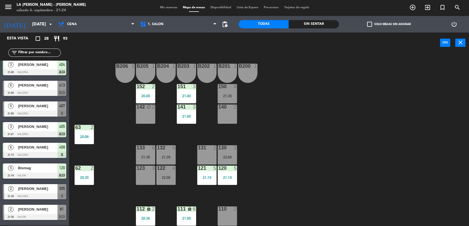
scroll to position [78, 0]
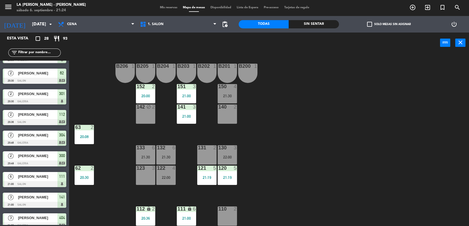
click at [164, 8] on span "Mis reservas" at bounding box center [168, 7] width 23 height 3
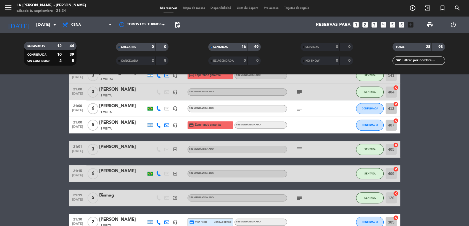
scroll to position [235, 0]
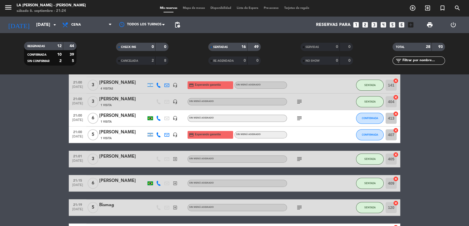
click at [397, 114] on icon "cancel" at bounding box center [396, 114] width 6 height 6
click at [392, 118] on icon "border_all" at bounding box center [392, 118] width 7 height 7
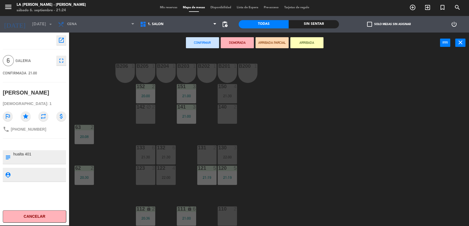
click at [62, 59] on icon "fullscreen" at bounding box center [61, 60] width 7 height 7
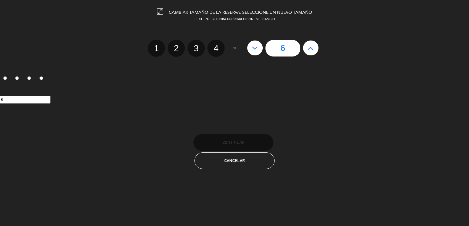
click at [177, 50] on label "2" at bounding box center [176, 48] width 17 height 17
click at [177, 45] on input "2" at bounding box center [176, 44] width 4 height 4
radio input "true"
radio input "false"
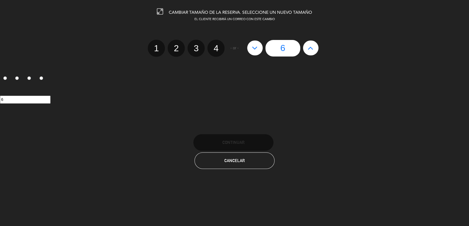
radio input "false"
radio input "true"
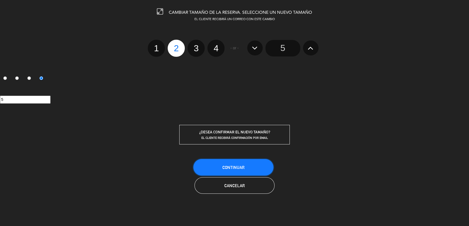
click at [249, 164] on button "Continuar" at bounding box center [233, 167] width 80 height 17
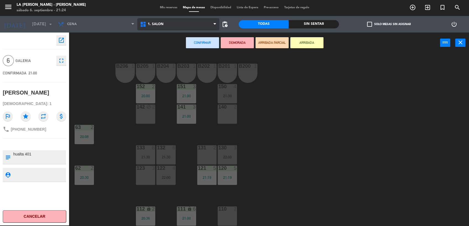
click at [172, 27] on span "1. SALON" at bounding box center [178, 24] width 82 height 12
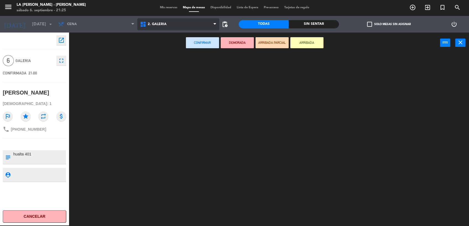
click at [174, 48] on ng-component "menu LA CABRERA - MENDOZA sábado 6. septiembre - 21:25 Mis reservas Mapa de mes…" at bounding box center [234, 112] width 469 height 227
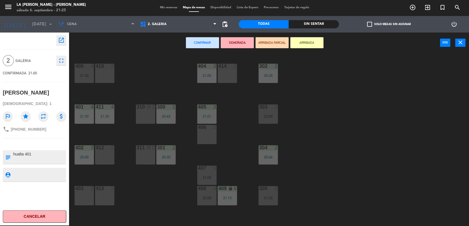
click at [203, 138] on div "406 2" at bounding box center [206, 134] width 19 height 19
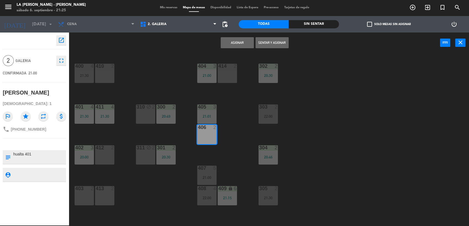
click at [271, 43] on button "Sentar y Asignar" at bounding box center [271, 42] width 33 height 11
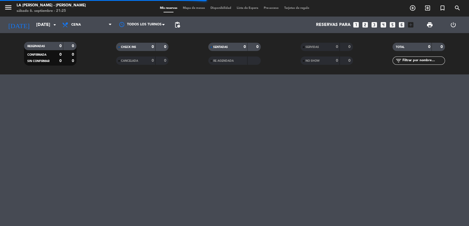
click at [192, 10] on span "Mapa de mesas" at bounding box center [194, 8] width 28 height 3
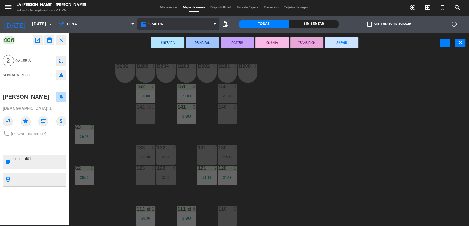
click at [178, 23] on span "1. SALON" at bounding box center [178, 24] width 82 height 12
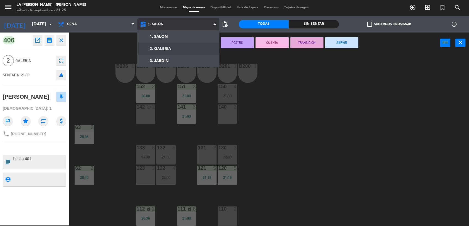
click at [181, 47] on ng-component "menu LA CABRERA - MENDOZA sábado 6. septiembre - 21:25 Mis reservas Mapa de mes…" at bounding box center [234, 112] width 469 height 227
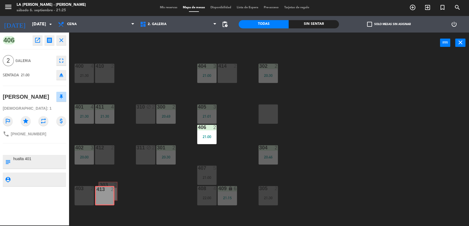
drag, startPoint x: 268, startPoint y: 114, endPoint x: 108, endPoint y: 191, distance: 177.9
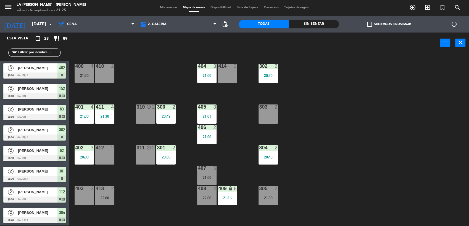
scroll to position [1, 0]
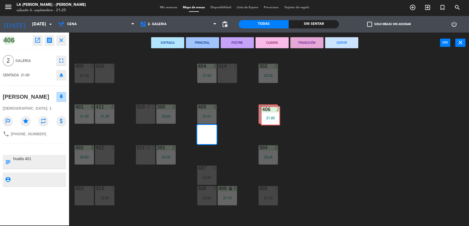
drag, startPoint x: 209, startPoint y: 133, endPoint x: 272, endPoint y: 114, distance: 66.2
click at [272, 114] on div "400 4 21:30 410 2 404 3 21:00 414 2 302 2 20:30 401 4 21:30 411 4 21:30 310 blo…" at bounding box center [271, 140] width 395 height 173
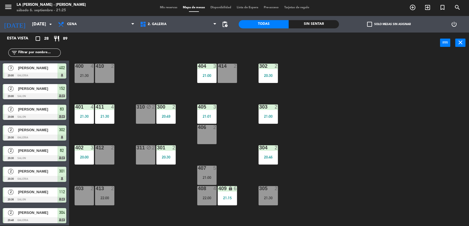
click at [101, 197] on div "22:00" at bounding box center [104, 198] width 19 height 4
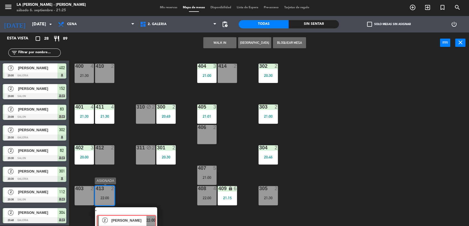
click at [153, 215] on div "2 Noelia Alvarez ASIGNADA 22:00" at bounding box center [126, 218] width 70 height 20
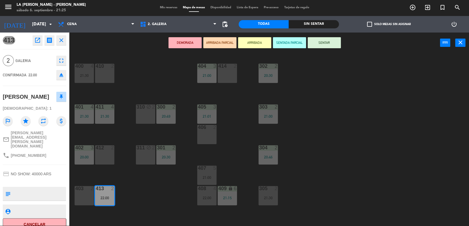
click at [61, 74] on icon "eject" at bounding box center [61, 75] width 7 height 7
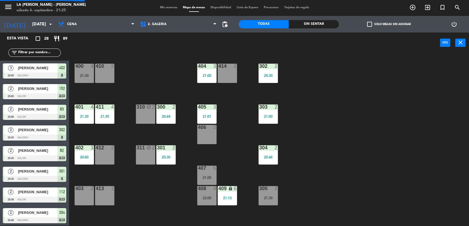
scroll to position [164, 0]
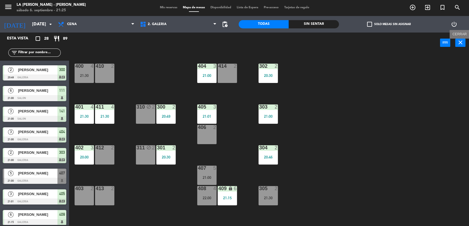
click at [460, 43] on icon "close" at bounding box center [460, 42] width 7 height 7
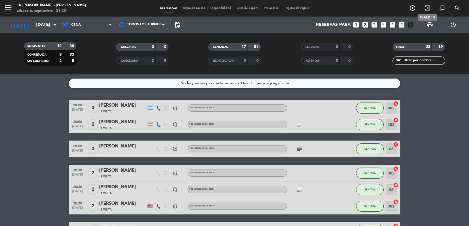
click at [428, 9] on icon "exit_to_app" at bounding box center [427, 8] width 7 height 7
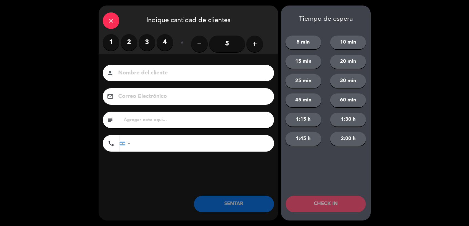
click at [126, 42] on label "2" at bounding box center [129, 42] width 17 height 17
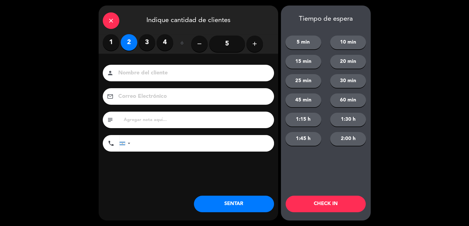
click at [135, 67] on div "person" at bounding box center [188, 73] width 171 height 17
click at [135, 72] on input at bounding box center [192, 73] width 149 height 10
type input "[PERSON_NAME]"
click at [180, 120] on input "text" at bounding box center [196, 120] width 147 height 8
type input "hualta hab 603"
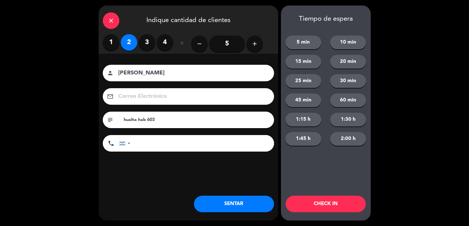
click at [233, 204] on button "SENTAR" at bounding box center [234, 204] width 80 height 17
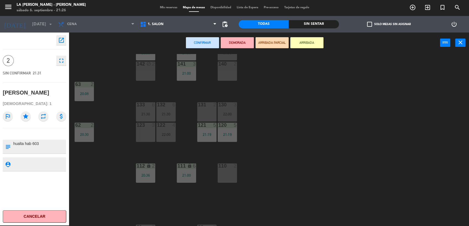
scroll to position [61, 0]
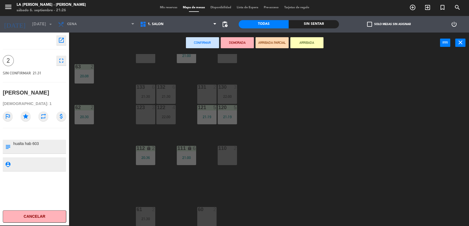
click at [210, 206] on div "B206 1 B205 1 B204 1 B203 1 B202 1 B201 1 B200 1 150 4 21:30 151 3 21:00 152 2 …" at bounding box center [271, 140] width 395 height 173
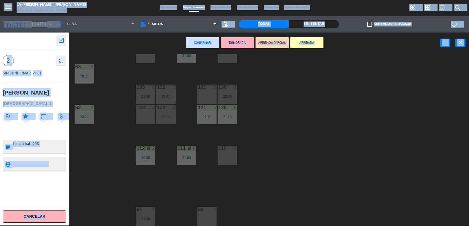
click at [469, 103] on html "close × LA CABRERA - MENDOZA × chrome_reader_mode Listado de Reservas account_b…" at bounding box center [234, 113] width 469 height 226
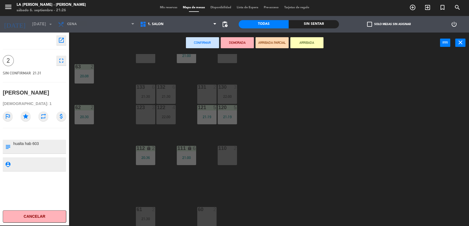
click at [212, 210] on div "2" at bounding box center [216, 209] width 9 height 5
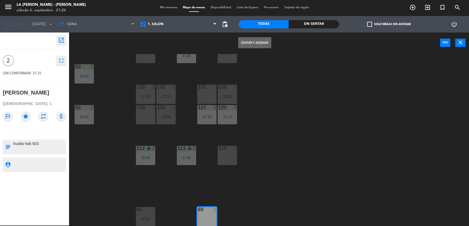
click at [252, 43] on button "Sentar y Asignar" at bounding box center [254, 42] width 33 height 11
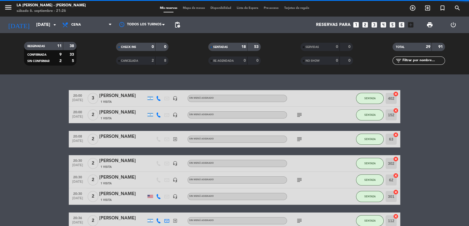
click at [183, 9] on span "Mapa de mesas" at bounding box center [194, 8] width 28 height 3
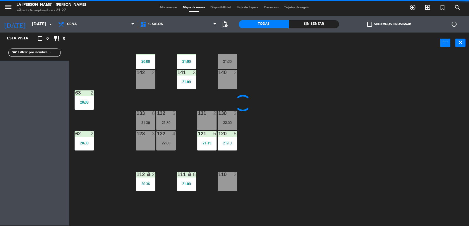
scroll to position [61, 0]
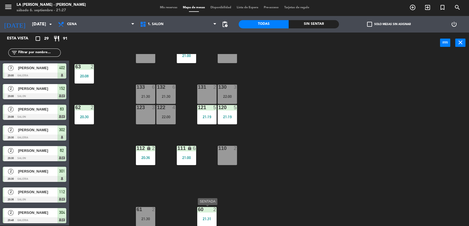
click at [207, 212] on div at bounding box center [206, 209] width 9 height 5
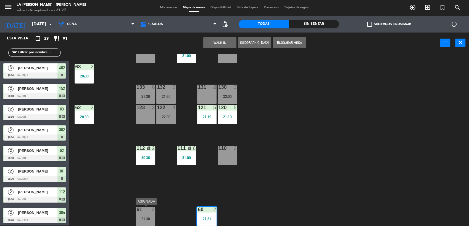
click at [147, 215] on div "61 2 21:30" at bounding box center [145, 216] width 19 height 19
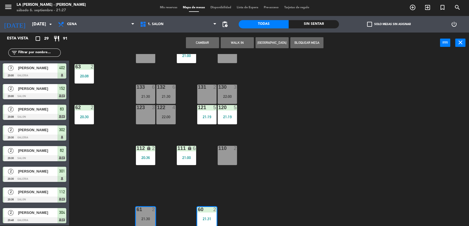
click at [207, 47] on button "Cambiar" at bounding box center [202, 42] width 33 height 11
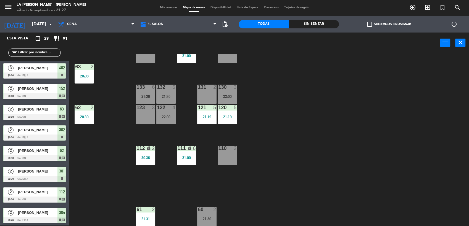
click at [39, 52] on input "text" at bounding box center [39, 53] width 43 height 6
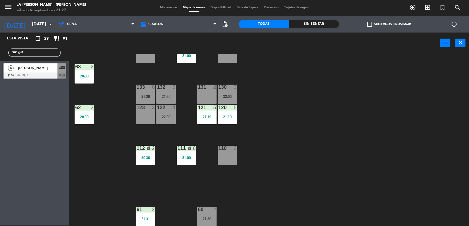
type input "gat"
click at [25, 67] on span "[PERSON_NAME]" at bounding box center [37, 68] width 39 height 6
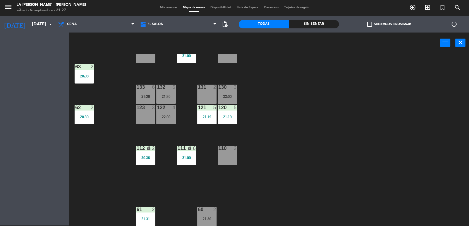
scroll to position [0, 0]
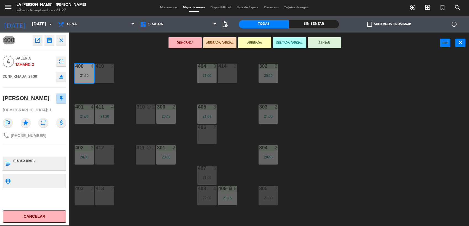
click at [329, 44] on button "SENTAR" at bounding box center [324, 42] width 33 height 11
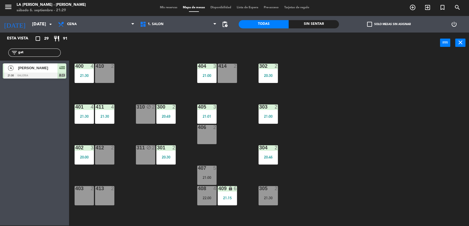
click at [44, 54] on input "gat" at bounding box center [39, 53] width 43 height 6
type input "fede"
click at [33, 64] on div "[PERSON_NAME]" at bounding box center [37, 68] width 40 height 9
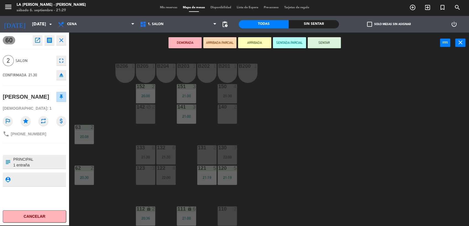
scroll to position [81, 0]
click at [157, 23] on span "1. SALON" at bounding box center [156, 24] width 16 height 4
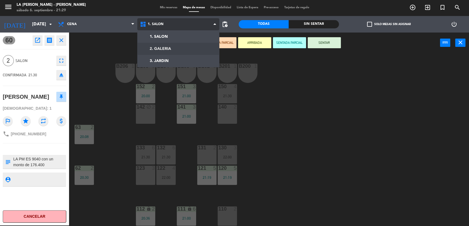
click at [166, 50] on ng-component "menu LA CABRERA - MENDOZA sábado 6. septiembre - 21:29 Mis reservas Mapa de mes…" at bounding box center [234, 112] width 469 height 227
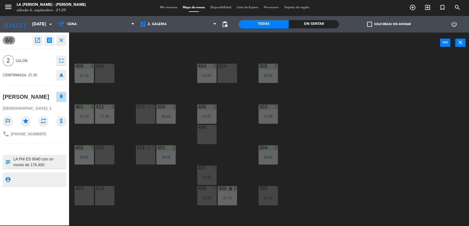
click at [274, 196] on div "21:30" at bounding box center [268, 198] width 19 height 4
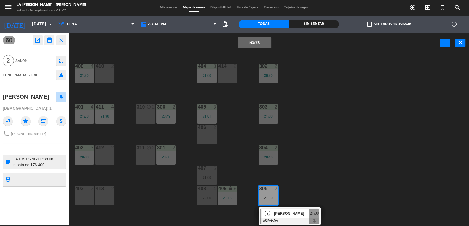
click at [249, 41] on button "Mover" at bounding box center [254, 42] width 33 height 11
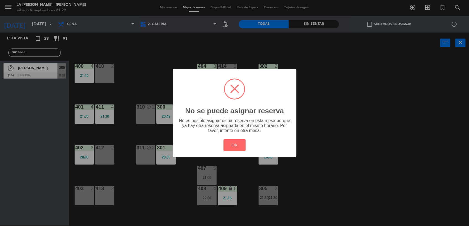
click at [244, 136] on div "? ! i No se puede asignar reserva × No es posible asignar dicha reserva en esta…" at bounding box center [235, 113] width 124 height 88
click at [239, 143] on button "OK" at bounding box center [234, 145] width 22 height 12
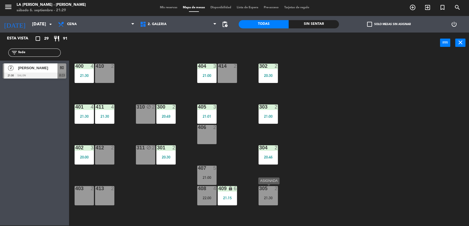
click at [268, 199] on div "21:30" at bounding box center [268, 198] width 19 height 4
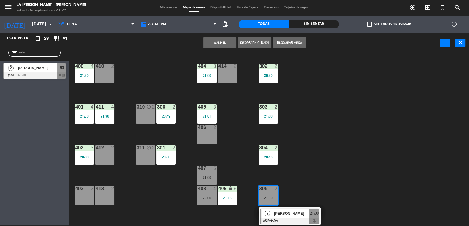
click at [278, 217] on div "[PERSON_NAME]" at bounding box center [291, 213] width 36 height 9
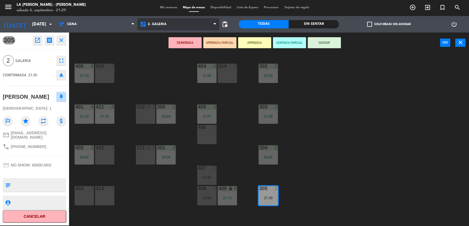
click at [168, 28] on span "2. GALERIA" at bounding box center [178, 24] width 82 height 12
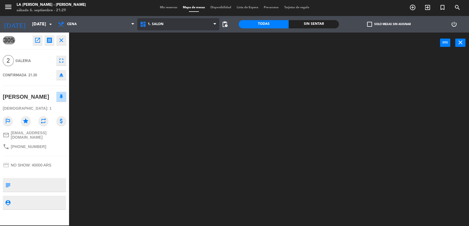
click at [175, 36] on ng-component "menu LA CABRERA - MENDOZA sábado 6. septiembre - 21:29 Mis reservas Mapa de mes…" at bounding box center [234, 112] width 469 height 227
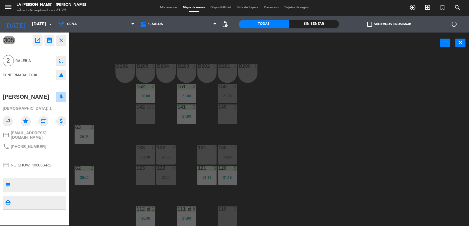
click at [218, 211] on div "110" at bounding box center [218, 209] width 0 height 5
click at [254, 43] on button "Mover" at bounding box center [254, 42] width 33 height 11
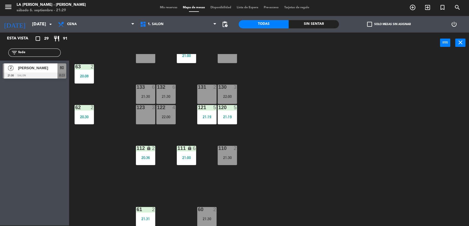
click at [204, 219] on div "21:30" at bounding box center [206, 219] width 19 height 4
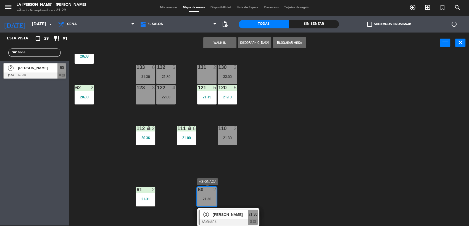
click at [218, 213] on span "[PERSON_NAME]" at bounding box center [230, 215] width 35 height 6
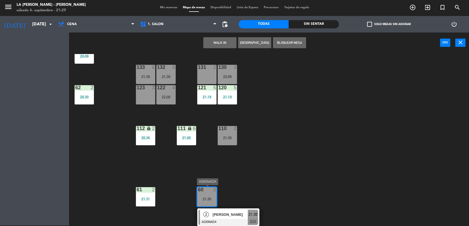
scroll to position [61, 0]
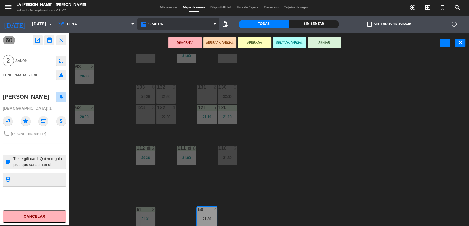
click at [177, 23] on span "1. SALON" at bounding box center [178, 24] width 82 height 12
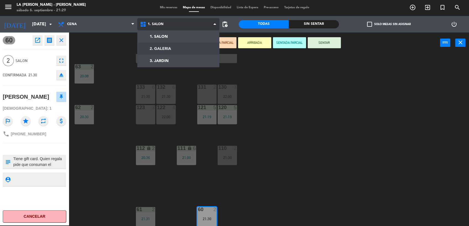
click at [187, 53] on ng-component "menu LA CABRERA - MENDOZA sábado 6. septiembre - 21:29 Mis reservas Mapa de mes…" at bounding box center [234, 112] width 469 height 227
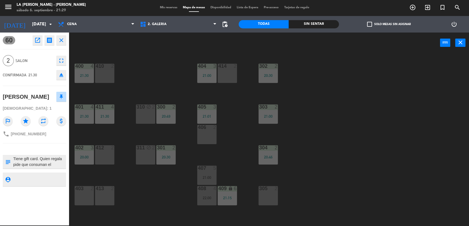
click at [268, 199] on div "305 2" at bounding box center [268, 195] width 19 height 19
click at [247, 45] on button "Mover" at bounding box center [254, 42] width 33 height 11
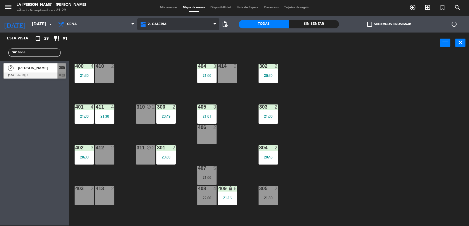
click at [174, 24] on span "2. GALERIA" at bounding box center [178, 24] width 82 height 12
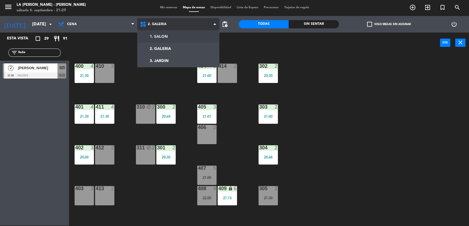
click at [175, 38] on ng-component "menu LA CABRERA - MENDOZA sábado 6. septiembre - 21:29 Mis reservas Mapa de mes…" at bounding box center [234, 112] width 469 height 227
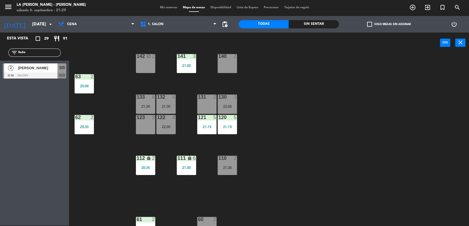
scroll to position [61, 0]
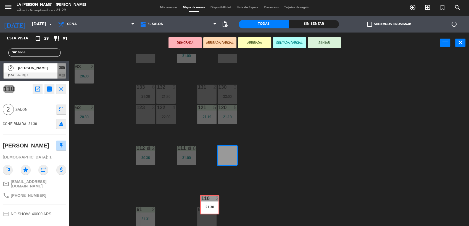
drag, startPoint x: 227, startPoint y: 153, endPoint x: 207, endPoint y: 209, distance: 59.8
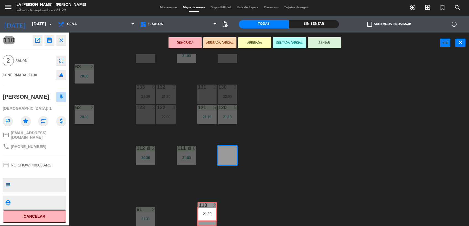
click at [207, 209] on div "B206 1 B205 1 B204 1 B203 1 B202 1 B201 1 B200 1 150 4 21:30 151 3 21:00 152 2 …" at bounding box center [271, 140] width 395 height 173
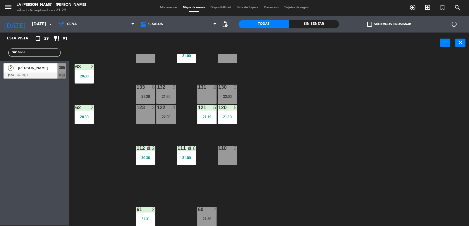
click at [44, 68] on span "[PERSON_NAME]" at bounding box center [37, 68] width 39 height 6
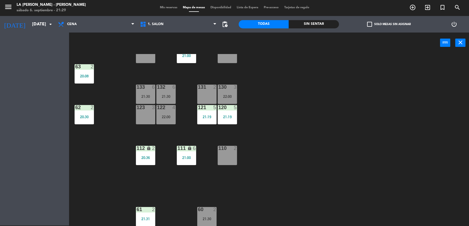
scroll to position [0, 0]
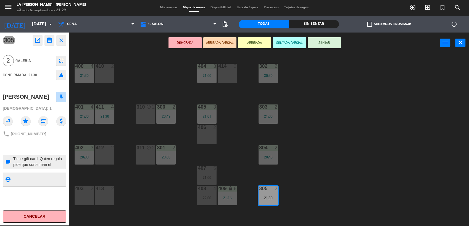
click at [322, 44] on button "SENTAR" at bounding box center [324, 42] width 33 height 11
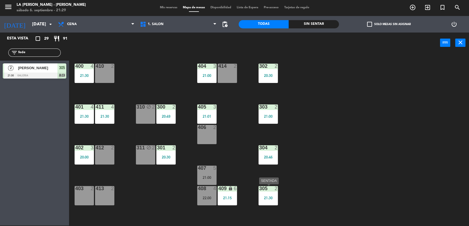
click at [259, 196] on div "21:30" at bounding box center [268, 198] width 19 height 4
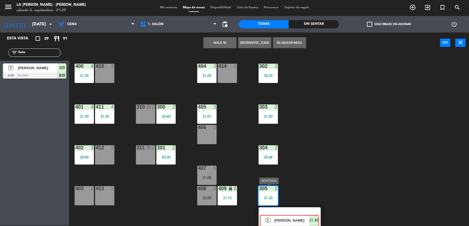
click at [298, 219] on div "2 Federica murgo SENTADA 21:30 chat" at bounding box center [289, 218] width 70 height 20
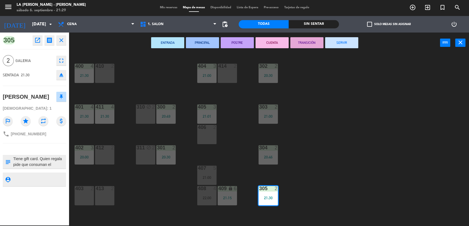
click at [32, 160] on textarea at bounding box center [39, 162] width 53 height 12
click at [39, 167] on textarea at bounding box center [39, 162] width 53 height 12
click at [84, 43] on div "ENTRADA PRINCIPAL POSTRE CUENTA TRANSICIÓN SERVIR power_input close" at bounding box center [254, 43] width 371 height 21
click at [62, 39] on icon "close" at bounding box center [61, 40] width 7 height 7
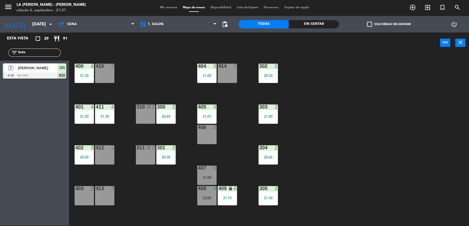
click at [38, 56] on div "filter_list fede" at bounding box center [34, 53] width 52 height 8
click at [37, 51] on input "fede" at bounding box center [39, 53] width 43 height 6
type input "clau"
click at [35, 70] on div "2 Rabellonakano, Claudia 21:30 SALON chat" at bounding box center [34, 71] width 69 height 21
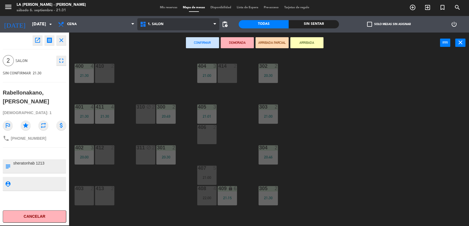
click at [161, 22] on span "1. SALON" at bounding box center [156, 24] width 16 height 4
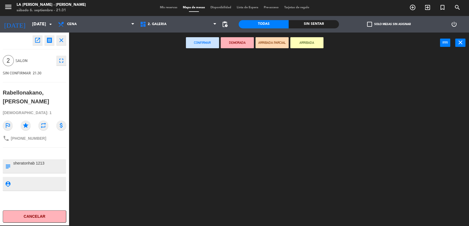
click at [160, 53] on ng-component "menu LA CABRERA - MENDOZA sábado 6. septiembre - 21:31 Mis reservas Mapa de mes…" at bounding box center [234, 112] width 469 height 227
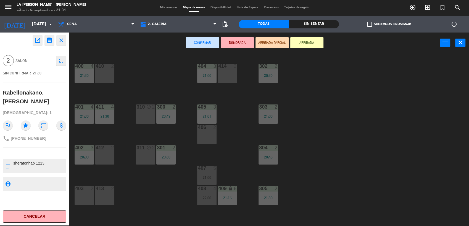
click at [139, 88] on div "400 4 21:30 410 2 404 3 21:00 414 2 302 2 20:30 401 4 21:30 411 4 21:30 310 blo…" at bounding box center [271, 140] width 395 height 173
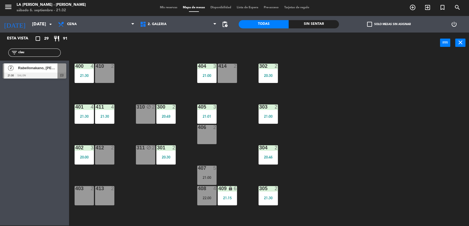
click at [41, 70] on span "Rabellonakano, Claudia" at bounding box center [37, 68] width 39 height 6
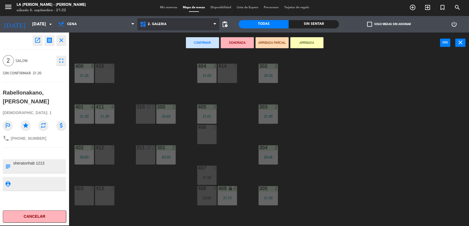
click at [179, 25] on span "2. GALERIA" at bounding box center [178, 24] width 82 height 12
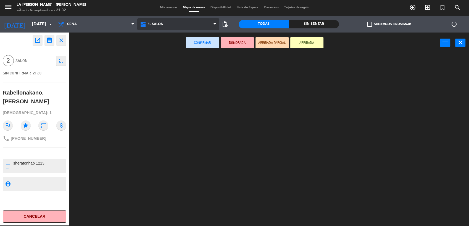
click at [172, 39] on ng-component "menu LA CABRERA - MENDOZA sábado 6. septiembre - 21:32 Mis reservas Mapa de mes…" at bounding box center [234, 112] width 469 height 227
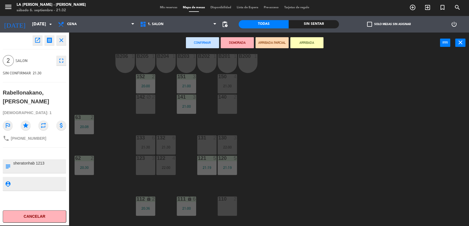
scroll to position [0, 0]
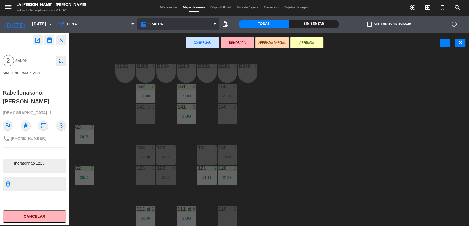
click at [170, 29] on span "1. SALON" at bounding box center [178, 24] width 82 height 12
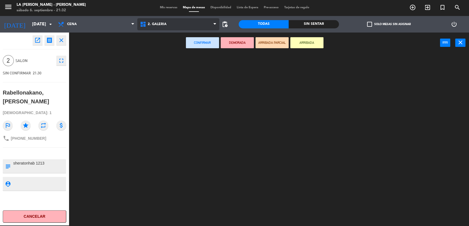
click at [172, 50] on ng-component "menu LA CABRERA - MENDOZA sábado 6. septiembre - 21:32 Mis reservas Mapa de mes…" at bounding box center [234, 112] width 469 height 227
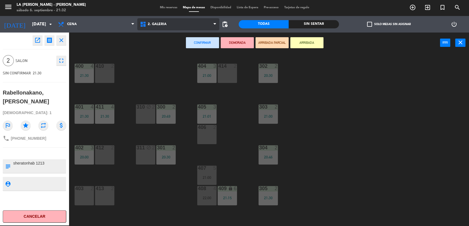
click at [170, 23] on span "2. GALERIA" at bounding box center [178, 24] width 82 height 12
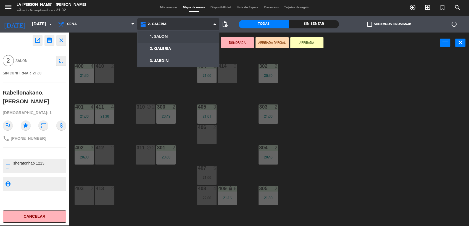
click at [168, 32] on ng-component "menu LA CABRERA - MENDOZA sábado 6. septiembre - 21:32 Mis reservas Mapa de mes…" at bounding box center [234, 112] width 469 height 227
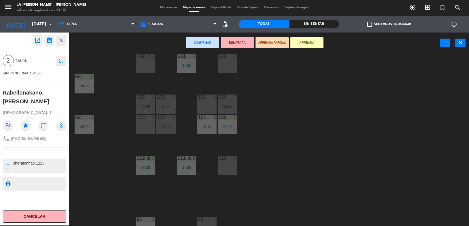
scroll to position [61, 0]
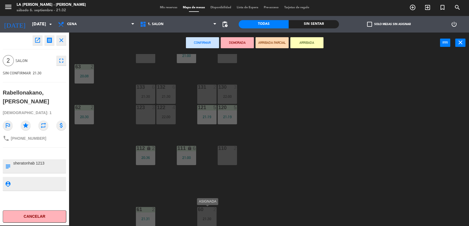
click at [213, 213] on div "60 2 21:30" at bounding box center [206, 216] width 19 height 19
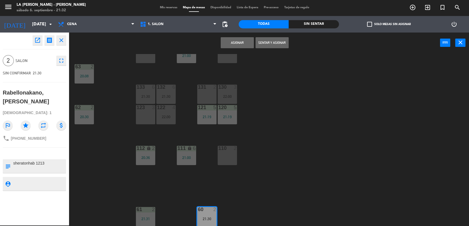
click at [228, 151] on div at bounding box center [227, 148] width 9 height 5
click at [207, 213] on div "60 2 21:30" at bounding box center [206, 216] width 19 height 19
click at [241, 40] on button "Asignar" at bounding box center [237, 42] width 33 height 11
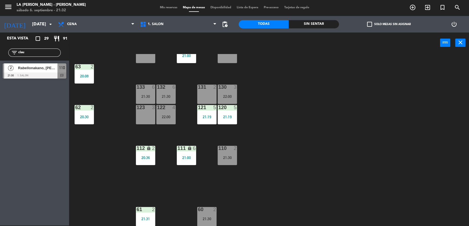
click at [222, 167] on div "B206 1 B205 1 B204 1 B203 1 B202 1 B201 1 B200 1 150 4 21:30 151 3 21:00 152 2 …" at bounding box center [271, 140] width 395 height 173
click at [228, 157] on div "21:30" at bounding box center [227, 158] width 19 height 4
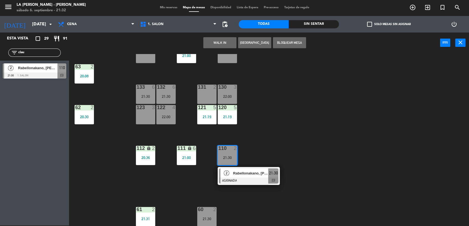
click at [205, 219] on div "21:30" at bounding box center [206, 219] width 19 height 4
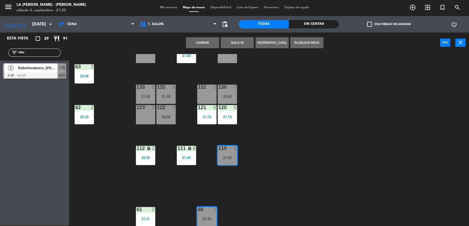
click at [198, 41] on button "Cambiar" at bounding box center [202, 42] width 33 height 11
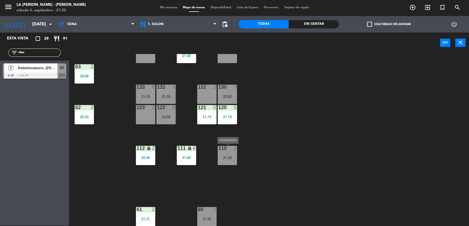
click at [226, 158] on div "21:30" at bounding box center [227, 158] width 19 height 4
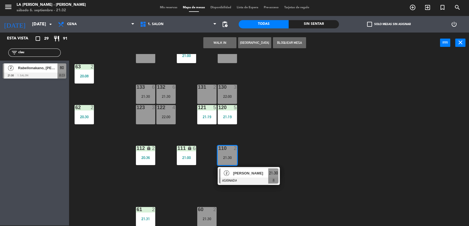
click at [214, 206] on div "B206 1 B205 1 B204 1 B203 1 B202 1 B201 1 B200 1 150 4 21:30 151 3 21:00 152 2 …" at bounding box center [271, 140] width 395 height 173
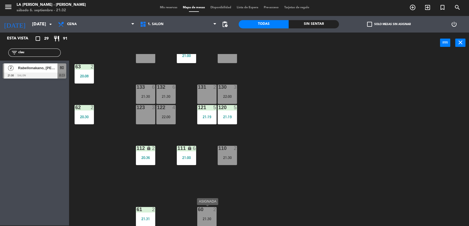
click at [202, 220] on div "21:30" at bounding box center [206, 219] width 19 height 4
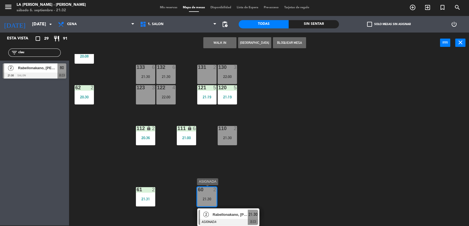
click at [242, 210] on div "Rabellonakano, Claudia" at bounding box center [230, 214] width 36 height 9
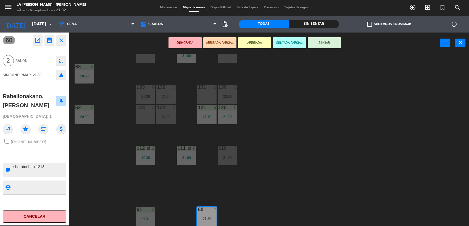
click at [317, 43] on button "SENTAR" at bounding box center [324, 42] width 33 height 11
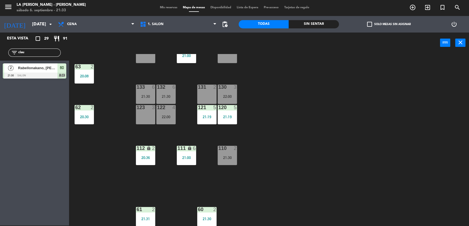
click at [157, 6] on span "Mis reservas" at bounding box center [168, 7] width 23 height 3
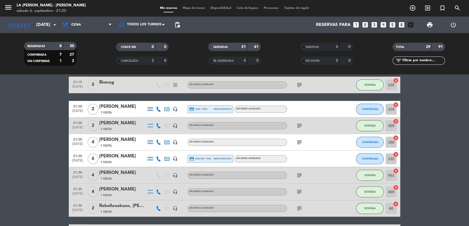
scroll to position [351, 0]
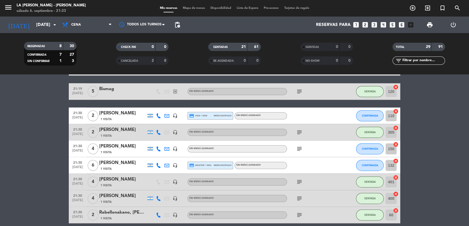
click at [298, 131] on icon "subject" at bounding box center [299, 132] width 7 height 7
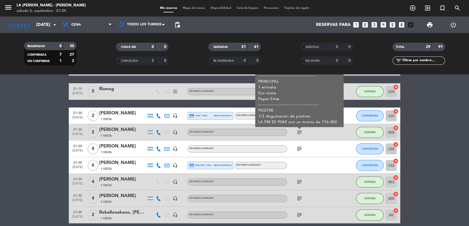
click at [190, 10] on span "Mapa de mesas" at bounding box center [194, 8] width 28 height 3
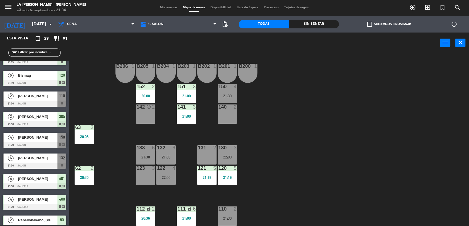
scroll to position [313, 0]
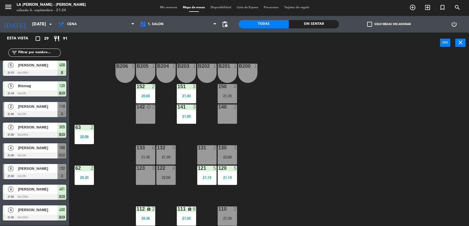
click at [53, 132] on div at bounding box center [35, 135] width 64 height 6
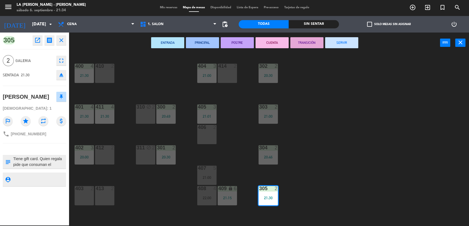
click at [52, 162] on textarea at bounding box center [39, 162] width 53 height 12
click at [463, 39] on icon "close" at bounding box center [460, 42] width 7 height 7
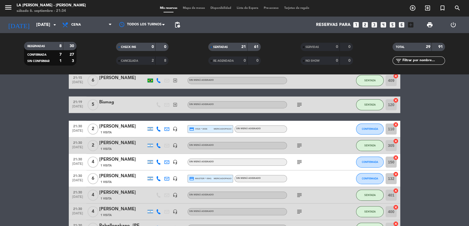
scroll to position [368, 0]
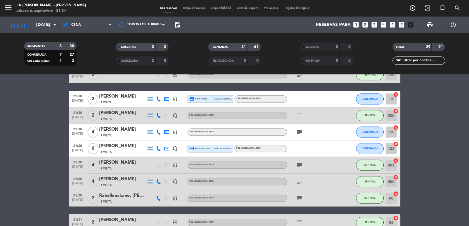
click at [297, 116] on icon "subject" at bounding box center [299, 115] width 7 height 7
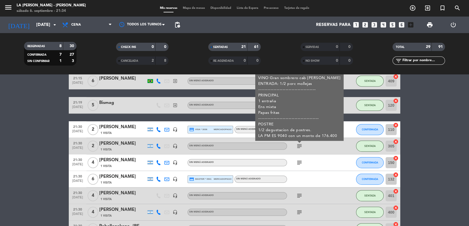
scroll to position [307, 0]
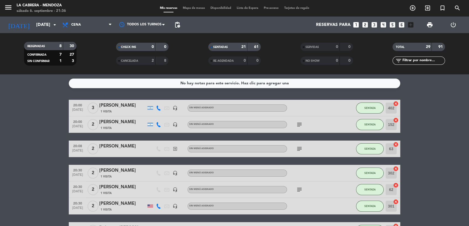
scroll to position [307, 0]
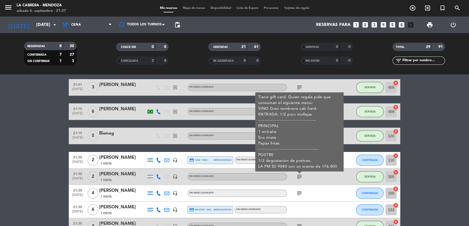
click at [191, 7] on span "Mapa de mesas" at bounding box center [194, 8] width 28 height 3
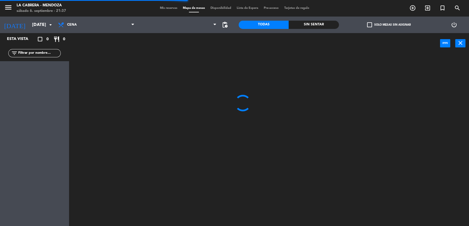
click at [38, 57] on div "filter_list" at bounding box center [34, 53] width 69 height 16
click at [39, 54] on input "text" at bounding box center [39, 53] width 43 height 6
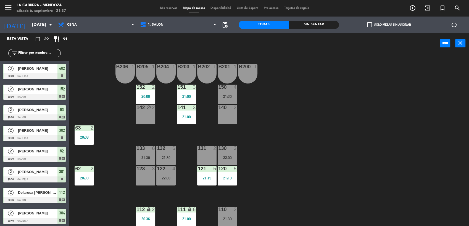
click at [112, 41] on div "power_input close" at bounding box center [254, 43] width 371 height 21
click at [36, 52] on input "text" at bounding box center [39, 53] width 43 height 6
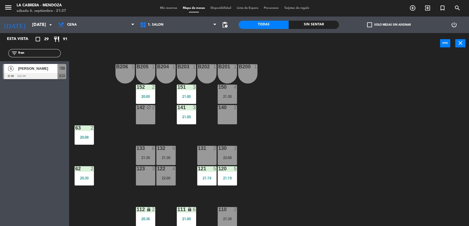
type input "fran"
click at [15, 70] on div "4" at bounding box center [10, 68] width 13 height 9
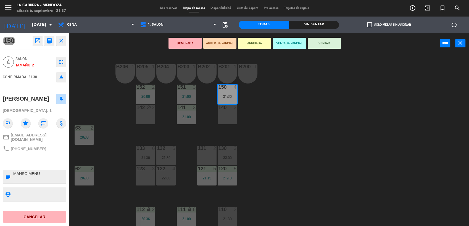
click at [331, 42] on button "SENTAR" at bounding box center [324, 43] width 33 height 11
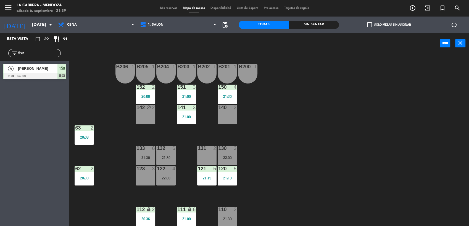
click at [37, 52] on input "fran" at bounding box center [39, 53] width 43 height 6
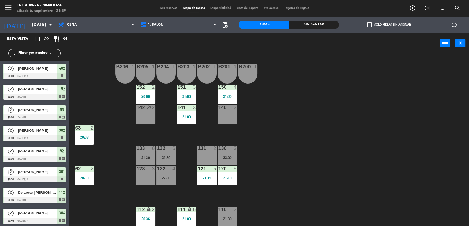
click at [37, 52] on input "text" at bounding box center [39, 53] width 43 height 6
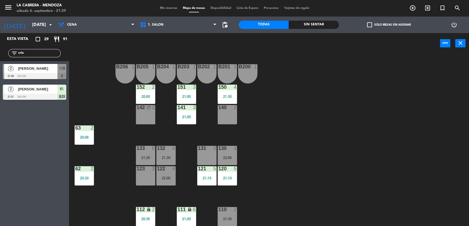
type input "cris"
click at [46, 70] on span "[PERSON_NAME]" at bounding box center [37, 69] width 39 height 6
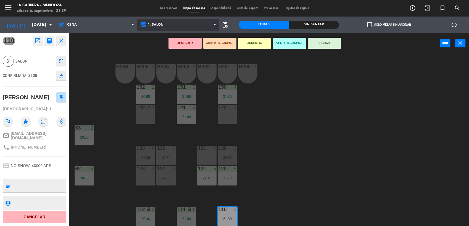
click at [190, 25] on span "1. SALON" at bounding box center [178, 25] width 82 height 12
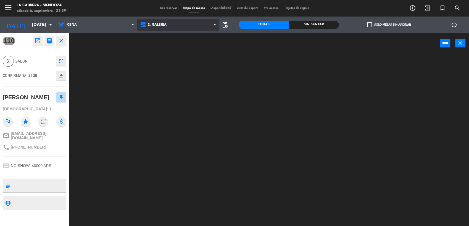
click at [187, 44] on ng-component "menu LA CABRERA - MENDOZA sábado 6. septiembre - 21:39 Mis reservas Mapa de mes…" at bounding box center [234, 113] width 469 height 227
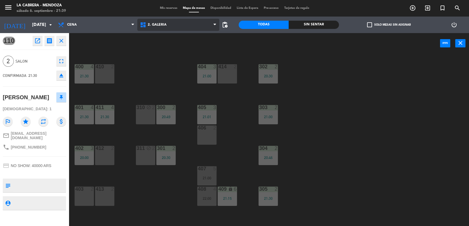
click at [170, 26] on span "2. GALERIA" at bounding box center [178, 25] width 82 height 12
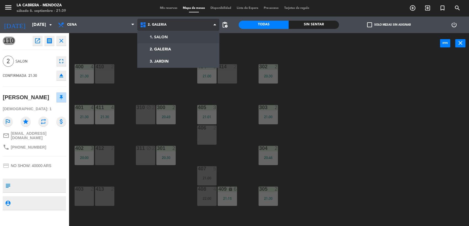
click at [171, 39] on ng-component "menu LA CABRERA - MENDOZA sábado 6. septiembre - 21:39 Mis reservas Mapa de mes…" at bounding box center [234, 113] width 469 height 227
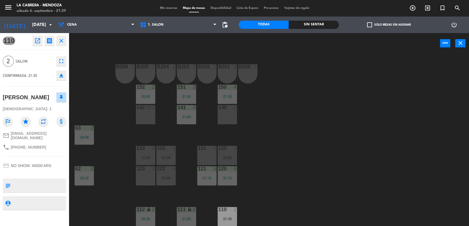
click at [304, 161] on div "B206 1 B205 1 B204 1 B203 1 B202 1 B201 1 B200 1 150 4 21:30 151 3 21:00 152 2 …" at bounding box center [271, 141] width 395 height 173
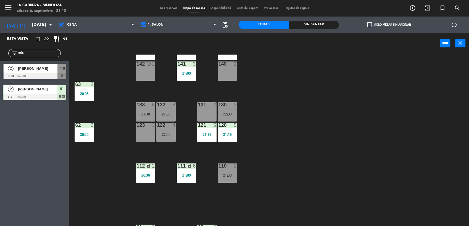
scroll to position [61, 0]
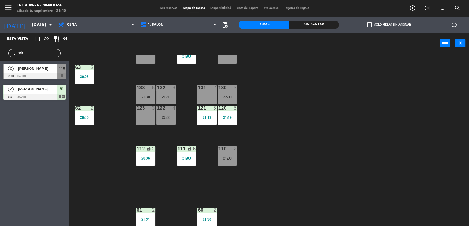
click at [179, 200] on div "B206 1 B205 1 B204 1 B203 1 B202 1 B201 1 B200 1 150 4 21:30 151 3 21:00 152 2 …" at bounding box center [271, 141] width 395 height 173
click at [41, 52] on input "cris" at bounding box center [39, 53] width 43 height 6
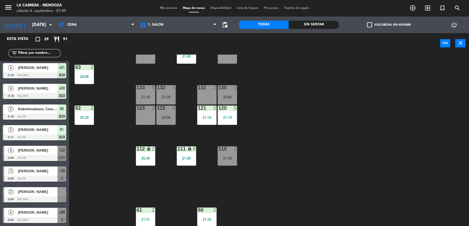
click at [85, 189] on div "B206 1 B205 1 B204 1 B203 1 B202 1 B201 1 B200 1 150 4 21:30 151 3 21:00 152 2 …" at bounding box center [271, 141] width 395 height 173
click at [208, 91] on div "131 2" at bounding box center [206, 94] width 19 height 19
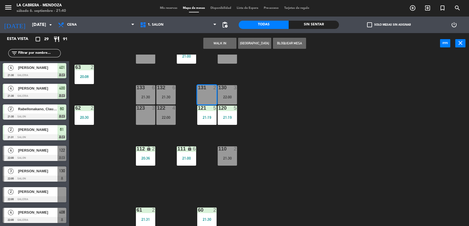
click at [278, 125] on div "B206 1 B205 1 B204 1 B203 1 B202 1 B201 1 B200 1 150 4 21:30 151 3 21:00 152 2 …" at bounding box center [271, 141] width 395 height 173
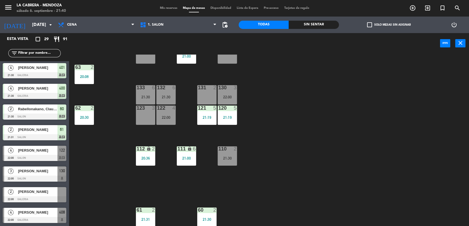
click at [237, 151] on div "2" at bounding box center [236, 149] width 9 height 5
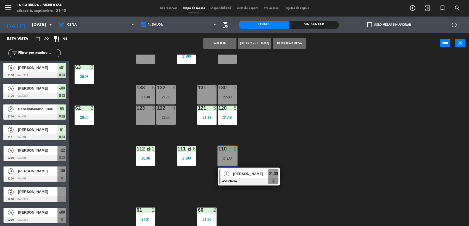
click at [207, 90] on div "131 2" at bounding box center [206, 94] width 19 height 19
click at [184, 40] on div "Mover WALK IN [GEOGRAPHIC_DATA] Bloquear Mesa power_input close" at bounding box center [254, 43] width 371 height 21
click at [192, 46] on button "Mover" at bounding box center [202, 43] width 33 height 11
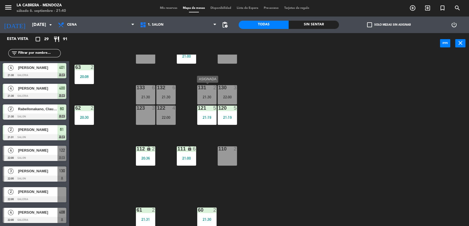
click at [215, 93] on div "131 2 21:30" at bounding box center [206, 94] width 19 height 19
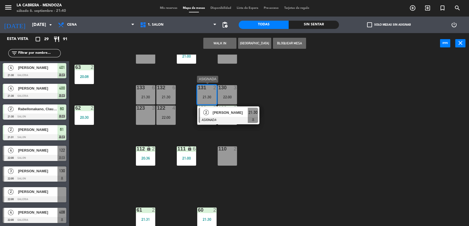
click at [234, 118] on div at bounding box center [228, 120] width 59 height 6
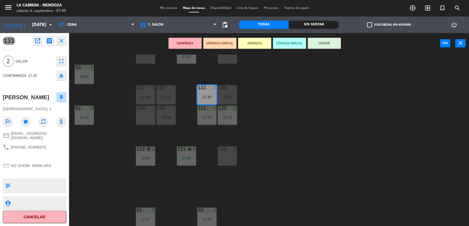
click at [318, 44] on button "SENTAR" at bounding box center [324, 43] width 33 height 11
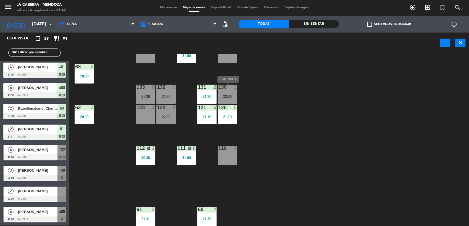
scroll to position [30, 0]
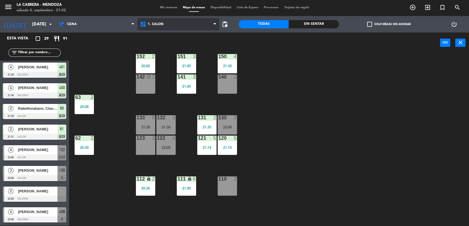
click at [165, 24] on span "1. SALON" at bounding box center [178, 24] width 82 height 12
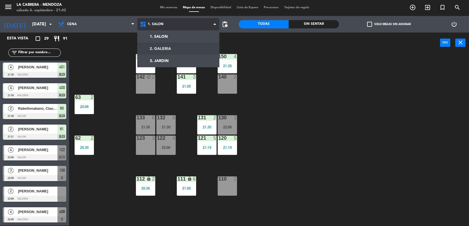
click at [168, 47] on ng-component "menu LA CABRERA - MENDOZA sábado 6. septiembre - 21:42 Mis reservas Mapa de mes…" at bounding box center [234, 112] width 469 height 227
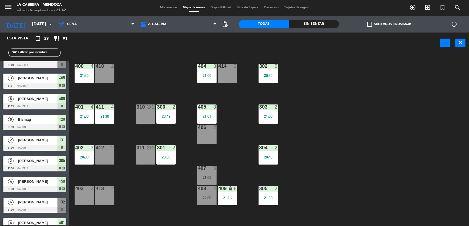
scroll to position [252, 0]
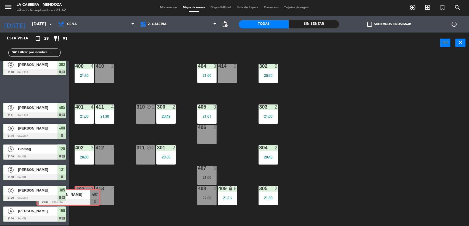
drag, startPoint x: 49, startPoint y: 87, endPoint x: 83, endPoint y: 196, distance: 114.0
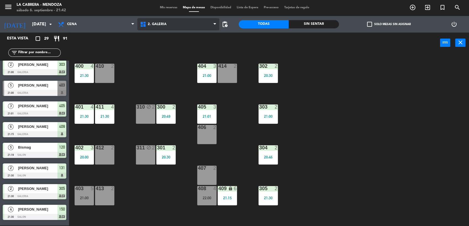
click at [183, 23] on span "2. GALERIA" at bounding box center [178, 24] width 82 height 12
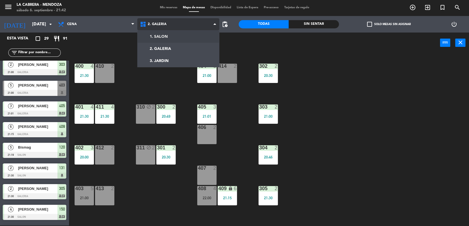
click at [178, 38] on ng-component "menu LA CABRERA - MENDOZA sábado 6. septiembre - 21:42 Mis reservas Mapa de mes…" at bounding box center [234, 112] width 469 height 227
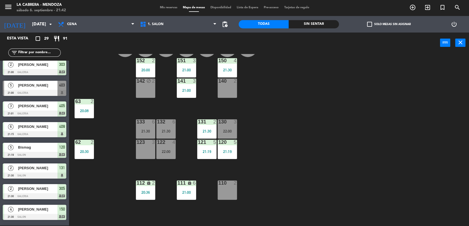
scroll to position [0, 0]
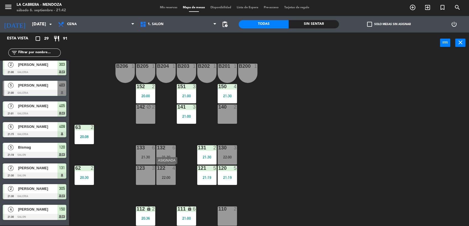
click at [170, 174] on div "122 4 22:00" at bounding box center [165, 175] width 19 height 19
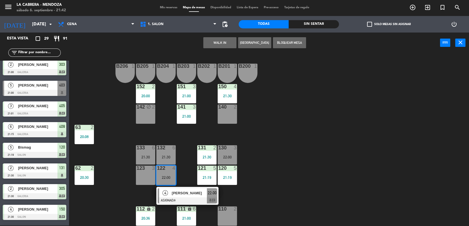
click at [277, 170] on div "B206 1 B205 1 B204 1 B203 1 B202 1 B201 1 B200 1 150 4 21:30 151 3 21:00 152 2 …" at bounding box center [271, 140] width 395 height 173
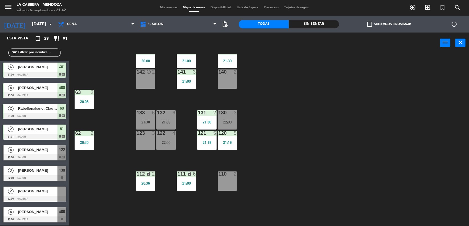
scroll to position [61, 0]
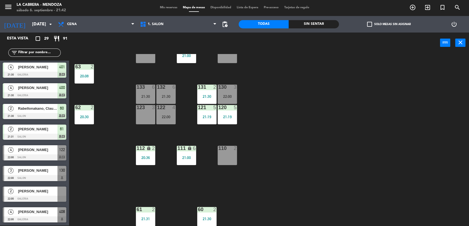
click at [144, 210] on div at bounding box center [145, 209] width 9 height 5
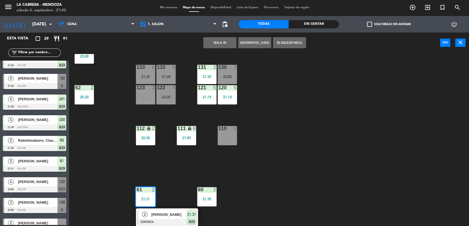
scroll to position [436, 0]
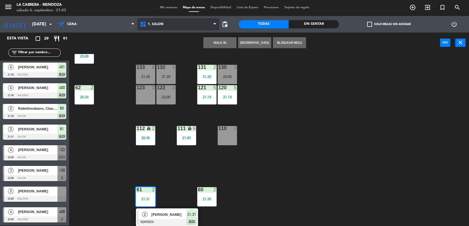
click at [152, 21] on span "1. SALON" at bounding box center [178, 24] width 82 height 12
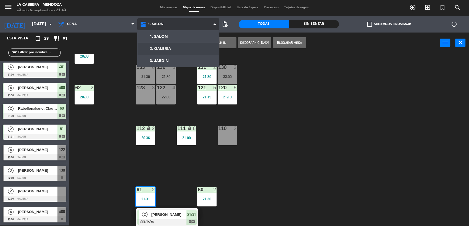
click at [150, 49] on ng-component "menu LA CABRERA - MENDOZA sábado 6. septiembre - 21:43 Mis reservas Mapa de mes…" at bounding box center [234, 112] width 469 height 227
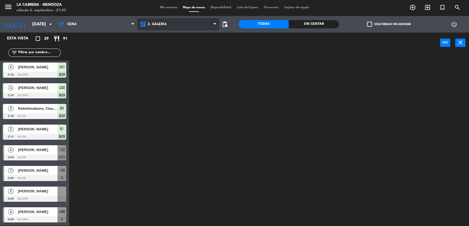
scroll to position [0, 0]
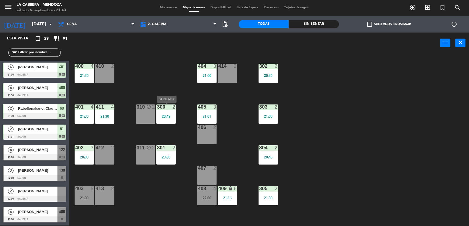
click at [164, 121] on div "300 2 20:49" at bounding box center [165, 114] width 19 height 19
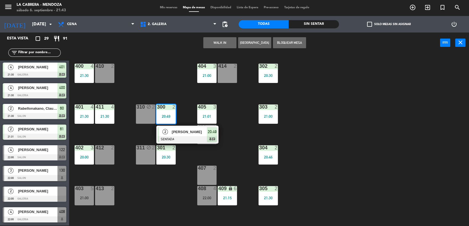
click at [167, 108] on div at bounding box center [166, 107] width 9 height 5
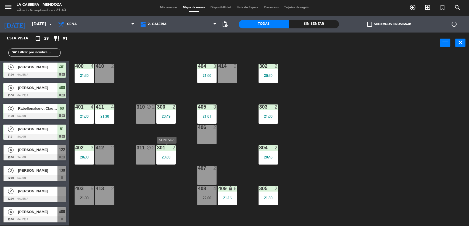
click at [172, 157] on div "20:30" at bounding box center [165, 157] width 19 height 4
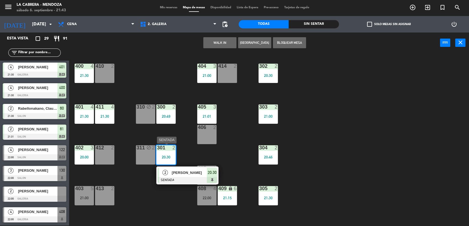
click at [207, 175] on div "20:30" at bounding box center [212, 172] width 10 height 9
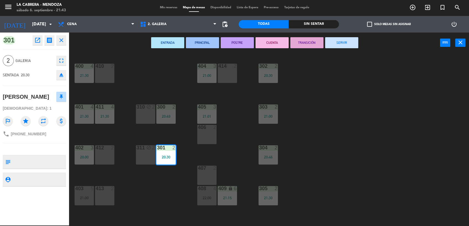
click at [347, 41] on button "SERVIR" at bounding box center [341, 42] width 33 height 11
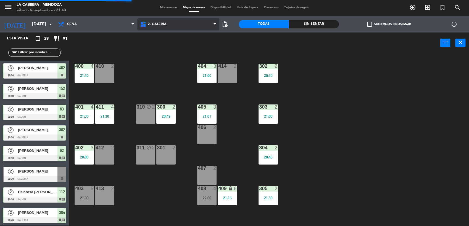
click at [195, 25] on span "2. GALERIA" at bounding box center [178, 24] width 82 height 12
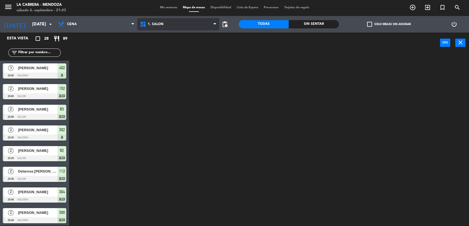
click at [182, 38] on ng-component "menu LA CABRERA - MENDOZA sábado 6. septiembre - 21:43 Mis reservas Mapa de mes…" at bounding box center [234, 112] width 469 height 227
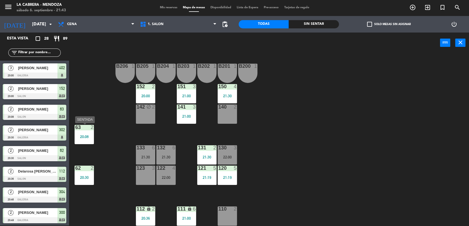
click at [78, 135] on div "20:08" at bounding box center [84, 137] width 19 height 4
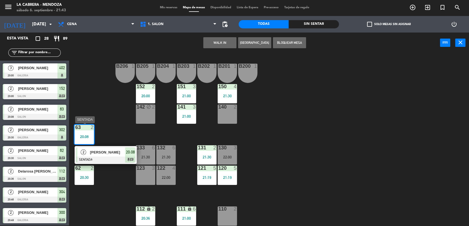
click at [126, 155] on span "20:08" at bounding box center [130, 152] width 9 height 7
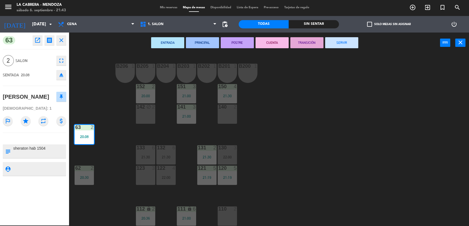
click at [351, 41] on button "SERVIR" at bounding box center [341, 42] width 33 height 11
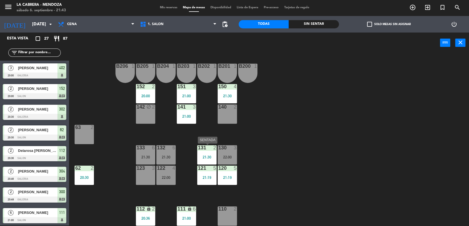
click at [208, 149] on div at bounding box center [206, 148] width 9 height 5
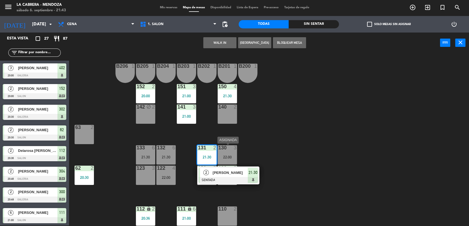
click at [225, 157] on div "22:00" at bounding box center [227, 157] width 19 height 4
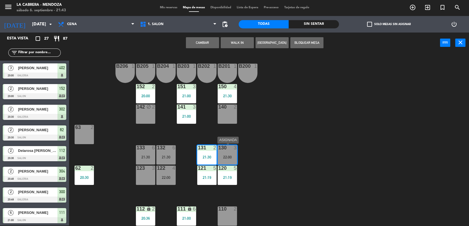
click at [230, 155] on div "22:00" at bounding box center [227, 157] width 19 height 4
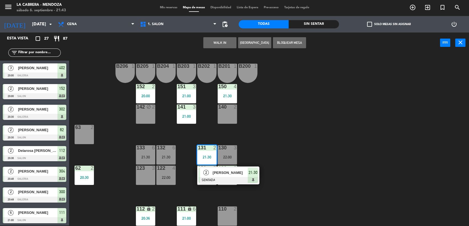
click at [296, 187] on div "B206 1 B205 1 B204 1 B203 1 B202 1 B201 1 B200 1 150 4 21:30 151 3 21:00 152 2 …" at bounding box center [271, 140] width 395 height 173
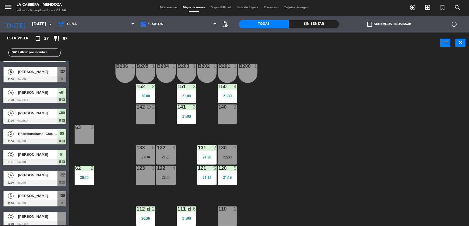
scroll to position [394, 0]
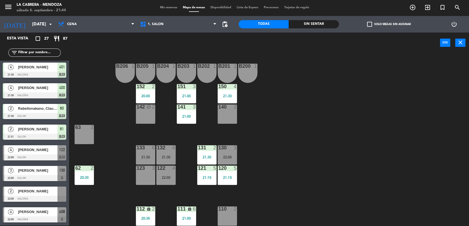
click at [35, 198] on div at bounding box center [35, 199] width 64 height 6
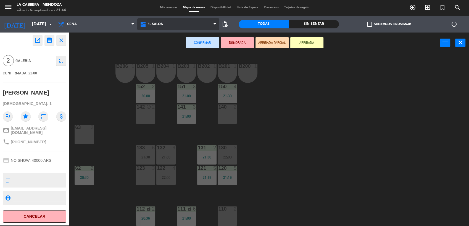
click at [164, 26] on span "1. SALON" at bounding box center [178, 24] width 82 height 12
click at [162, 20] on span "1. SALON" at bounding box center [178, 24] width 82 height 12
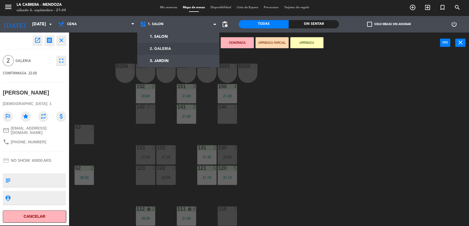
click at [174, 50] on ng-component "menu LA CABRERA - MENDOZA sábado 6. septiembre - 21:44 Mis reservas Mapa de mes…" at bounding box center [234, 112] width 469 height 227
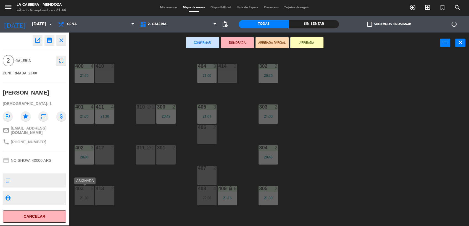
click at [89, 194] on div "403 5 21:00" at bounding box center [84, 195] width 19 height 19
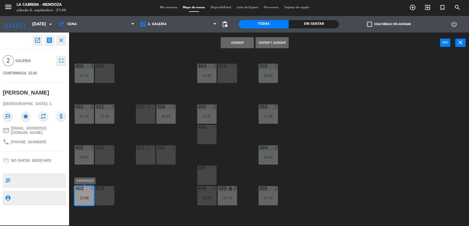
click at [87, 202] on div "403 5 21:00" at bounding box center [84, 195] width 19 height 19
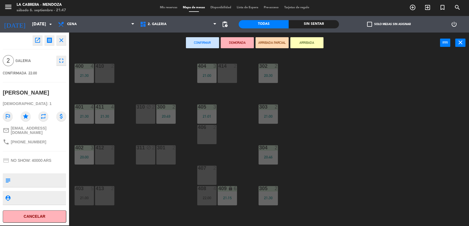
click at [163, 154] on div "301 2" at bounding box center [165, 155] width 19 height 19
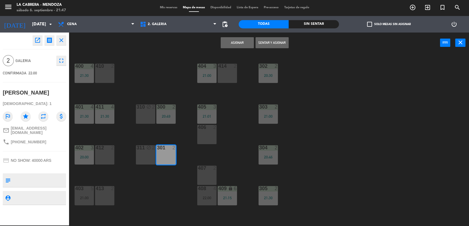
click at [274, 42] on button "Sentar y Asignar" at bounding box center [271, 42] width 33 height 11
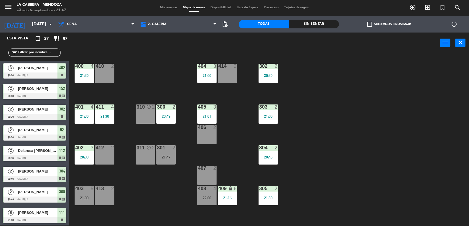
scroll to position [157, 0]
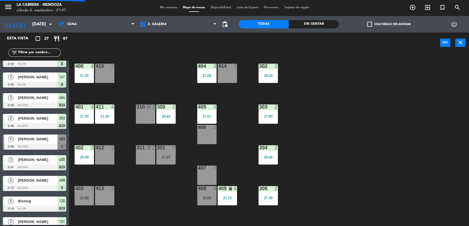
click at [149, 150] on icon "block" at bounding box center [148, 148] width 5 height 5
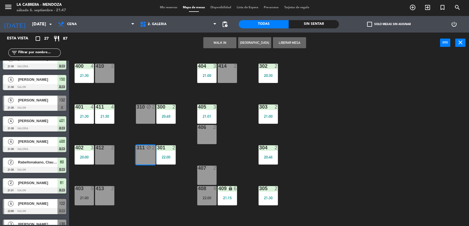
scroll to position [394, 0]
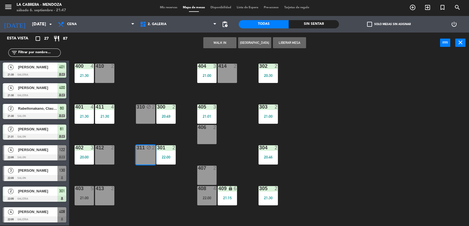
click at [28, 52] on input "text" at bounding box center [39, 53] width 43 height 6
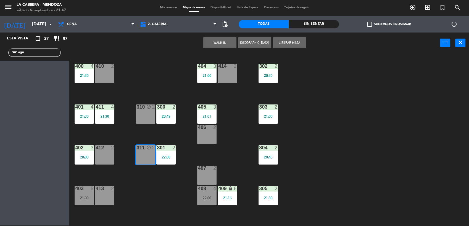
type input "agus"
click at [28, 52] on input "agus" at bounding box center [39, 53] width 43 height 6
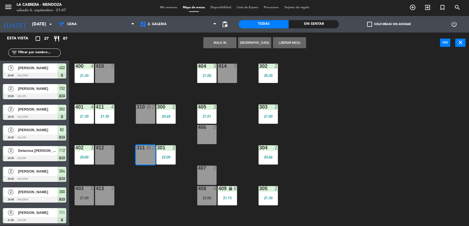
click at [222, 39] on button "WALK IN" at bounding box center [219, 42] width 33 height 11
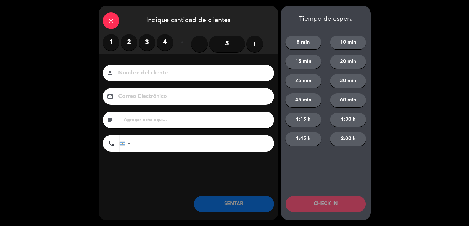
click at [117, 36] on div "1 2 3 4" at bounding box center [138, 42] width 70 height 17
click at [128, 40] on label "2" at bounding box center [129, 42] width 17 height 17
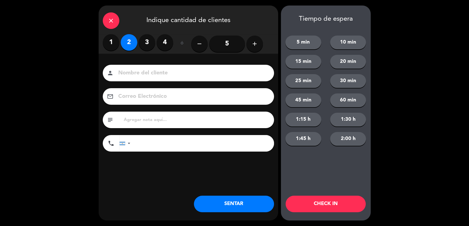
click at [153, 76] on input at bounding box center [192, 73] width 149 height 10
type input "Agustina"
drag, startPoint x: 153, startPoint y: 76, endPoint x: 133, endPoint y: 120, distance: 48.6
click at [133, 120] on input "text" at bounding box center [196, 120] width 147 height 8
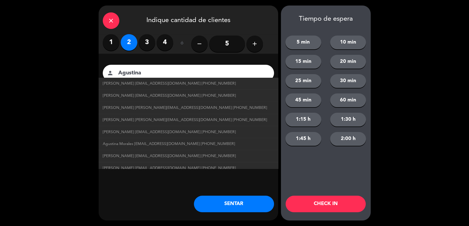
type input "p"
type input "postre y vino cortesia, no cobrar cuboertos"
click at [251, 211] on button "SENTAR" at bounding box center [234, 204] width 80 height 17
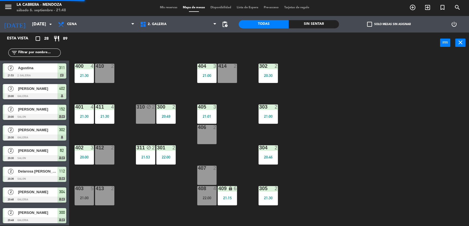
click at [169, 151] on div "301 2 22:00" at bounding box center [165, 155] width 19 height 19
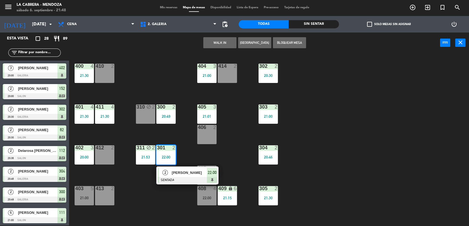
click at [23, 49] on div "filter_list" at bounding box center [34, 53] width 52 height 8
click at [22, 53] on input "text" at bounding box center [39, 53] width 43 height 6
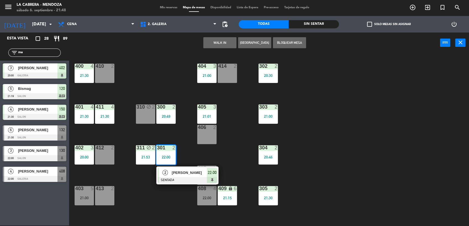
type input "ma"
click at [162, 72] on div "400 4 21:30 410 2 404 3 21:00 414 2 302 2 20:30 401 4 21:30 411 4 21:30 310 blo…" at bounding box center [271, 140] width 395 height 173
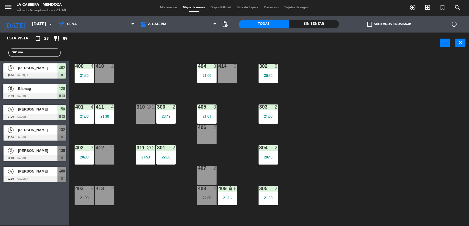
click at [22, 135] on div at bounding box center [35, 138] width 64 height 6
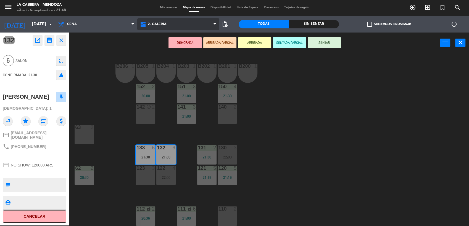
click at [186, 29] on span "2. GALERIA" at bounding box center [178, 24] width 82 height 12
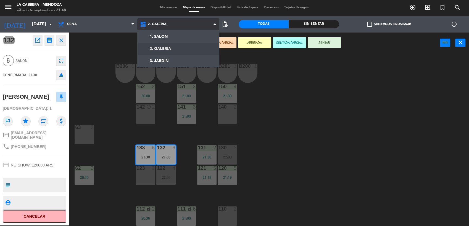
click at [186, 29] on span "2. GALERIA" at bounding box center [178, 24] width 82 height 12
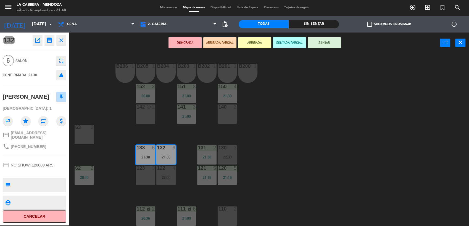
click at [332, 46] on button "SENTAR" at bounding box center [324, 42] width 33 height 11
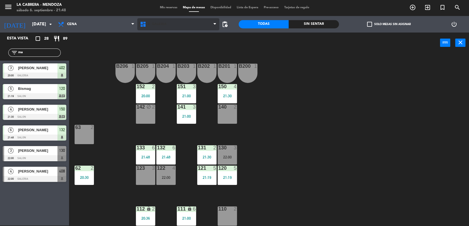
click at [152, 28] on span "2. GALERIA" at bounding box center [178, 24] width 82 height 12
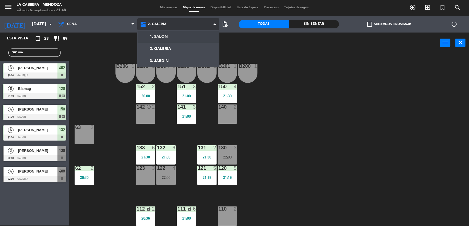
click at [160, 48] on ng-component "menu LA CABRERA - MENDOZA sábado 6. septiembre - 21:48 Mis reservas Mapa de mes…" at bounding box center [234, 112] width 469 height 227
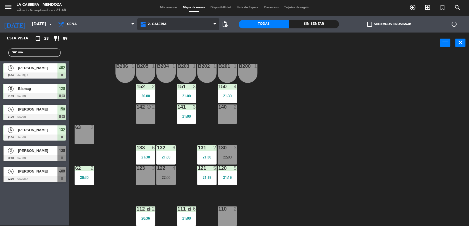
click at [152, 20] on span "2. GALERIA" at bounding box center [178, 24] width 82 height 12
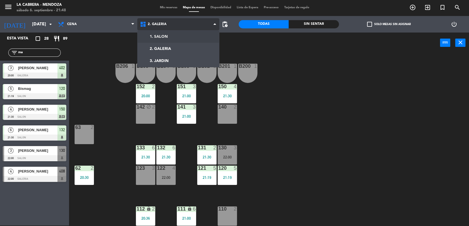
click at [157, 32] on div "1. SALON 2. GALERIA 3. JARDIN 2. GALERIA 1. SALON 2. GALERIA 3. JARDIN" at bounding box center [178, 24] width 82 height 17
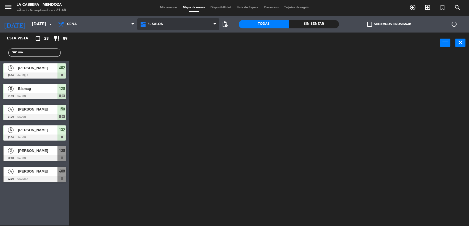
click at [156, 20] on span "1. SALON" at bounding box center [178, 24] width 82 height 12
click at [175, 48] on ng-component "menu LA CABRERA - MENDOZA sábado 6. septiembre - 21:48 Mis reservas Mapa de mes…" at bounding box center [234, 112] width 469 height 227
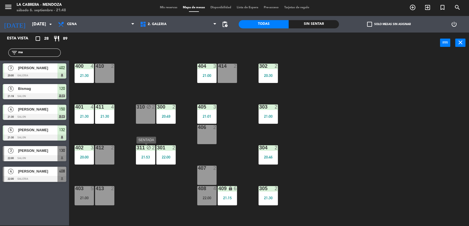
click at [145, 156] on div "21:53" at bounding box center [145, 157] width 19 height 4
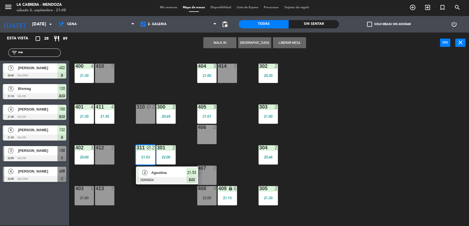
click at [152, 173] on span "Agustina" at bounding box center [168, 173] width 35 height 6
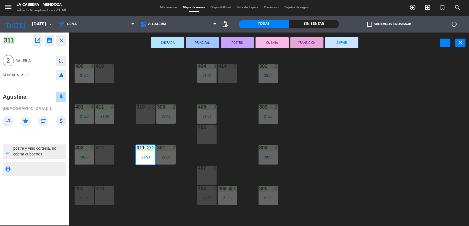
click at [60, 62] on icon "fullscreen" at bounding box center [61, 60] width 7 height 7
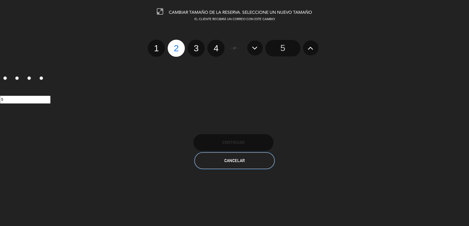
click at [252, 167] on button "Cancelar" at bounding box center [234, 161] width 80 height 17
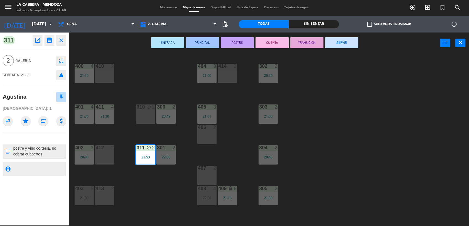
click at [35, 44] on button "open_in_new" at bounding box center [38, 40] width 10 height 10
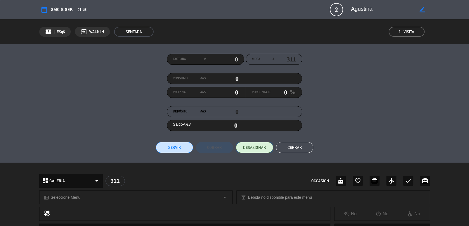
click at [257, 152] on button "DESASIGNAR" at bounding box center [254, 147] width 37 height 11
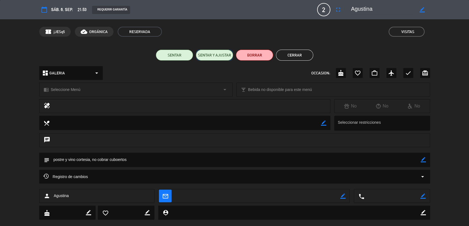
click at [231, 52] on button "SENTAR Y AJUSTAR" at bounding box center [214, 55] width 37 height 11
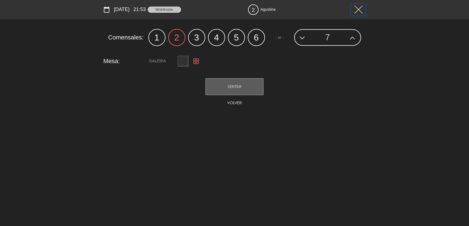
click at [353, 7] on button at bounding box center [358, 10] width 15 height 12
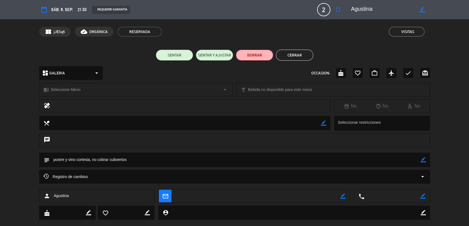
click at [262, 53] on button "BORRAR" at bounding box center [254, 55] width 37 height 11
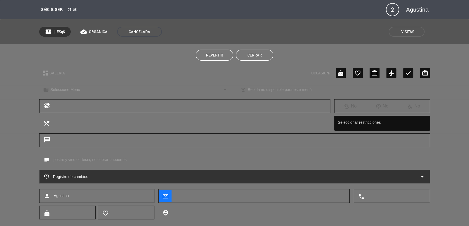
click at [236, 52] on button "Cerrar" at bounding box center [254, 55] width 37 height 11
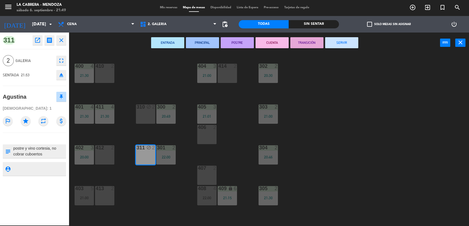
click at [180, 64] on div "400 4 21:30 410 2 404 3 21:00 414 2 302 2 20:30 401 4 21:30 411 4 21:30 310 blo…" at bounding box center [271, 140] width 395 height 173
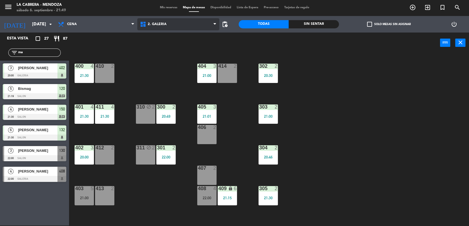
click at [163, 23] on span "2. GALERIA" at bounding box center [157, 24] width 19 height 4
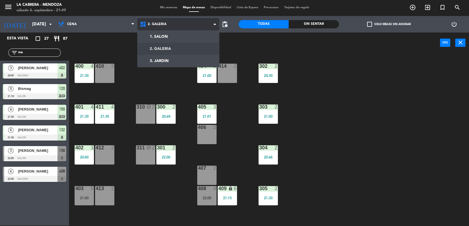
click at [172, 41] on ng-component "menu LA CABRERA - MENDOZA sábado 6. septiembre - 21:49 Mis reservas Mapa de mes…" at bounding box center [234, 112] width 469 height 227
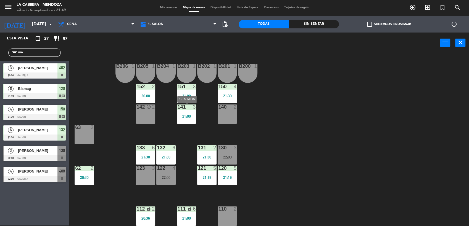
click at [184, 122] on div "141 3 21:00" at bounding box center [186, 114] width 19 height 19
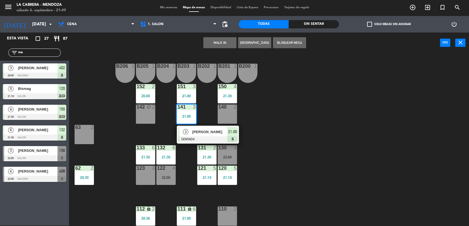
click at [160, 131] on div "B206 1 B205 1 B204 1 B203 1 B202 1 B201 1 B200 1 150 4 21:30 151 3 21:00 152 2 …" at bounding box center [271, 140] width 395 height 173
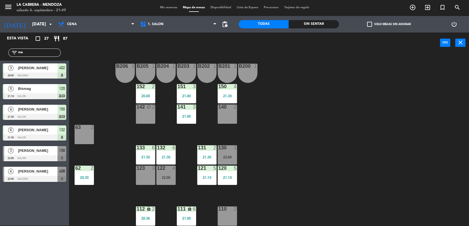
click at [158, 154] on div "132 6 21:30" at bounding box center [165, 155] width 19 height 19
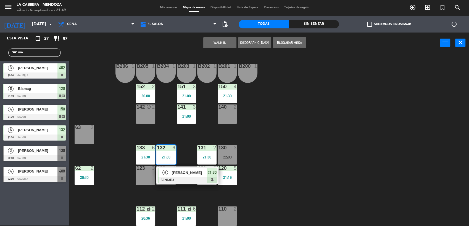
click at [161, 132] on div "B206 1 B205 1 B204 1 B203 1 B202 1 B201 1 B200 1 150 4 21:30 151 3 21:00 152 2 …" at bounding box center [271, 140] width 395 height 173
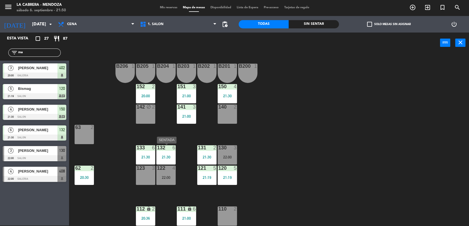
click at [164, 151] on div "132 6 21:30" at bounding box center [165, 155] width 19 height 19
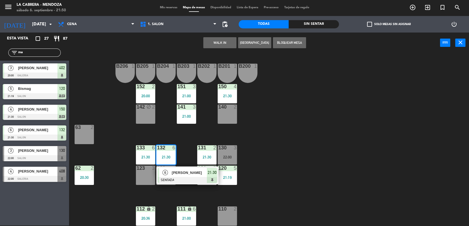
click at [165, 185] on div "B206 1 B205 1 B204 1 B203 1 B202 1 B201 1 B200 1 150 4 21:30 151 3 21:00 152 2 …" at bounding box center [271, 140] width 395 height 173
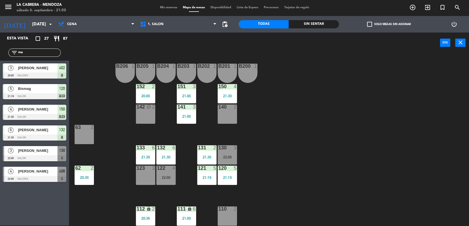
click at [160, 158] on div "21:30" at bounding box center [165, 157] width 19 height 4
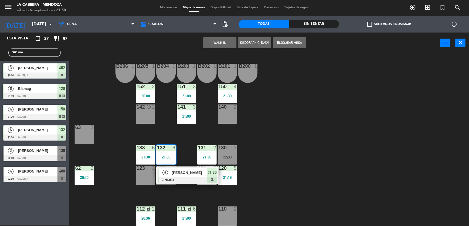
click at [166, 175] on span "6" at bounding box center [165, 173] width 6 height 6
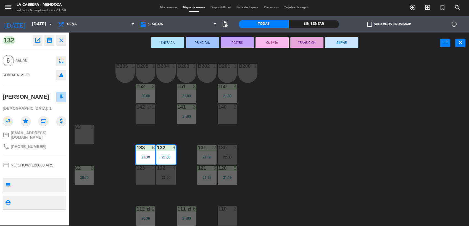
click at [28, 181] on textarea at bounding box center [39, 186] width 53 height 12
type textarea "postre y vino cortesía No cubiertos Solicita [PERSON_NAME]"
click at [35, 163] on span "NO SHOW: 120000 ARS" at bounding box center [32, 165] width 43 height 4
click at [51, 160] on div "credit_card NO SHOW: 120000 ARS" at bounding box center [35, 165] width 64 height 10
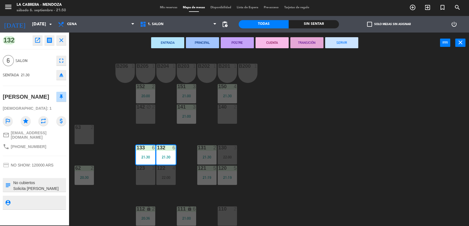
click at [85, 124] on div "B206 1 B205 1 B204 1 B203 1 B202 1 B201 1 B200 1 150 4 21:30 151 3 21:00 152 2 …" at bounding box center [271, 140] width 395 height 173
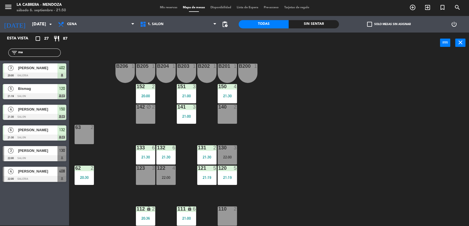
click at [86, 113] on div "B206 1 B205 1 B204 1 B203 1 B202 1 B201 1 B200 1 150 4 21:30 151 3 21:00 152 2 …" at bounding box center [271, 140] width 395 height 173
click at [50, 54] on input "ma" at bounding box center [39, 53] width 43 height 6
type input "m"
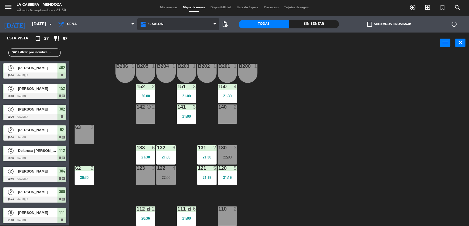
click at [153, 23] on span "1. SALON" at bounding box center [156, 24] width 16 height 4
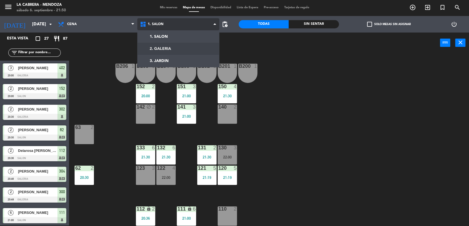
click at [164, 48] on ng-component "menu LA CABRERA - MENDOZA sábado 6. septiembre - 21:50 Mis reservas Mapa de mes…" at bounding box center [234, 112] width 469 height 227
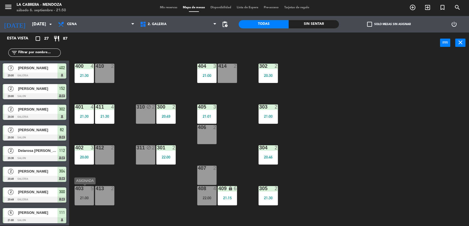
click at [87, 202] on div "403 5 21:00" at bounding box center [84, 195] width 19 height 19
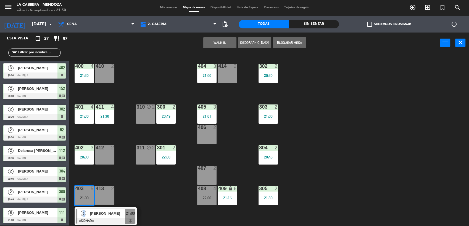
click at [93, 206] on div "403 5 21:00 5 [PERSON_NAME] ASIGNADA 21:00" at bounding box center [84, 195] width 19 height 19
drag, startPoint x: 93, startPoint y: 207, endPoint x: 128, endPoint y: 209, distance: 35.7
click at [138, 199] on div "400 4 21:30 410 2 404 3 21:00 414 2 302 2 20:30 401 4 21:30 411 4 21:30 310 blo…" at bounding box center [271, 140] width 395 height 173
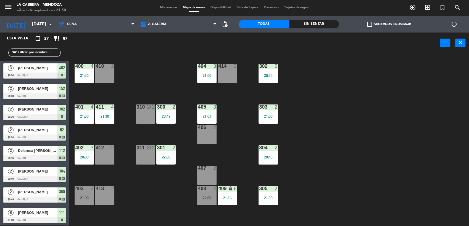
click at [79, 194] on div "403 5 21:00" at bounding box center [84, 195] width 19 height 19
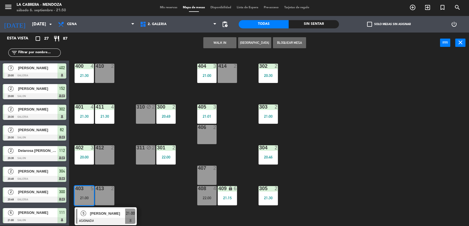
click at [89, 206] on div "403 5 21:00 5 [PERSON_NAME] ASIGNADA 21:00" at bounding box center [84, 195] width 19 height 19
click at [84, 219] on div at bounding box center [105, 221] width 59 height 6
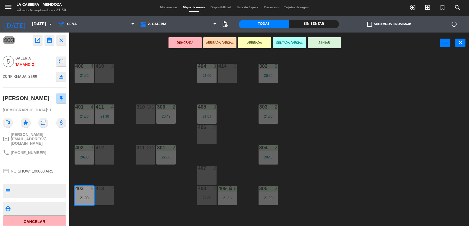
click at [31, 151] on span "[PHONE_NUMBER]" at bounding box center [28, 153] width 35 height 4
copy div "phone"
click at [129, 132] on div "400 4 21:30 410 2 404 3 21:00 414 2 302 2 20:30 401 4 21:30 411 4 21:30 310 blo…" at bounding box center [271, 140] width 395 height 173
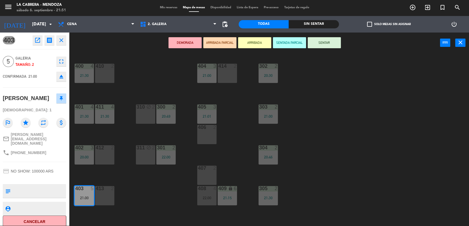
scroll to position [1, 0]
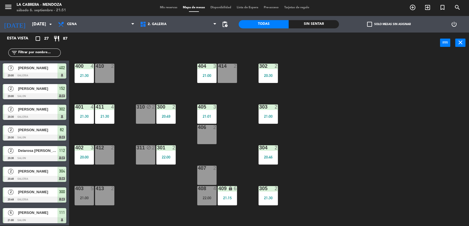
click at [45, 54] on input "text" at bounding box center [39, 53] width 43 height 6
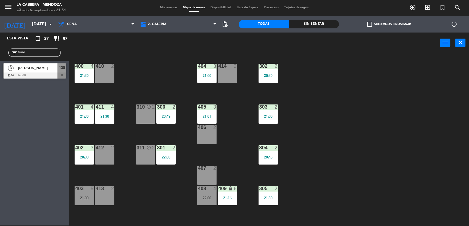
type input "fune"
click at [51, 74] on div at bounding box center [35, 76] width 64 height 6
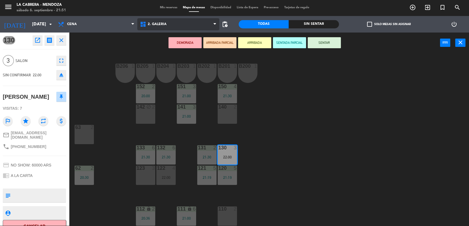
click at [166, 24] on span "2. GALERIA" at bounding box center [157, 24] width 19 height 4
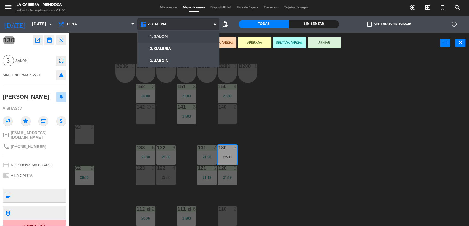
click at [168, 32] on ng-component "menu LA CABRERA - MENDOZA sábado 6. septiembre - 21:51 Mis reservas Mapa de mes…" at bounding box center [234, 112] width 469 height 227
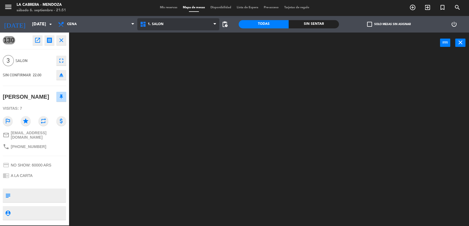
click at [170, 21] on span "1. SALON" at bounding box center [178, 24] width 82 height 12
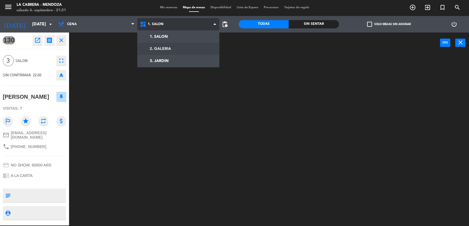
click at [170, 46] on ng-component "menu LA CABRERA - MENDOZA sábado 6. septiembre - 21:51 Mis reservas Mapa de mes…" at bounding box center [234, 112] width 469 height 227
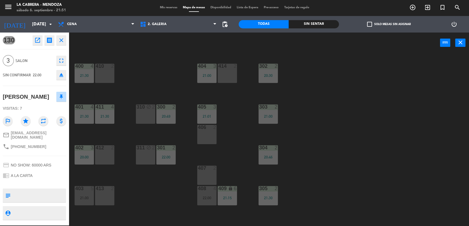
click at [211, 180] on div "407 2" at bounding box center [206, 175] width 19 height 19
click at [247, 34] on div "Mover power_input close" at bounding box center [254, 43] width 371 height 21
click at [253, 45] on button "Mover" at bounding box center [254, 42] width 33 height 11
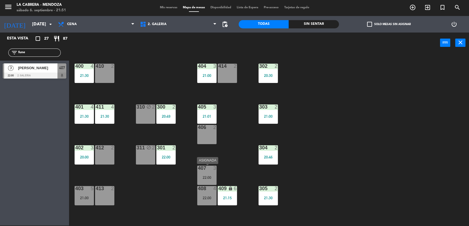
click at [207, 172] on div "407 3 22:00" at bounding box center [206, 175] width 19 height 19
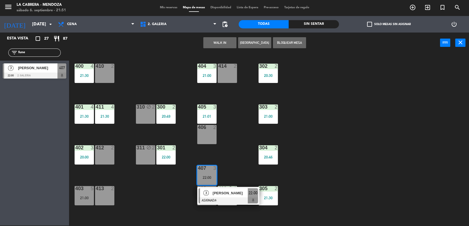
click at [218, 192] on span "[PERSON_NAME]" at bounding box center [230, 194] width 35 height 6
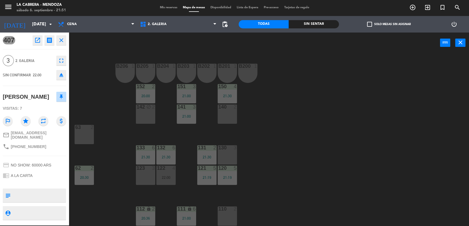
click at [112, 59] on div "B206 1 B205 1 B204 1 B203 1 B202 1 B201 1 B200 1 150 4 21:30 151 3 21:00 152 2 …" at bounding box center [271, 140] width 395 height 173
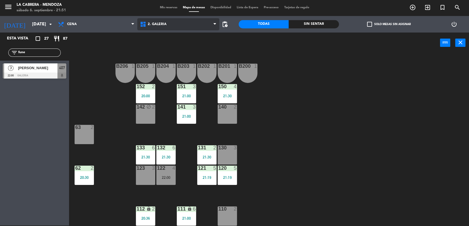
click at [163, 27] on span "2. GALERIA" at bounding box center [178, 24] width 82 height 12
click at [139, 38] on div "power_input close" at bounding box center [254, 43] width 371 height 21
click at [15, 73] on div at bounding box center [35, 76] width 64 height 6
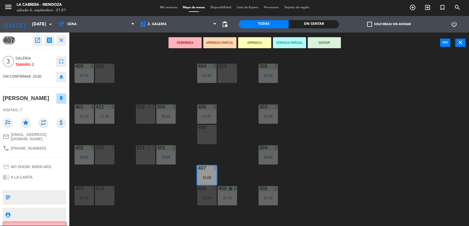
click at [320, 43] on button "SENTAR" at bounding box center [324, 42] width 33 height 11
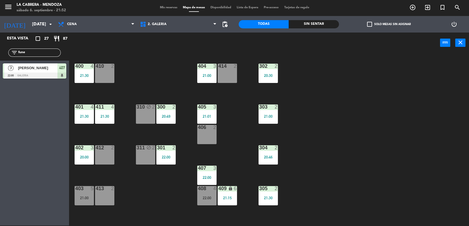
click at [46, 53] on input "fune" at bounding box center [39, 53] width 43 height 6
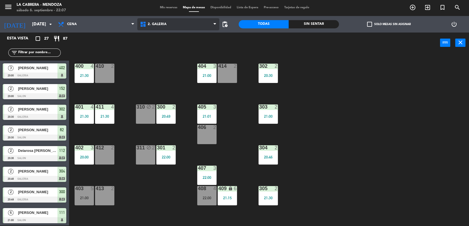
click at [169, 27] on span "2. GALERIA" at bounding box center [178, 24] width 82 height 12
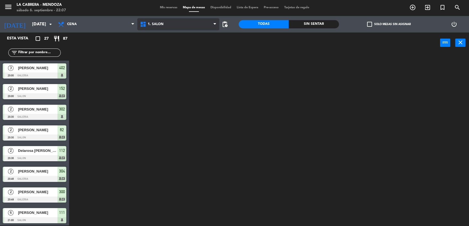
click at [171, 34] on ng-component "menu LA CABRERA - MENDOZA sábado 6. septiembre - 22:07 Mis reservas Mapa de mes…" at bounding box center [234, 112] width 469 height 227
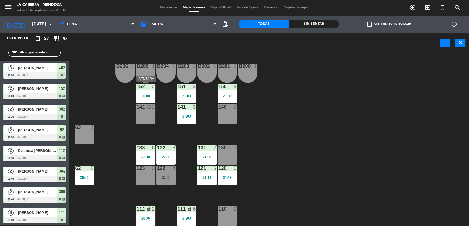
click at [145, 91] on div "152 2 20:00" at bounding box center [145, 93] width 19 height 19
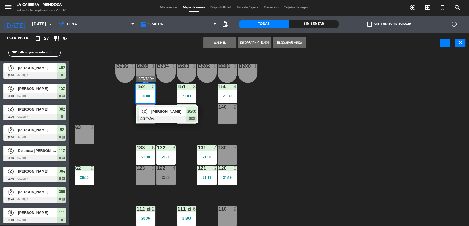
click at [198, 115] on div "2 [PERSON_NAME] SENTADA 20:00 chat" at bounding box center [167, 115] width 62 height 18
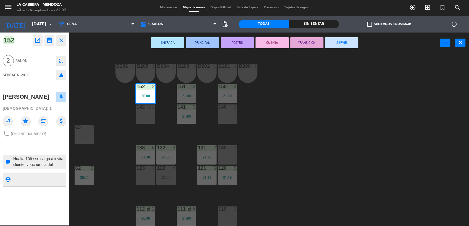
click at [345, 37] on button "SERVIR" at bounding box center [341, 42] width 33 height 11
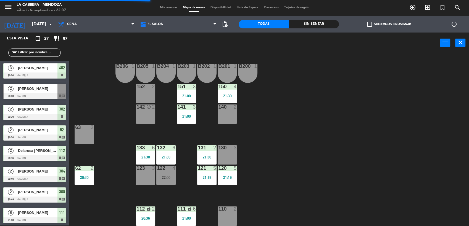
click at [143, 96] on div "152 2" at bounding box center [145, 93] width 19 height 19
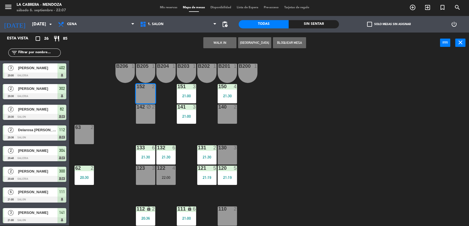
click at [225, 44] on button "WALK IN" at bounding box center [219, 42] width 33 height 11
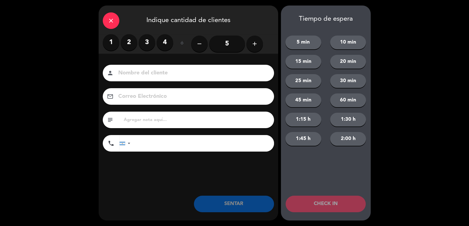
click at [165, 49] on label "4" at bounding box center [165, 42] width 17 height 17
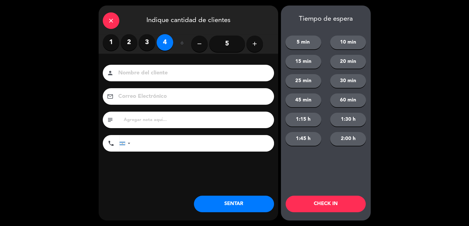
click at [166, 70] on input at bounding box center [192, 73] width 149 height 10
type input "[PERSON_NAME]"
click at [166, 119] on input "text" at bounding box center [196, 120] width 147 height 8
type input "hualta hab 706"
click at [243, 203] on button "SENTAR" at bounding box center [234, 204] width 80 height 17
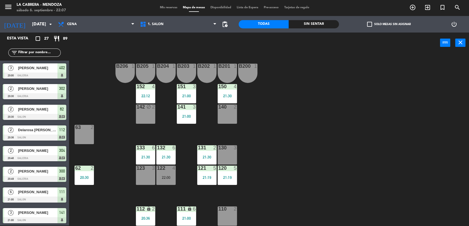
click at [146, 177] on div "123 3" at bounding box center [145, 175] width 19 height 19
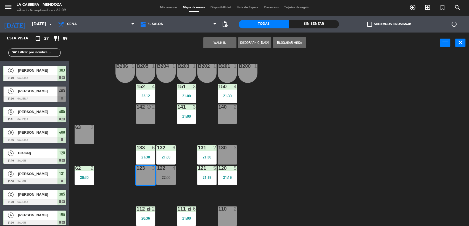
scroll to position [394, 0]
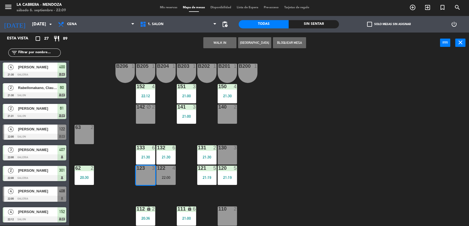
click at [61, 213] on span "152" at bounding box center [62, 212] width 6 height 7
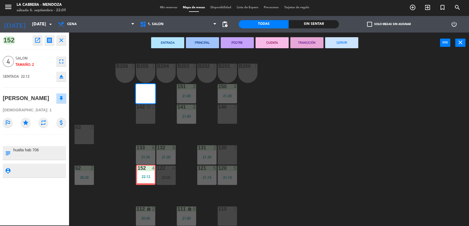
drag, startPoint x: 143, startPoint y: 90, endPoint x: 144, endPoint y: 171, distance: 80.9
click at [144, 171] on div "B206 1 B205 1 B204 1 B203 1 B202 1 B201 1 B200 1 150 4 21:30 151 3 21:00 152 4 …" at bounding box center [271, 140] width 395 height 173
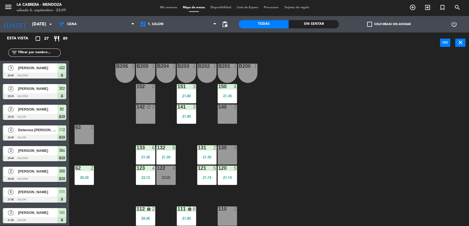
scroll to position [177, 0]
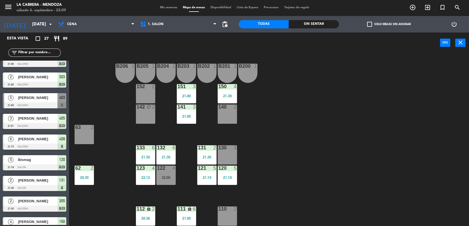
click at [136, 90] on div "152 2" at bounding box center [145, 93] width 19 height 19
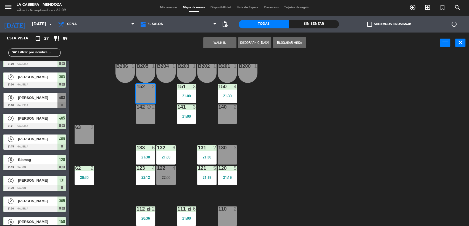
click at [205, 46] on button "WALK IN" at bounding box center [219, 42] width 33 height 11
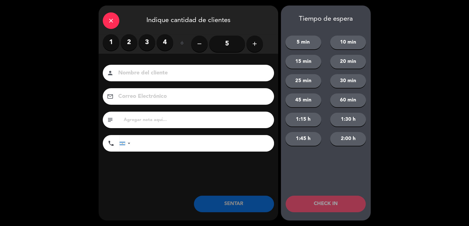
click at [164, 41] on label "4" at bounding box center [165, 42] width 17 height 17
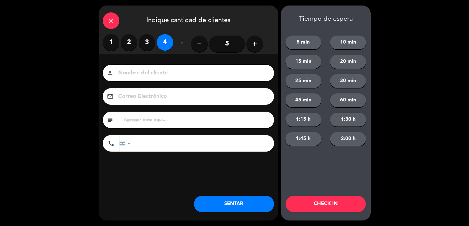
click at [165, 75] on input at bounding box center [192, 73] width 149 height 10
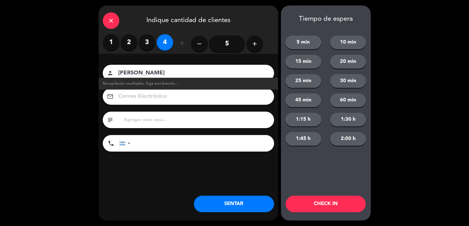
type input "[PERSON_NAME]"
click at [170, 121] on input "text" at bounding box center [196, 120] width 147 height 8
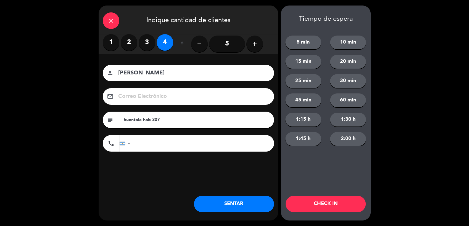
type input "huentala hab 307"
click at [239, 205] on button "SENTAR" at bounding box center [234, 204] width 80 height 17
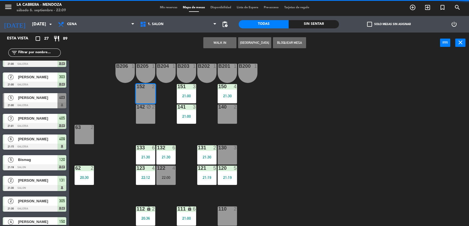
scroll to position [0, 0]
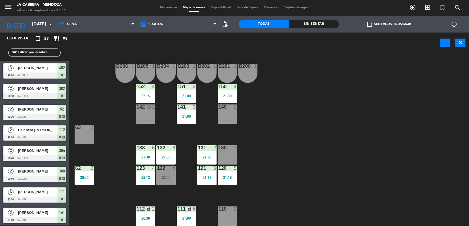
click at [44, 54] on input "text" at bounding box center [39, 53] width 43 height 6
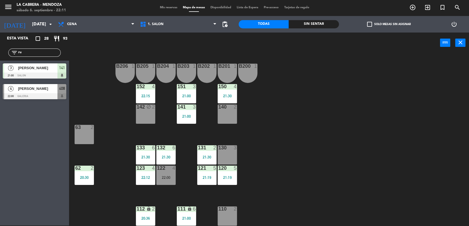
type input "ru"
click at [39, 88] on span "[PERSON_NAME]" at bounding box center [37, 89] width 39 height 6
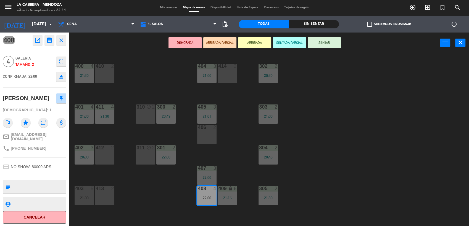
click at [110, 200] on div "413 2" at bounding box center [104, 195] width 19 height 19
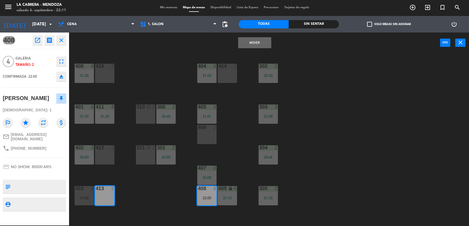
click at [257, 44] on button "Mover" at bounding box center [254, 42] width 33 height 11
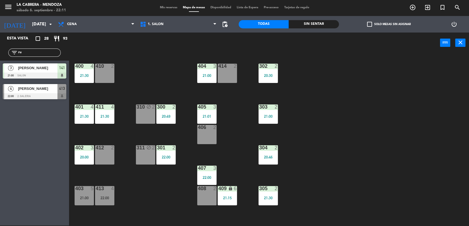
click at [79, 197] on div "21:00" at bounding box center [84, 198] width 19 height 4
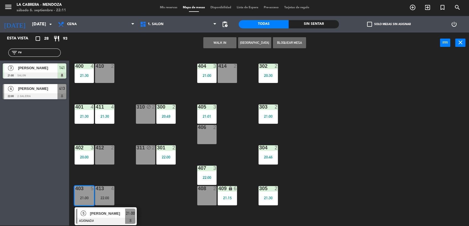
click at [94, 217] on div "[PERSON_NAME]" at bounding box center [107, 213] width 36 height 9
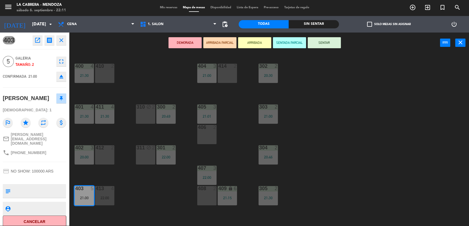
click at [22, 150] on div "phone [PHONE_NUMBER]" at bounding box center [24, 153] width 43 height 7
copy div "phone"
click at [130, 192] on div "400 4 21:30 410 2 404 3 21:00 414 2 302 2 20:30 401 4 21:30 411 4 21:30 310 blo…" at bounding box center [271, 140] width 395 height 173
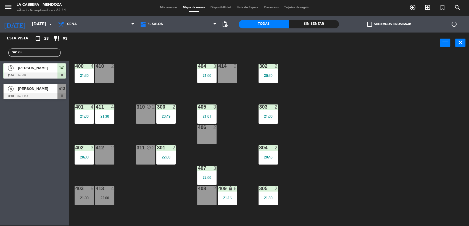
click at [110, 192] on div "413 4 22:00" at bounding box center [104, 195] width 19 height 19
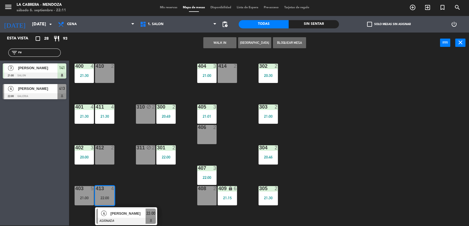
click at [125, 210] on div "[PERSON_NAME]" at bounding box center [128, 213] width 36 height 9
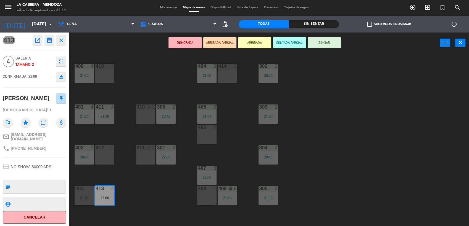
click at [328, 39] on button "SENTAR" at bounding box center [324, 42] width 33 height 11
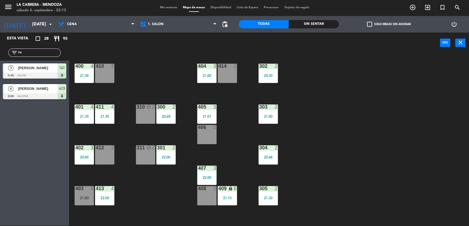
click at [39, 50] on input "ru" at bounding box center [39, 53] width 43 height 6
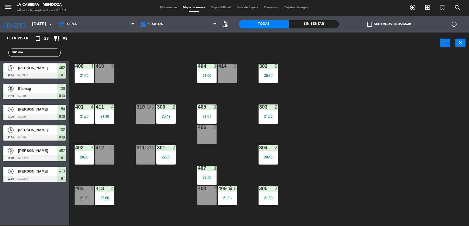
type input "m"
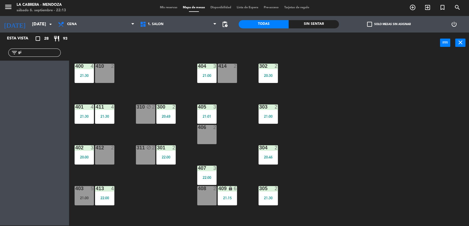
type input "g"
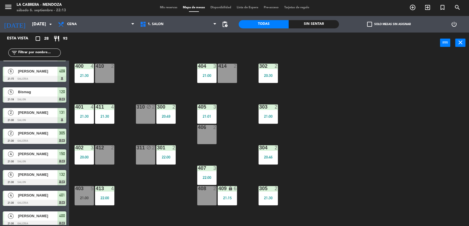
scroll to position [415, 0]
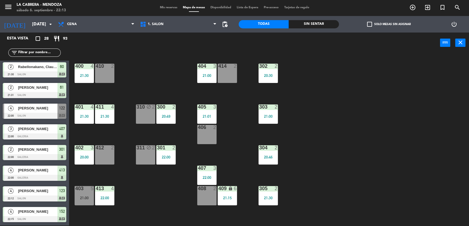
click at [50, 112] on div "[PERSON_NAME]" at bounding box center [37, 108] width 40 height 9
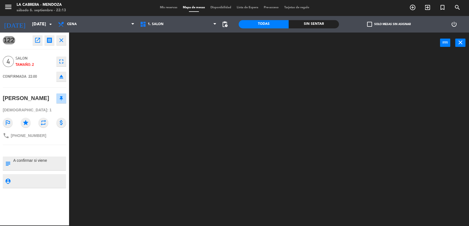
click at [106, 146] on div at bounding box center [271, 140] width 395 height 173
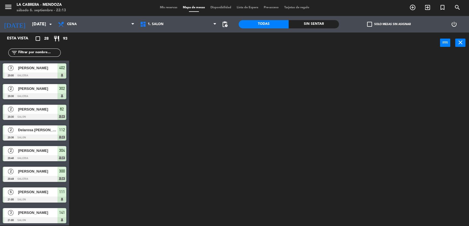
scroll to position [81, 0]
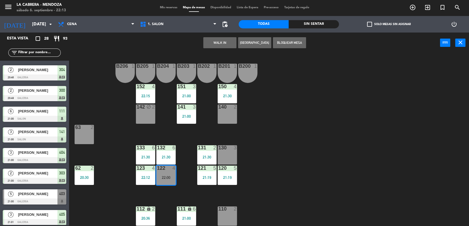
click at [180, 138] on div "B206 1 B205 1 B204 1 B203 1 B202 1 B201 1 B200 1 150 4 21:30 151 3 21:00 152 4 …" at bounding box center [271, 140] width 395 height 173
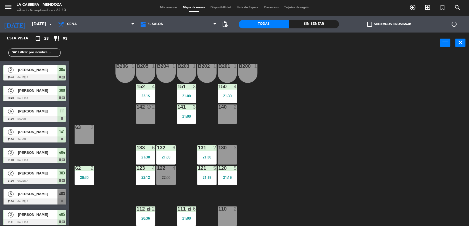
click at [45, 57] on div "filter_list" at bounding box center [34, 53] width 69 height 16
click at [46, 56] on div "filter_list" at bounding box center [34, 53] width 52 height 8
click at [45, 53] on input "text" at bounding box center [39, 53] width 43 height 6
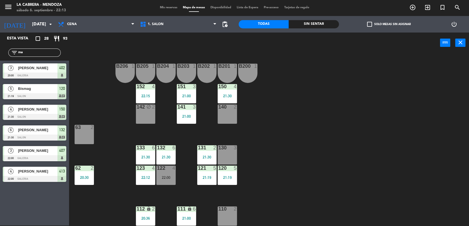
type input "m"
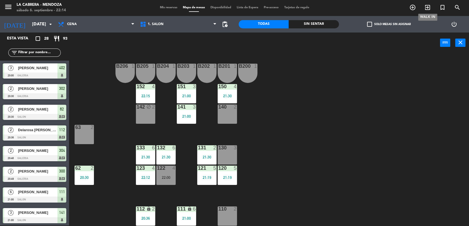
click at [431, 10] on icon "exit_to_app" at bounding box center [427, 7] width 7 height 7
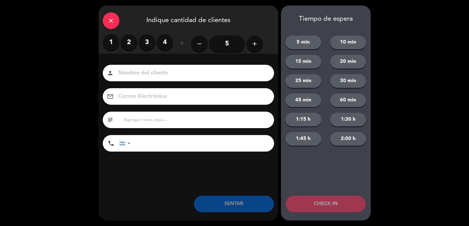
click at [103, 10] on div "close Indique cantidad de clientes" at bounding box center [189, 20] width 180 height 29
click at [104, 17] on div "close" at bounding box center [111, 20] width 17 height 17
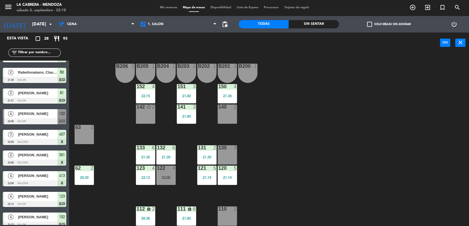
scroll to position [415, 0]
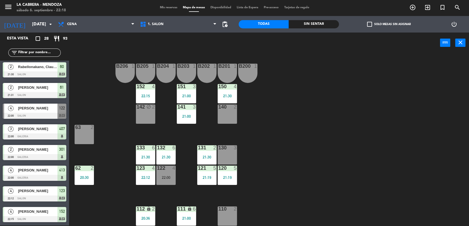
click at [47, 109] on span "[PERSON_NAME]" at bounding box center [37, 109] width 39 height 6
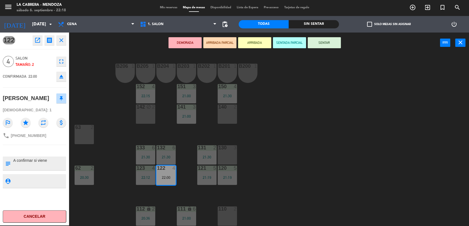
click at [107, 201] on div "B206 1 B205 1 B204 1 B203 1 B202 1 B201 1 B200 1 150 4 21:30 151 3 21:00 152 4 …" at bounding box center [271, 140] width 395 height 173
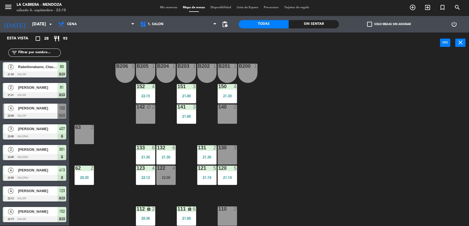
click at [159, 6] on span "Mis reservas" at bounding box center [168, 7] width 23 height 3
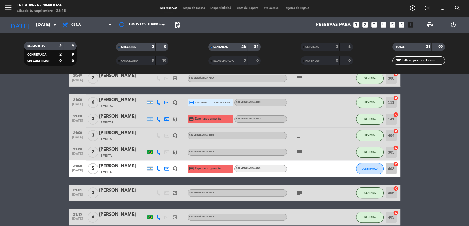
scroll to position [153, 0]
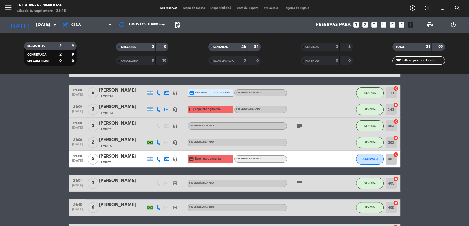
click at [159, 155] on div at bounding box center [158, 159] width 8 height 16
click at [157, 159] on icon at bounding box center [158, 159] width 5 height 5
click at [153, 149] on span "Copiar" at bounding box center [155, 150] width 12 height 6
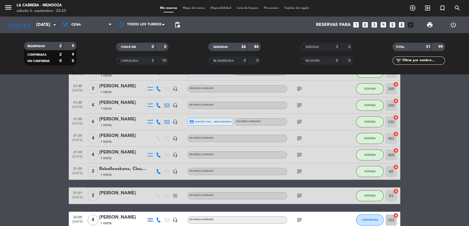
scroll to position [465, 0]
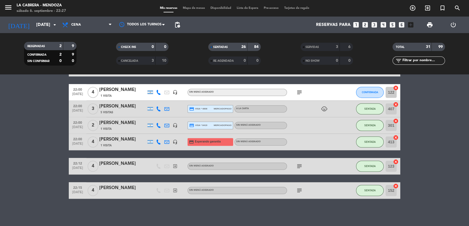
click at [194, 9] on span "Mapa de mesas" at bounding box center [194, 8] width 28 height 3
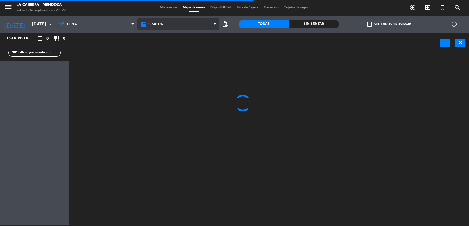
click at [186, 23] on span "1. SALON" at bounding box center [178, 24] width 82 height 12
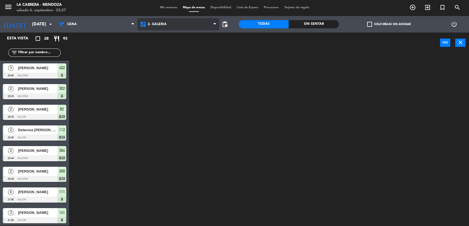
click at [192, 46] on ng-component "menu LA CABRERA - MENDOZA sábado 6. septiembre - 22:27 Mis reservas Mapa de mes…" at bounding box center [234, 112] width 469 height 227
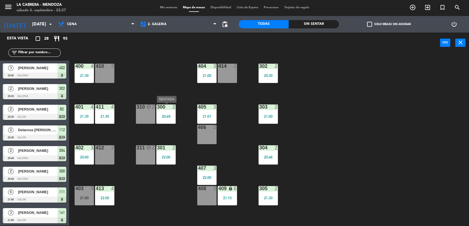
click at [168, 112] on div "300 2 20:49" at bounding box center [165, 114] width 19 height 19
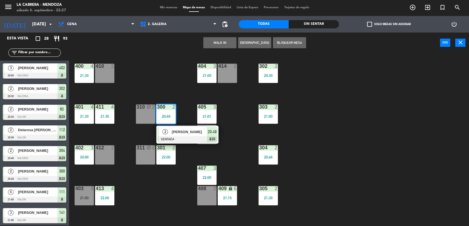
click at [203, 135] on span "[PERSON_NAME]" at bounding box center [189, 132] width 35 height 6
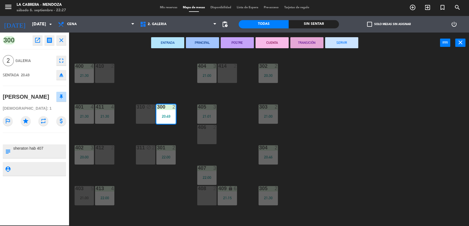
click at [343, 39] on button "SERVIR" at bounding box center [341, 42] width 33 height 11
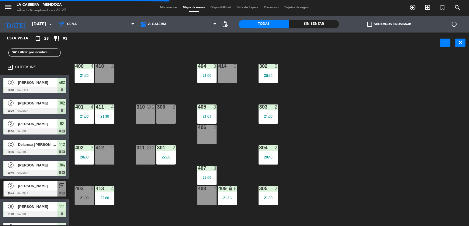
click at [147, 117] on div "310 block 2" at bounding box center [145, 114] width 19 height 19
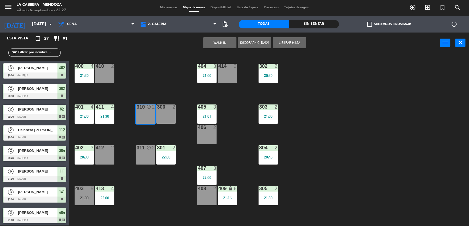
click at [293, 42] on button "Liberar Mesa" at bounding box center [289, 42] width 33 height 11
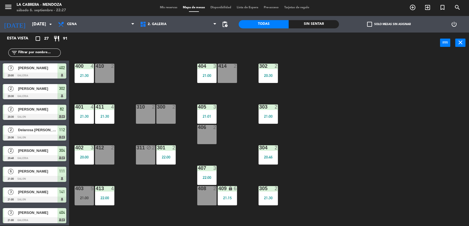
click at [157, 109] on div "300" at bounding box center [157, 107] width 0 height 5
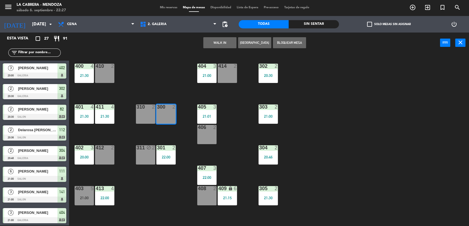
click at [151, 112] on div "310 2" at bounding box center [145, 114] width 19 height 19
click at [228, 45] on button "WALK IN" at bounding box center [219, 42] width 33 height 11
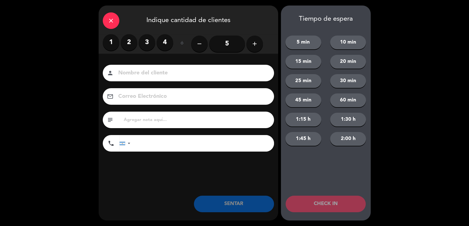
click at [168, 43] on label "4" at bounding box center [165, 42] width 17 height 17
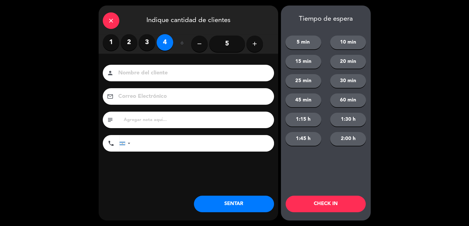
click at [171, 74] on input at bounding box center [192, 73] width 149 height 10
type input "[PERSON_NAME]"
click at [150, 119] on input "text" at bounding box center [196, 120] width 147 height 8
click at [166, 97] on input at bounding box center [192, 97] width 149 height 10
type input "[EMAIL_ADDRESS][DOMAIN_NAME]"
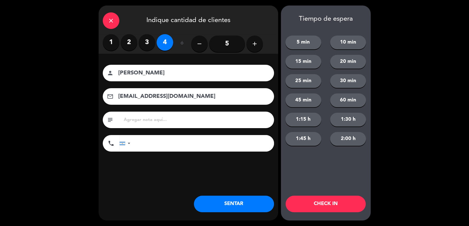
click at [190, 144] on input "tel" at bounding box center [205, 143] width 138 height 17
type input "2615549702"
click at [208, 206] on button "SENTAR" at bounding box center [234, 204] width 80 height 17
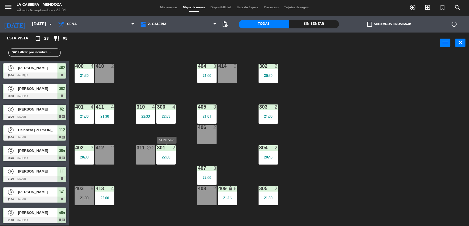
click at [162, 160] on div "301 2 22:00" at bounding box center [165, 155] width 19 height 19
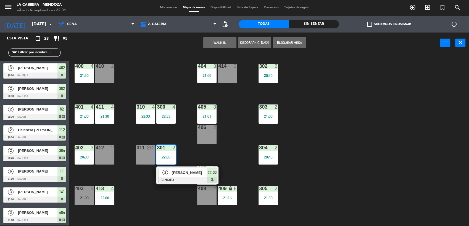
click at [227, 163] on div "400 4 21:30 410 2 404 3 21:00 414 2 302 2 20:30 401 4 21:30 411 4 21:30 310 4 2…" at bounding box center [271, 140] width 395 height 173
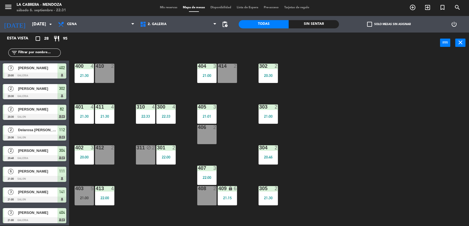
click at [265, 157] on div "20:46" at bounding box center [268, 157] width 19 height 4
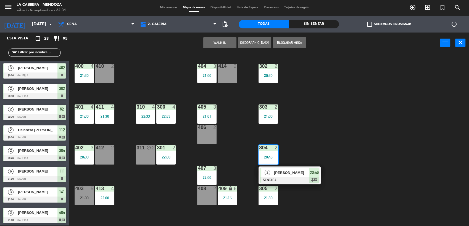
click at [289, 177] on div at bounding box center [289, 180] width 59 height 6
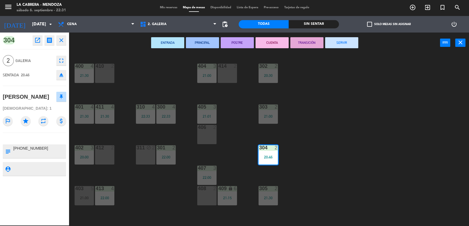
click at [343, 43] on button "SERVIR" at bounding box center [341, 42] width 33 height 11
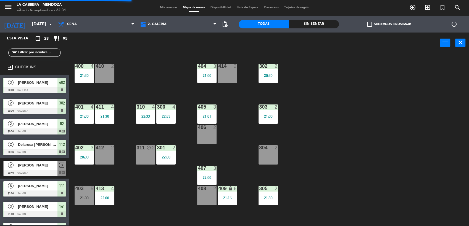
click at [259, 69] on div "302" at bounding box center [259, 66] width 0 height 5
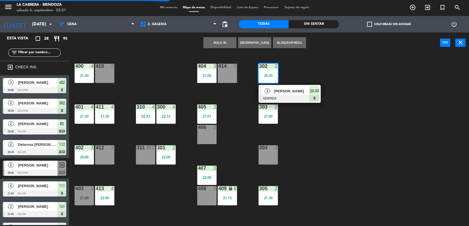
click at [272, 99] on div at bounding box center [289, 99] width 59 height 6
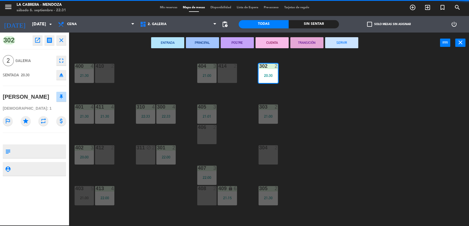
click at [346, 43] on button "SERVIR" at bounding box center [341, 42] width 33 height 11
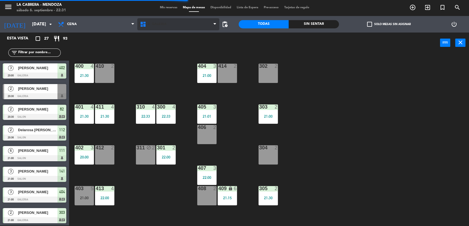
click at [175, 27] on span "2. GALERIA" at bounding box center [178, 24] width 82 height 12
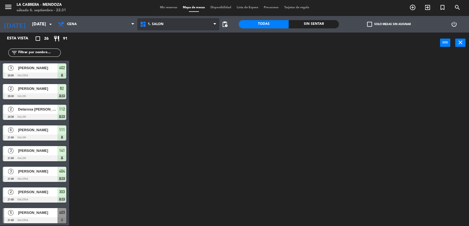
click at [183, 36] on ng-component "menu LA CABRERA - MENDOZA sábado 6. septiembre - 22:31 Mis reservas Mapa de mes…" at bounding box center [234, 112] width 469 height 227
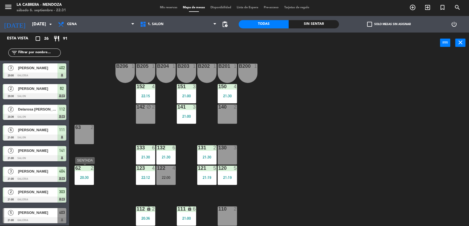
click at [91, 170] on div "2" at bounding box center [92, 168] width 3 height 5
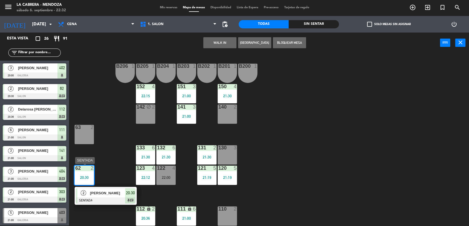
click at [117, 192] on div "2 [PERSON_NAME] SENTADA 20:30 chat" at bounding box center [105, 196] width 70 height 18
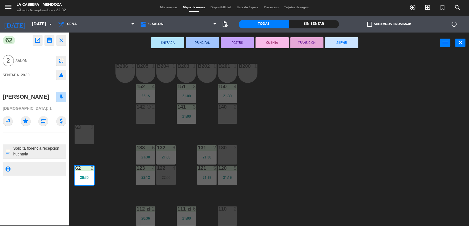
click at [339, 40] on button "SERVIR" at bounding box center [341, 42] width 33 height 11
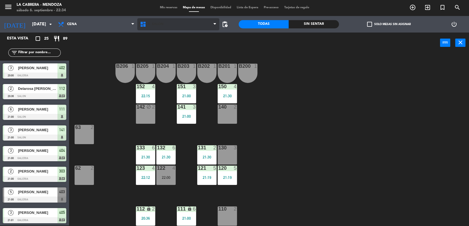
click at [164, 29] on div "1. SALON 2. GALERIA 3. [GEOGRAPHIC_DATA]. SALON 1. SALON 2. GALERIA 3. JARDIN" at bounding box center [178, 24] width 82 height 17
click at [164, 29] on span "1. SALON" at bounding box center [178, 24] width 82 height 12
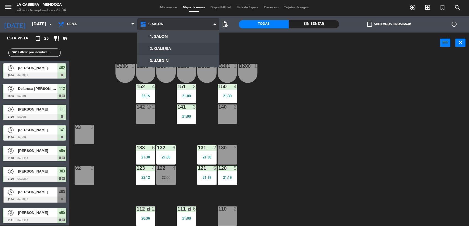
click at [172, 48] on ng-component "menu LA CABRERA - MENDOZA sábado 6. septiembre - 22:34 Mis reservas Mapa de mes…" at bounding box center [234, 112] width 469 height 227
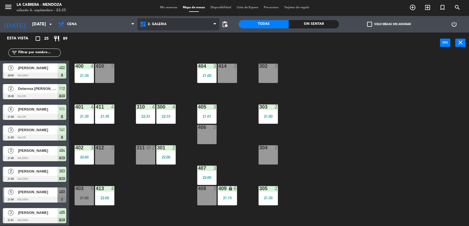
click at [179, 23] on span "2. GALERIA" at bounding box center [178, 24] width 82 height 12
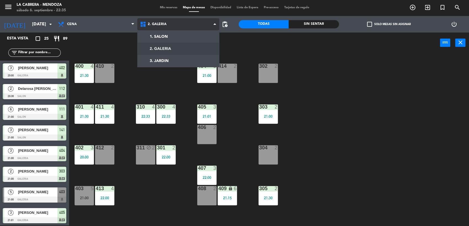
click at [173, 37] on ng-component "menu LA CABRERA - MENDOZA sábado 6. septiembre - 22:35 Mis reservas Mapa de mes…" at bounding box center [234, 112] width 469 height 227
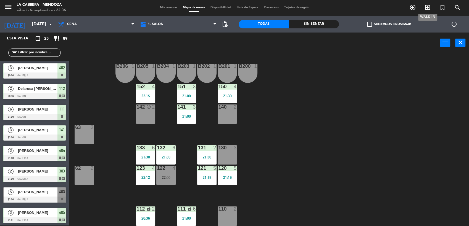
click at [428, 7] on icon "exit_to_app" at bounding box center [427, 7] width 7 height 7
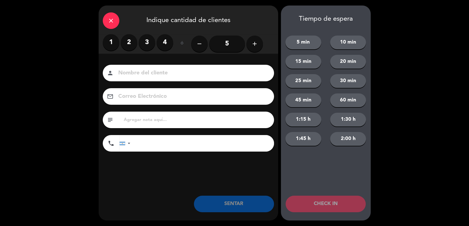
click at [142, 41] on label "3" at bounding box center [147, 42] width 17 height 17
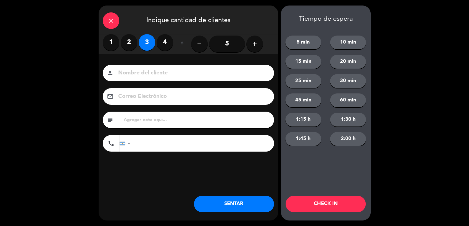
click at [156, 76] on input at bounding box center [192, 73] width 149 height 10
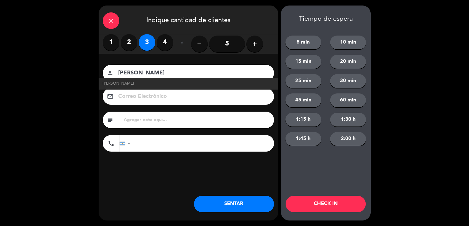
type input "[PERSON_NAME]"
click at [145, 117] on input "text" at bounding box center [196, 120] width 147 height 8
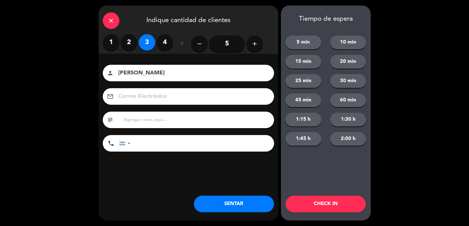
click at [157, 145] on input "tel" at bounding box center [205, 143] width 138 height 17
type input "[PHONE_NUMBER]"
click at [158, 94] on input at bounding box center [192, 97] width 149 height 10
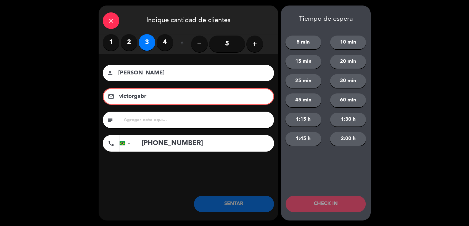
click at [125, 96] on input "victorgabr" at bounding box center [191, 97] width 147 height 10
click at [159, 92] on input "vitorgabr" at bounding box center [191, 97] width 147 height 10
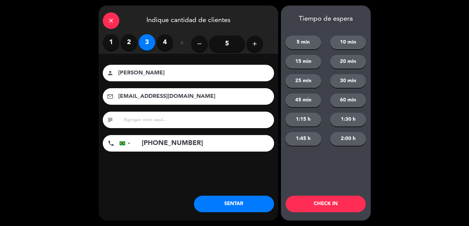
type input "[EMAIL_ADDRESS][DOMAIN_NAME]"
click at [222, 204] on button "SENTAR" at bounding box center [234, 204] width 80 height 17
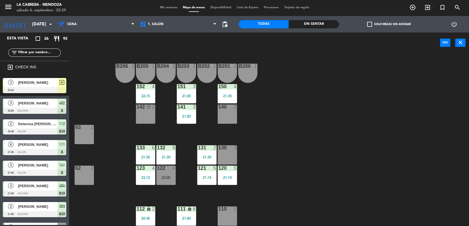
click at [170, 9] on div "Mis reservas Mapa de mesas Disponibilidad Lista de Espera Pre-acceso Tarjetas d…" at bounding box center [234, 7] width 155 height 5
click at [169, 7] on span "Mis reservas" at bounding box center [168, 7] width 23 height 3
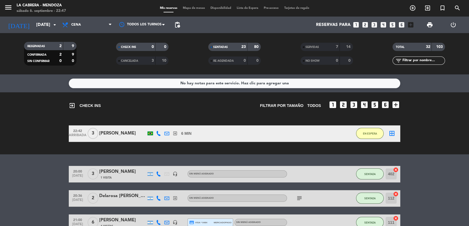
click at [183, 8] on span "Mapa de mesas" at bounding box center [194, 8] width 28 height 3
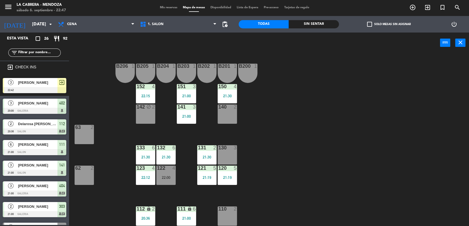
click at [87, 176] on div "62 2" at bounding box center [84, 175] width 19 height 19
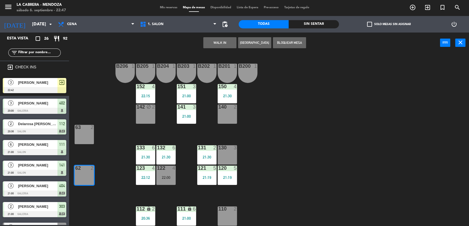
click at [230, 50] on div "WALK IN [GEOGRAPHIC_DATA] Bloquear Mesa power_input close" at bounding box center [254, 43] width 371 height 21
click at [225, 44] on button "WALK IN" at bounding box center [219, 42] width 33 height 11
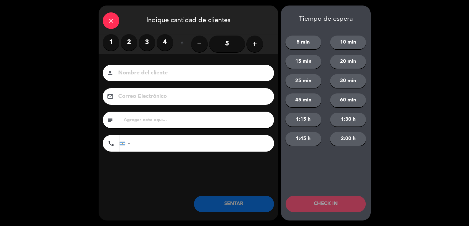
click at [132, 44] on label "2" at bounding box center [129, 42] width 17 height 17
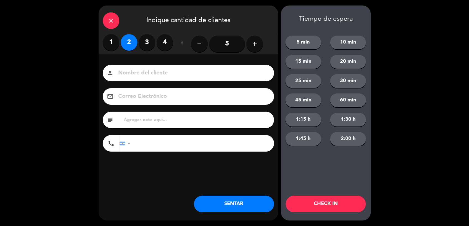
click at [146, 69] on div "person" at bounding box center [188, 73] width 171 height 17
click at [147, 71] on input at bounding box center [192, 73] width 149 height 10
type input "[PERSON_NAME]"
click at [204, 21] on div "close Indique cantidad de clientes" at bounding box center [189, 20] width 180 height 29
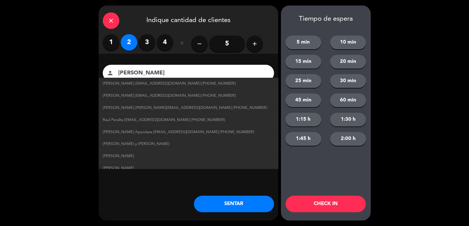
click at [250, 28] on div "close Indique cantidad de clientes" at bounding box center [189, 20] width 180 height 29
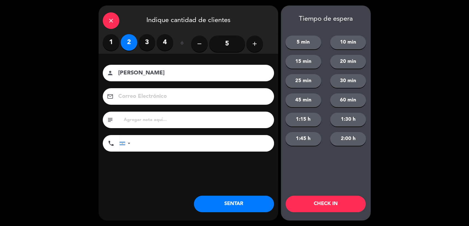
click at [190, 119] on input "text" at bounding box center [196, 120] width 147 height 8
type input "Huentala 209"
click at [220, 208] on button "SENTAR" at bounding box center [234, 204] width 80 height 17
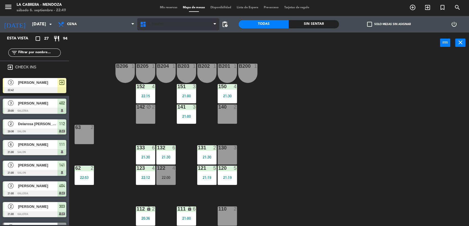
click at [169, 20] on span "1. SALON" at bounding box center [178, 24] width 82 height 12
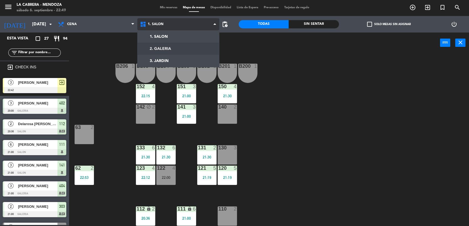
click at [164, 52] on ng-component "menu LA CABRERA - MENDOZA sábado 6. septiembre - 22:49 Mis reservas Mapa de mes…" at bounding box center [234, 112] width 469 height 227
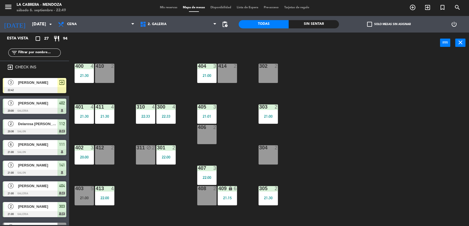
click at [93, 152] on div "402 3 20:00" at bounding box center [84, 155] width 19 height 19
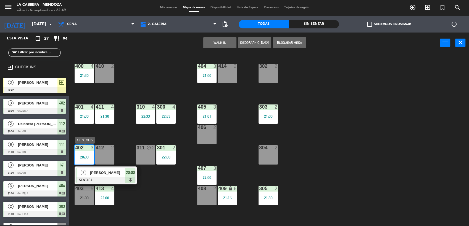
click at [120, 180] on div at bounding box center [105, 180] width 59 height 6
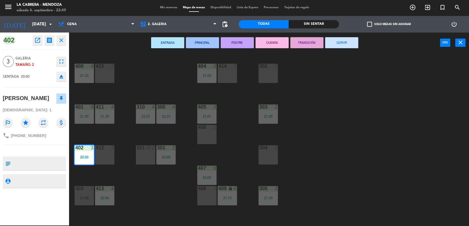
drag, startPoint x: 342, startPoint y: 40, endPoint x: 309, endPoint y: 62, distance: 39.7
click at [344, 40] on button "SERVIR" at bounding box center [341, 42] width 33 height 11
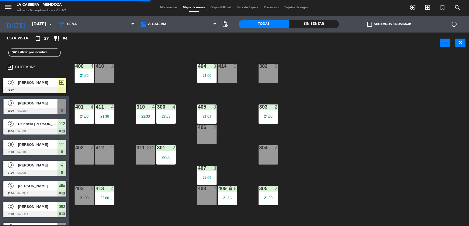
click at [51, 86] on div "[PERSON_NAME]" at bounding box center [37, 82] width 40 height 9
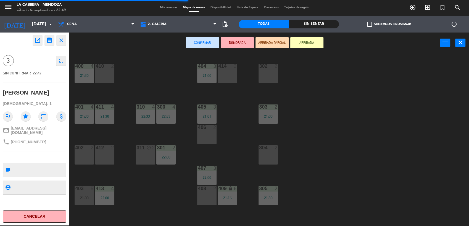
click at [84, 156] on div "402 2" at bounding box center [84, 155] width 19 height 19
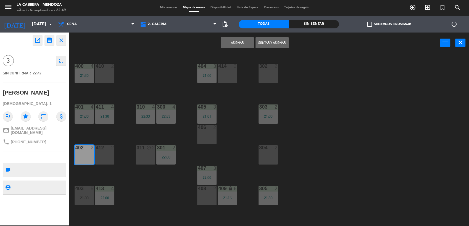
click at [270, 43] on button "Sentar y Asignar" at bounding box center [271, 42] width 33 height 11
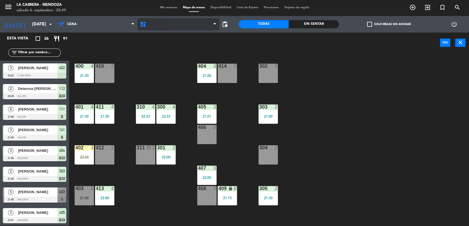
click at [164, 27] on span "2. GALERIA" at bounding box center [178, 24] width 82 height 12
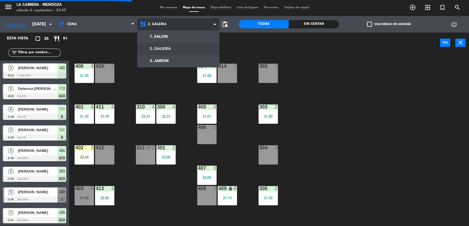
click at [167, 49] on ng-component "menu LA CABRERA - MENDOZA sábado 6. septiembre - 22:49 Mis reservas Mapa de mes…" at bounding box center [234, 112] width 469 height 227
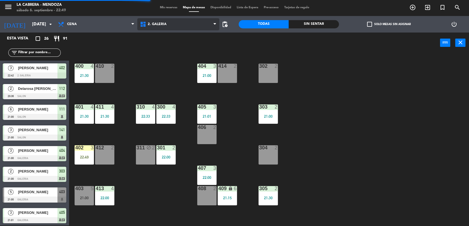
click at [161, 30] on span "2. GALERIA" at bounding box center [178, 24] width 82 height 12
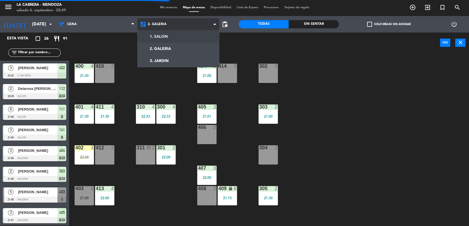
click at [167, 39] on ng-component "menu LA CABRERA - MENDOZA sábado 6. septiembre - 22:49 Mis reservas Mapa de mes…" at bounding box center [234, 112] width 469 height 227
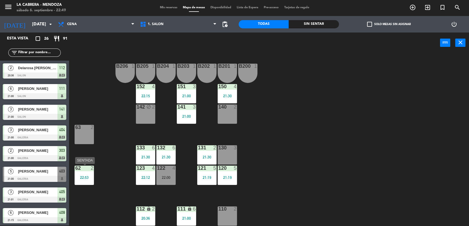
click at [83, 169] on div "62 2" at bounding box center [84, 169] width 19 height 6
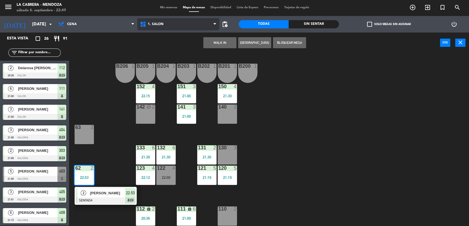
click at [190, 23] on span "1. SALON" at bounding box center [178, 24] width 82 height 12
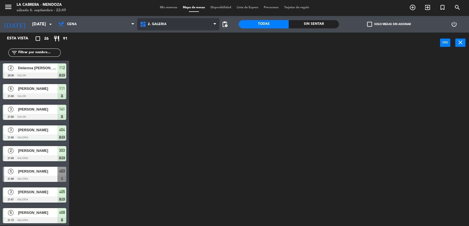
click at [194, 48] on ng-component "menu LA CABRERA - MENDOZA sábado 6. septiembre - 22:49 Mis reservas Mapa de mes…" at bounding box center [234, 112] width 469 height 227
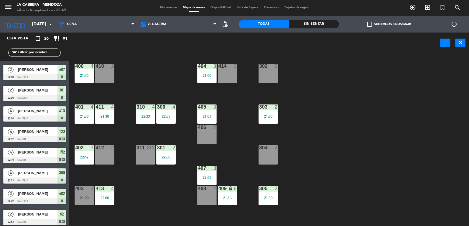
scroll to position [374, 0]
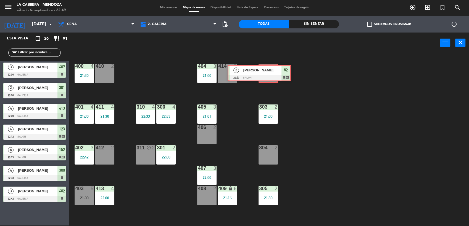
drag, startPoint x: 46, startPoint y: 214, endPoint x: 272, endPoint y: 72, distance: 266.7
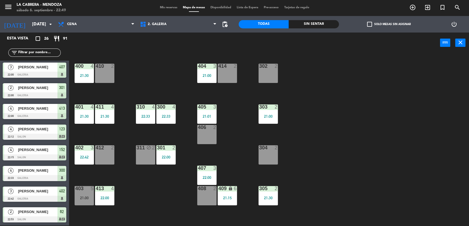
click at [157, 31] on div "1. SALON 2. GALERIA 3. JARDIN 2. GALERIA 1. SALON 2. GALERIA 3. JARDIN" at bounding box center [178, 24] width 82 height 17
click at [160, 22] on span "2. GALERIA" at bounding box center [157, 24] width 19 height 4
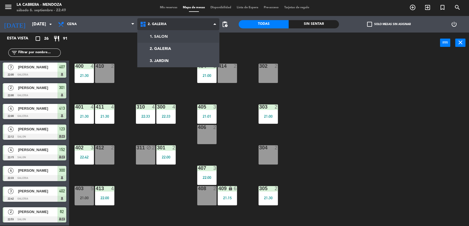
click at [162, 34] on ng-component "menu LA CABRERA - MENDOZA sábado 6. septiembre - 22:49 Mis reservas Mapa de mes…" at bounding box center [234, 112] width 469 height 227
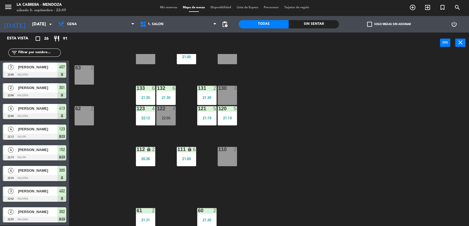
scroll to position [61, 0]
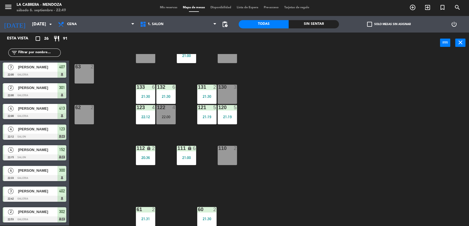
click at [92, 122] on div "62 2" at bounding box center [84, 114] width 19 height 19
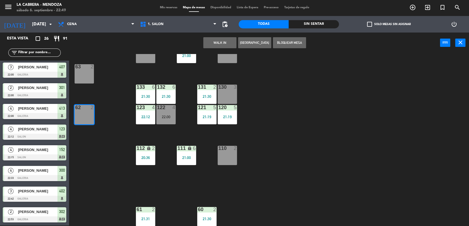
click at [226, 44] on button "WALK IN" at bounding box center [219, 42] width 33 height 11
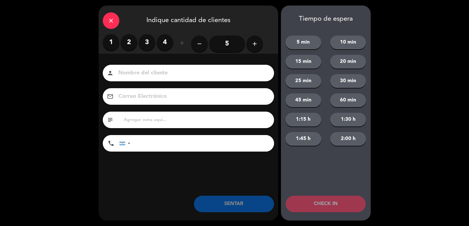
click at [130, 42] on label "2" at bounding box center [129, 42] width 17 height 17
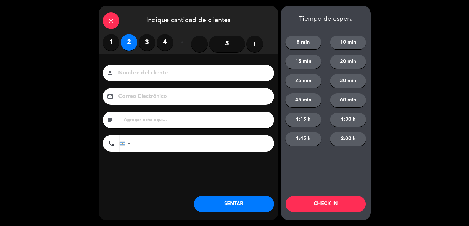
click at [156, 74] on input at bounding box center [192, 73] width 149 height 10
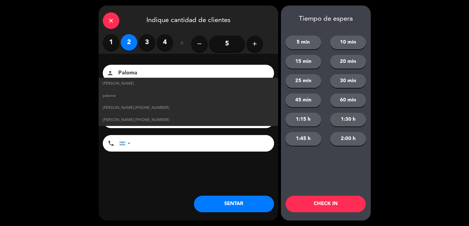
type input "Paloma"
click at [191, 11] on div "close Indique cantidad de clientes" at bounding box center [189, 20] width 180 height 29
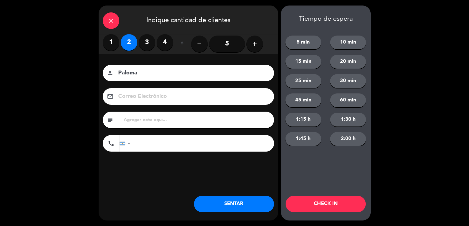
click at [190, 138] on input "tel" at bounding box center [205, 143] width 138 height 17
type input "[PHONE_NUMBER]"
click at [224, 208] on button "SENTAR" at bounding box center [234, 204] width 80 height 17
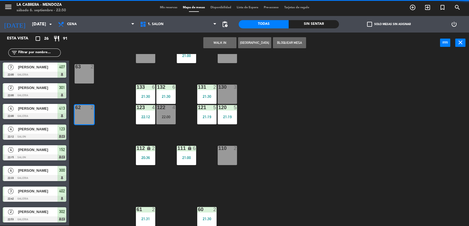
scroll to position [0, 0]
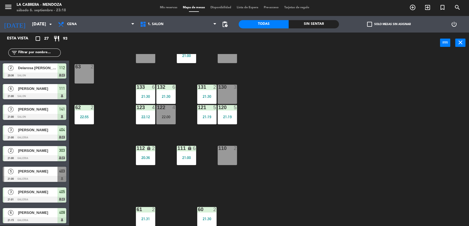
click at [159, 10] on div "menu LA CABRERA - MENDOZA sábado 6. septiembre - 23:18 Mis reservas Mapa de mes…" at bounding box center [234, 7] width 469 height 17
click at [160, 9] on span "Mis reservas" at bounding box center [168, 7] width 23 height 3
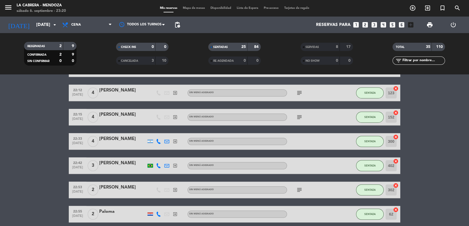
scroll to position [449, 0]
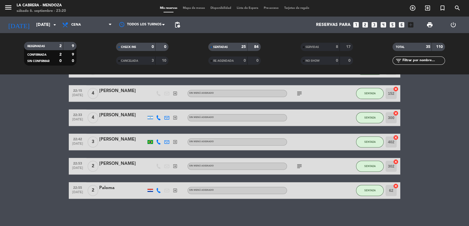
click at [299, 165] on icon "subject" at bounding box center [299, 166] width 7 height 7
click at [307, 167] on div "subject Huentala 209" at bounding box center [312, 166] width 50 height 16
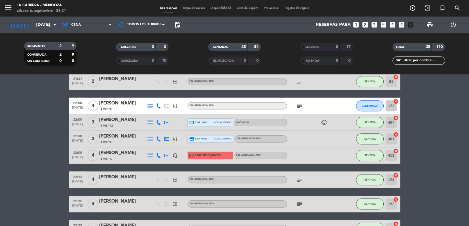
scroll to position [326, 0]
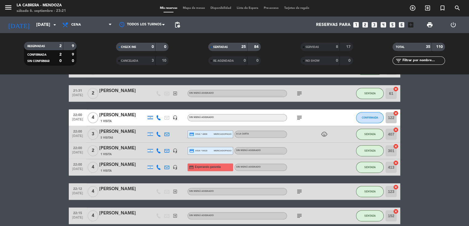
click at [295, 116] on span "subject" at bounding box center [299, 118] width 8 height 7
click at [297, 117] on icon "subject" at bounding box center [299, 118] width 7 height 7
click at [309, 120] on div "subject A confirmar si viene" at bounding box center [312, 118] width 50 height 16
click at [398, 114] on icon "cancel" at bounding box center [396, 114] width 6 height 6
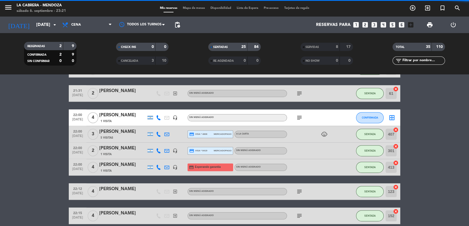
click at [141, 58] on div "CANCELADA" at bounding box center [129, 61] width 25 height 6
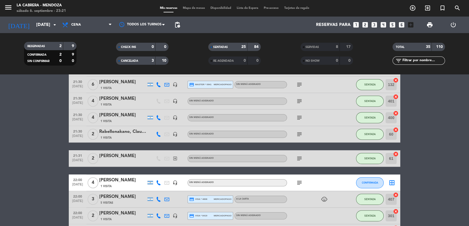
click at [392, 178] on div "border_all" at bounding box center [392, 183] width 17 height 16
click at [393, 182] on icon "border_all" at bounding box center [392, 183] width 7 height 7
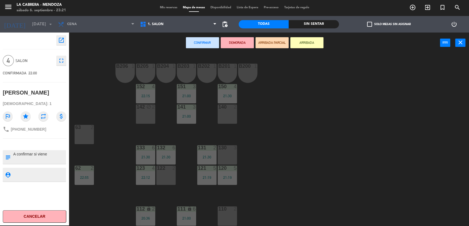
click at [45, 216] on button "Cancelar" at bounding box center [35, 217] width 64 height 12
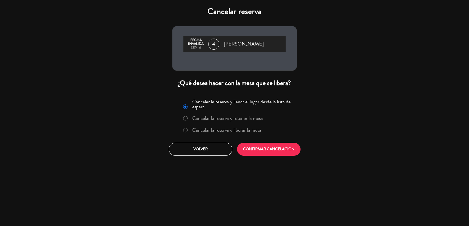
click at [255, 132] on label "Cancelar la reserva y liberar la mesa" at bounding box center [226, 130] width 69 height 5
click at [263, 153] on button "CONFIRMAR CANCELACIÓN" at bounding box center [269, 149] width 64 height 13
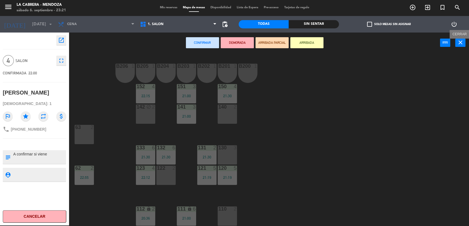
click at [464, 41] on button "close" at bounding box center [460, 43] width 10 height 8
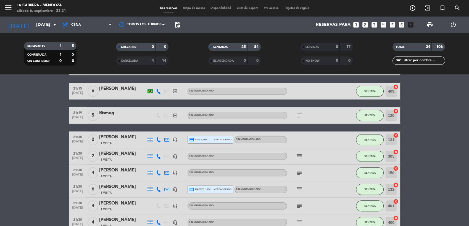
scroll to position [125, 0]
